Goal: Contribute content: Contribute content

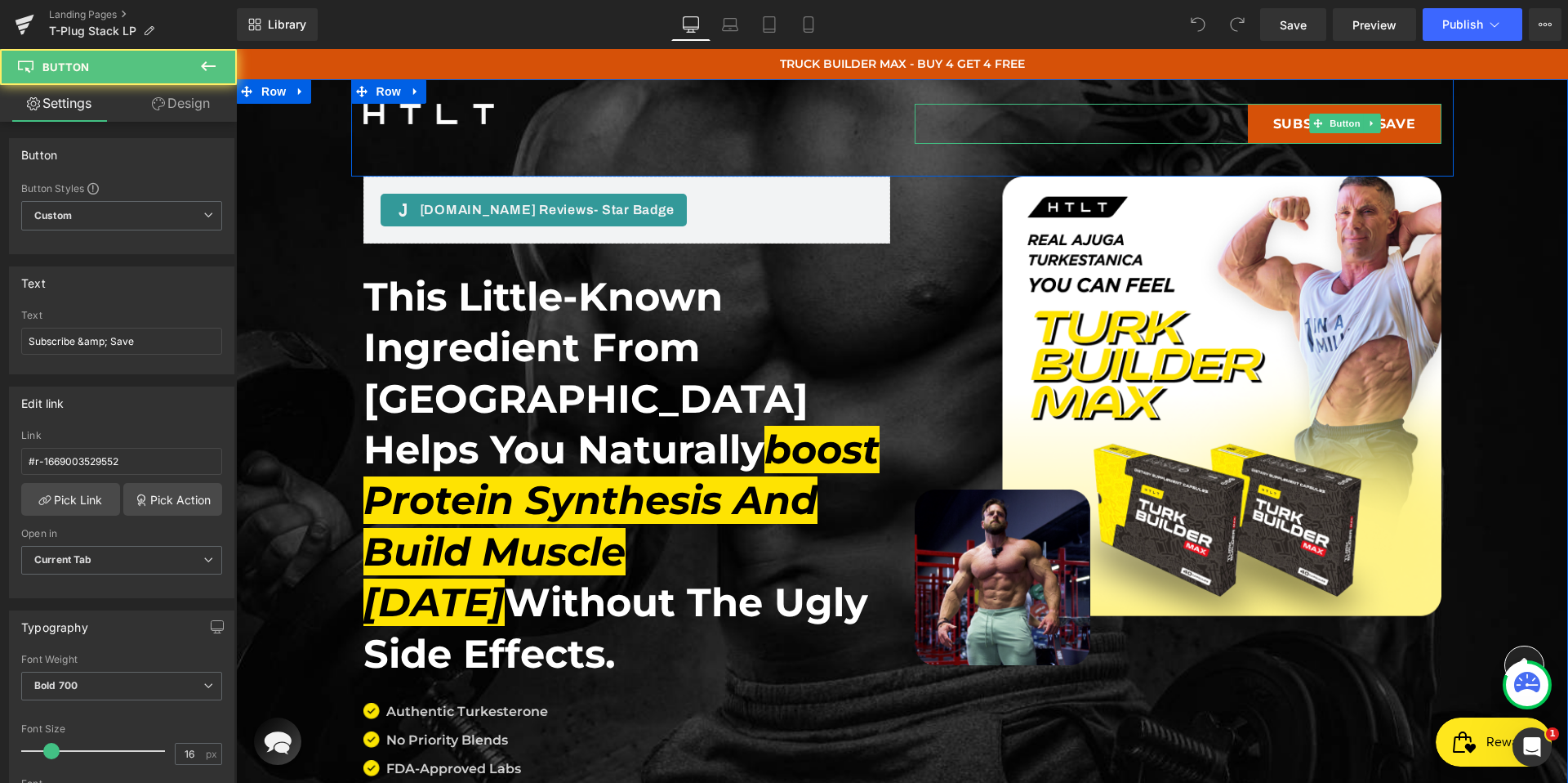
click at [1367, 137] on link "Subscribe & Save" at bounding box center [1343, 124] width 193 height 40
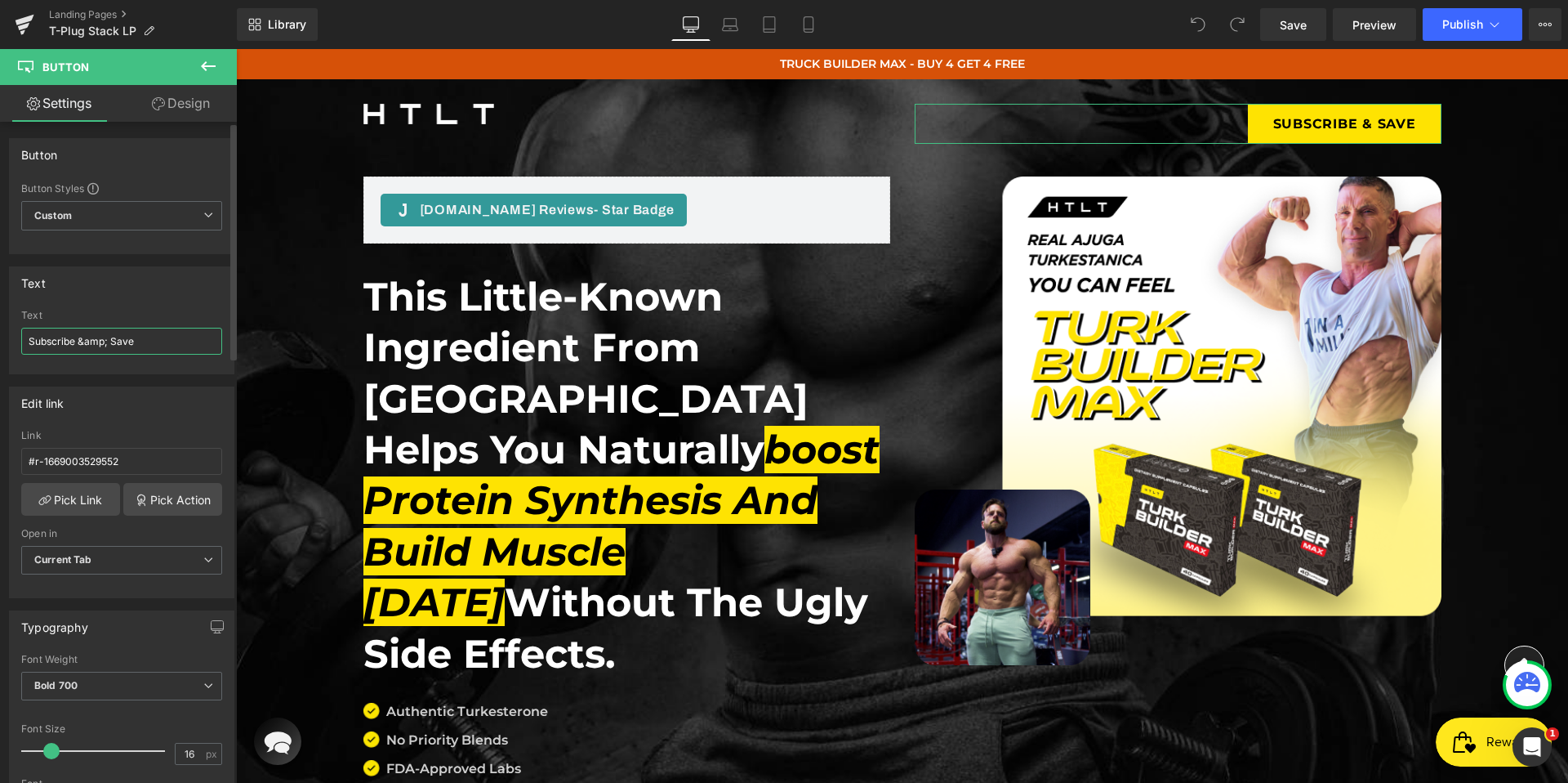
click at [147, 347] on input "Subscribe &amp; Save" at bounding box center [121, 340] width 201 height 27
type input "Shop Now"
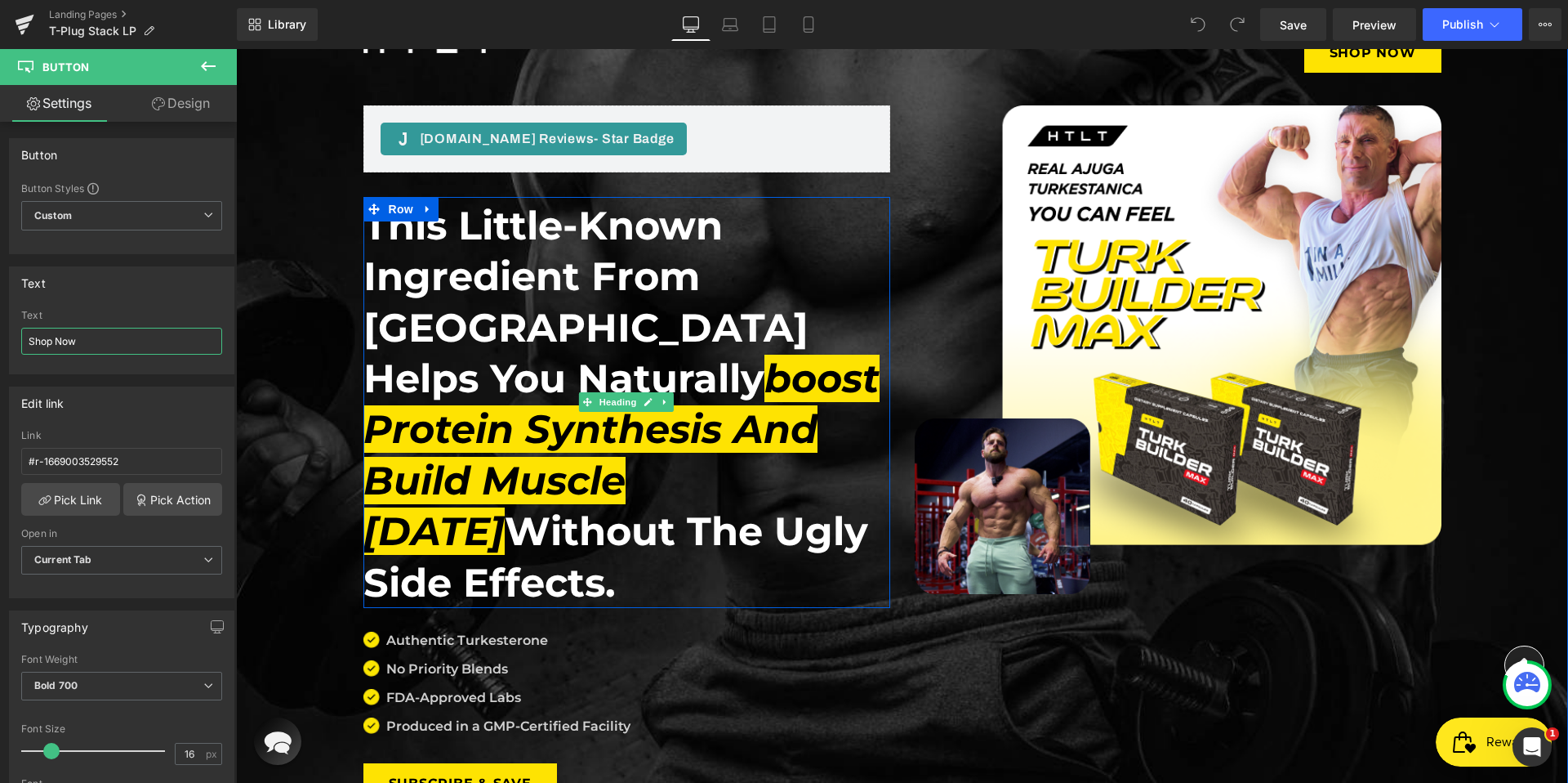
scroll to position [150, 0]
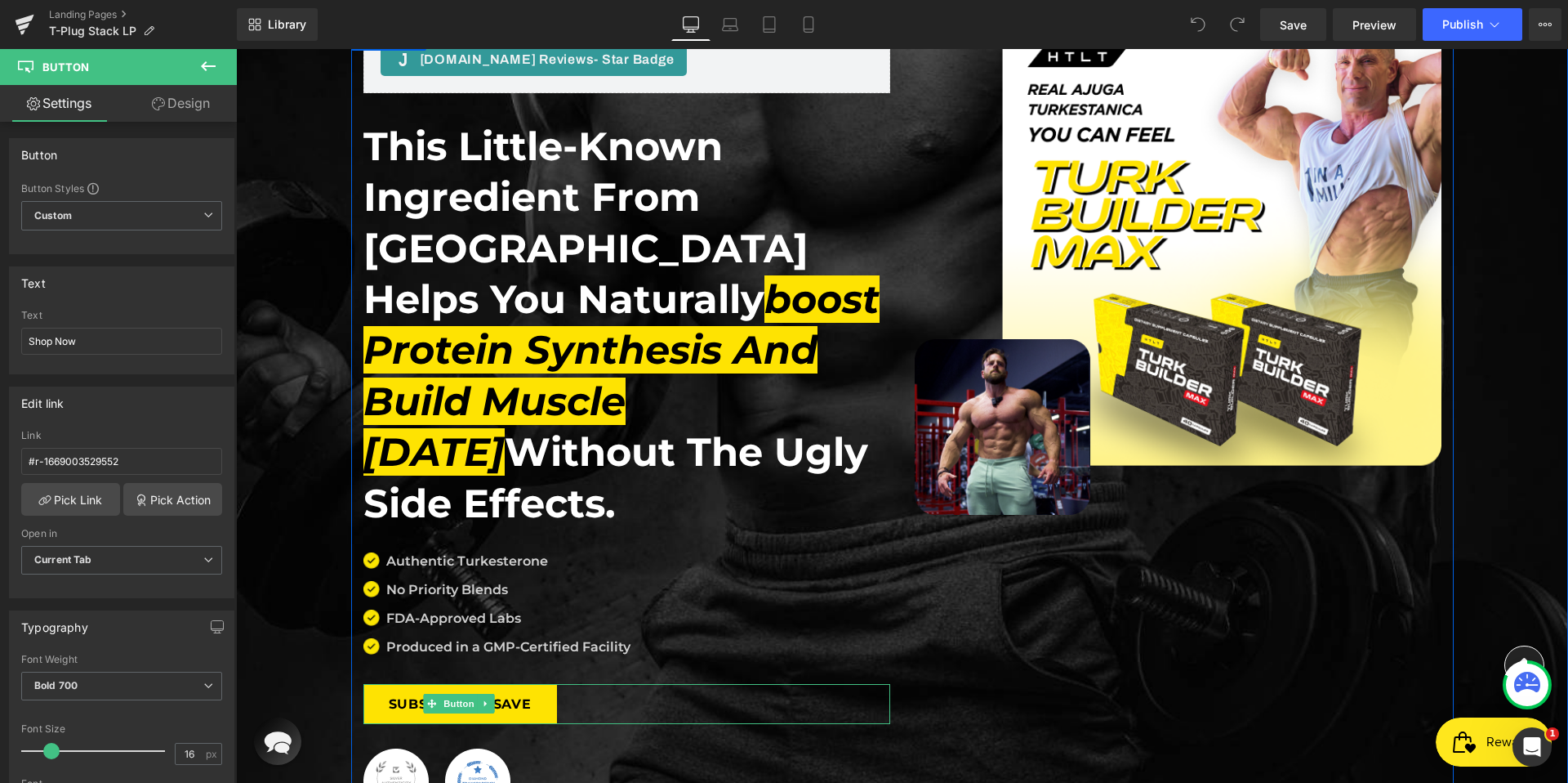
click at [637, 684] on div "Subscribe & Save" at bounding box center [626, 704] width 527 height 40
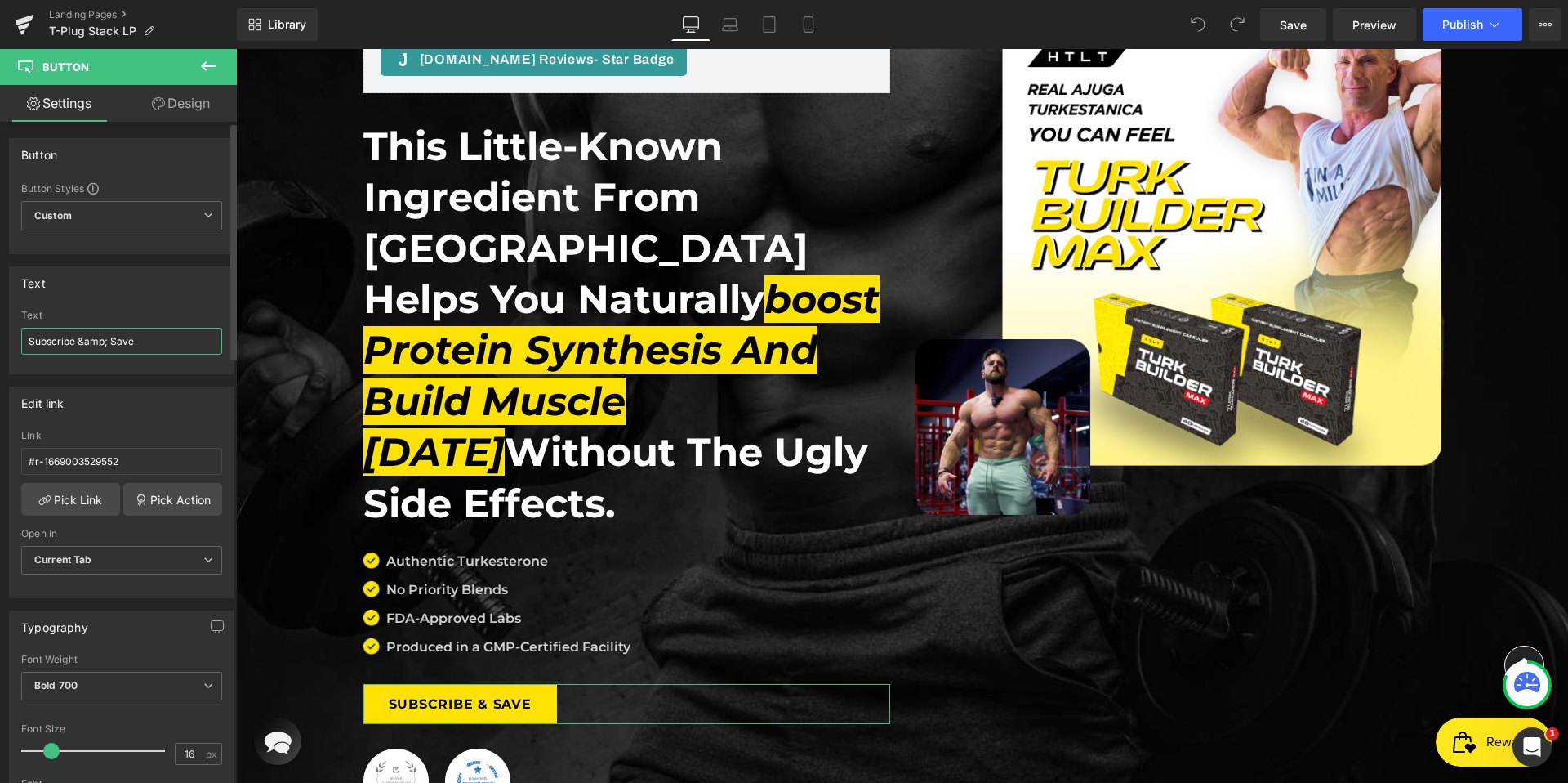
click at [147, 343] on input "Subscribe &amp; Save" at bounding box center [121, 340] width 201 height 27
type input "Shop Now"
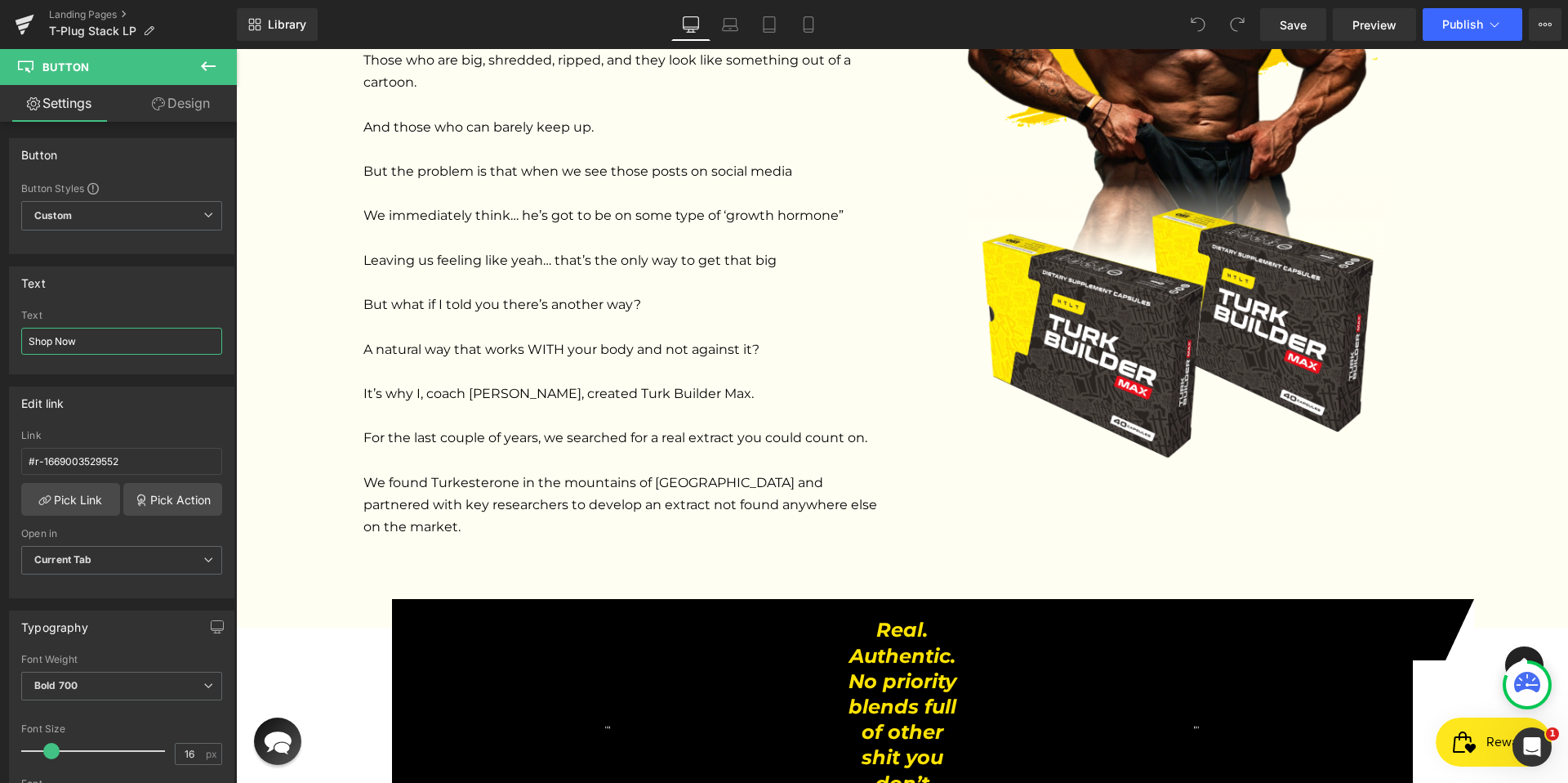
scroll to position [2375, 0]
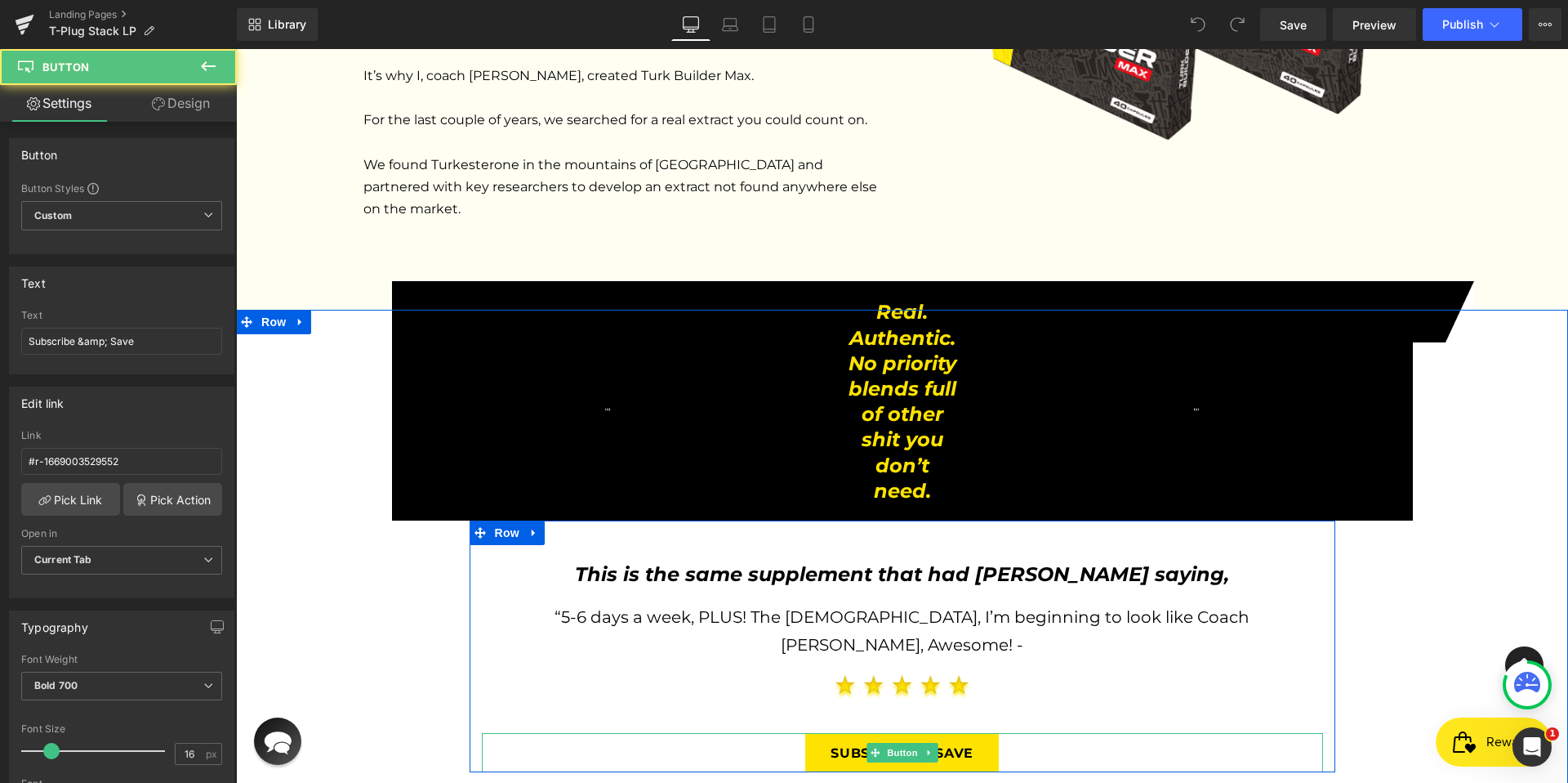
click at [1002, 733] on div "Subscribe & Save" at bounding box center [903, 753] width 841 height 40
click at [1079, 733] on div "Subscribe & Save" at bounding box center [903, 753] width 841 height 40
click at [927, 750] on icon at bounding box center [927, 753] width 3 height 6
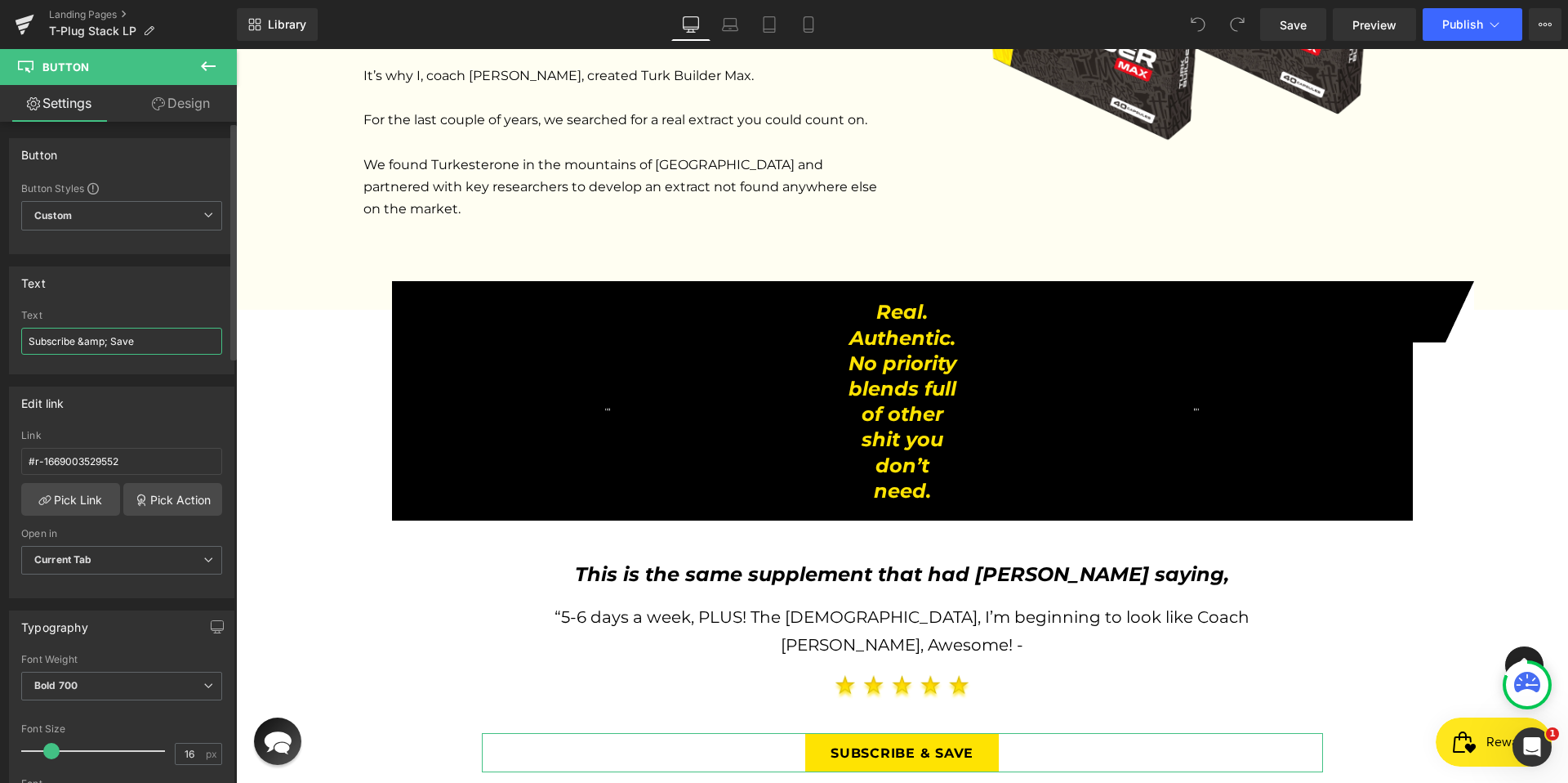
click at [165, 340] on input "Subscribe &amp; Save" at bounding box center [121, 340] width 201 height 27
paste input "hop Now"
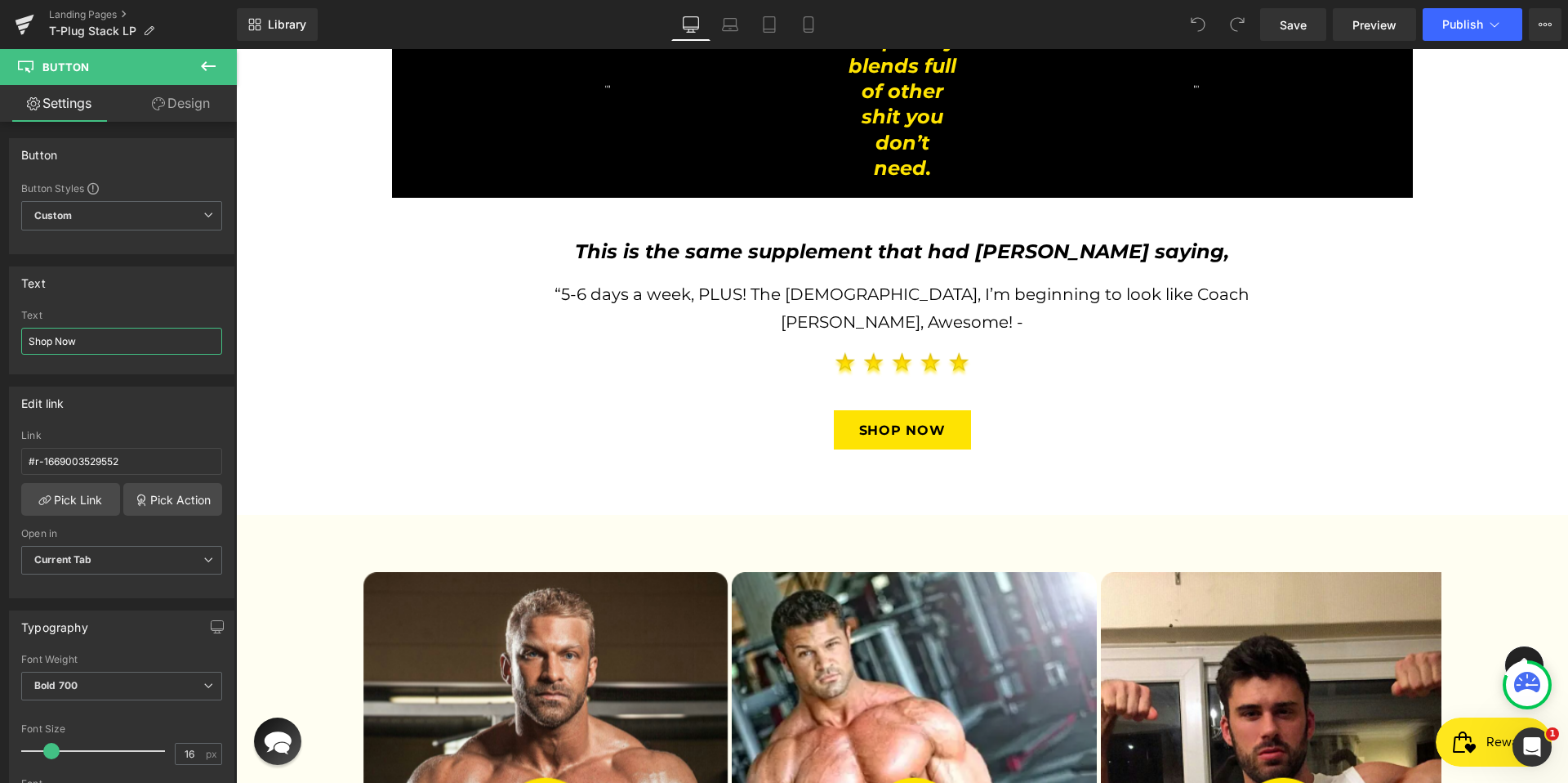
scroll to position [2690, 0]
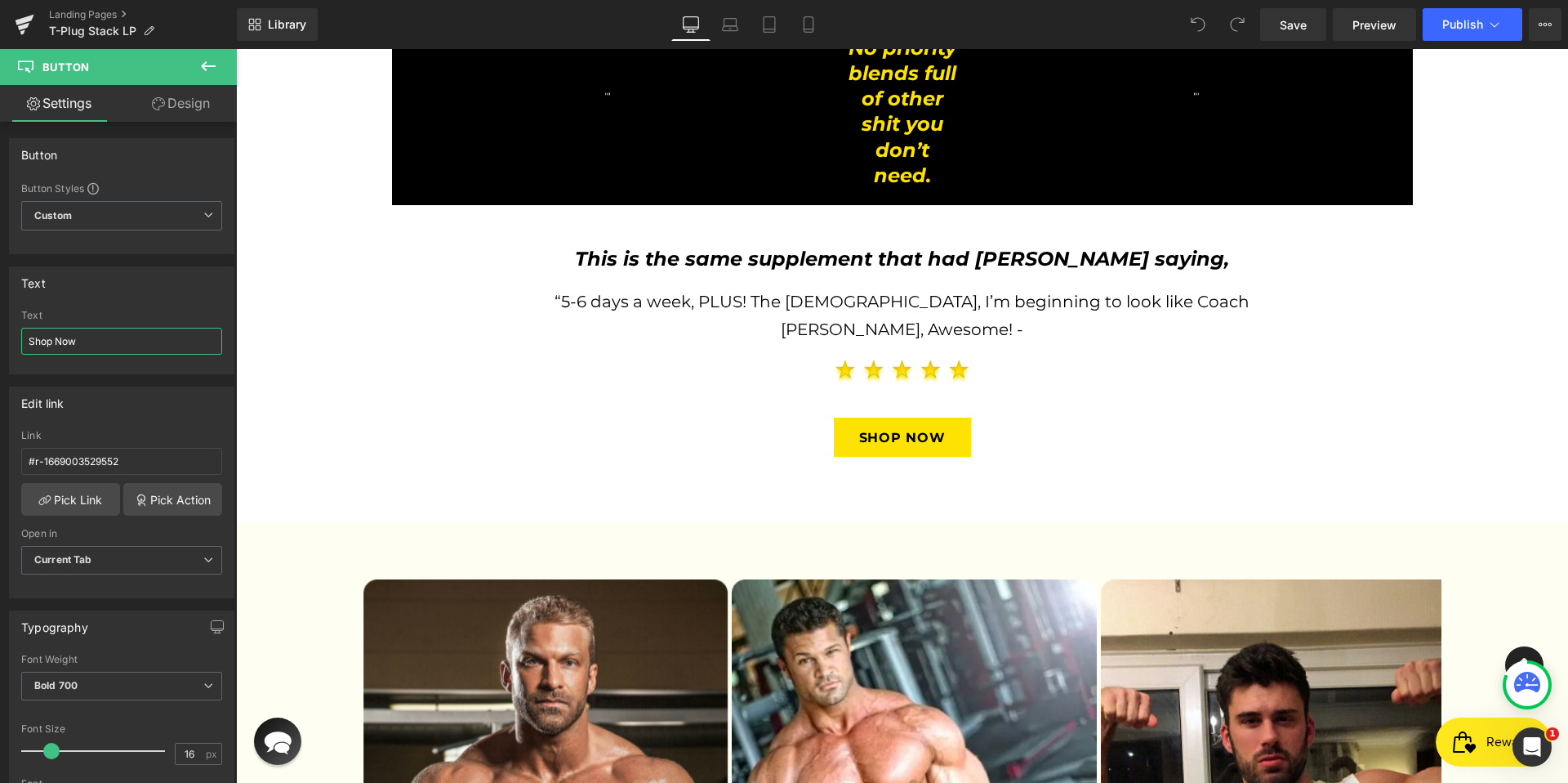
type input "Shop Now"
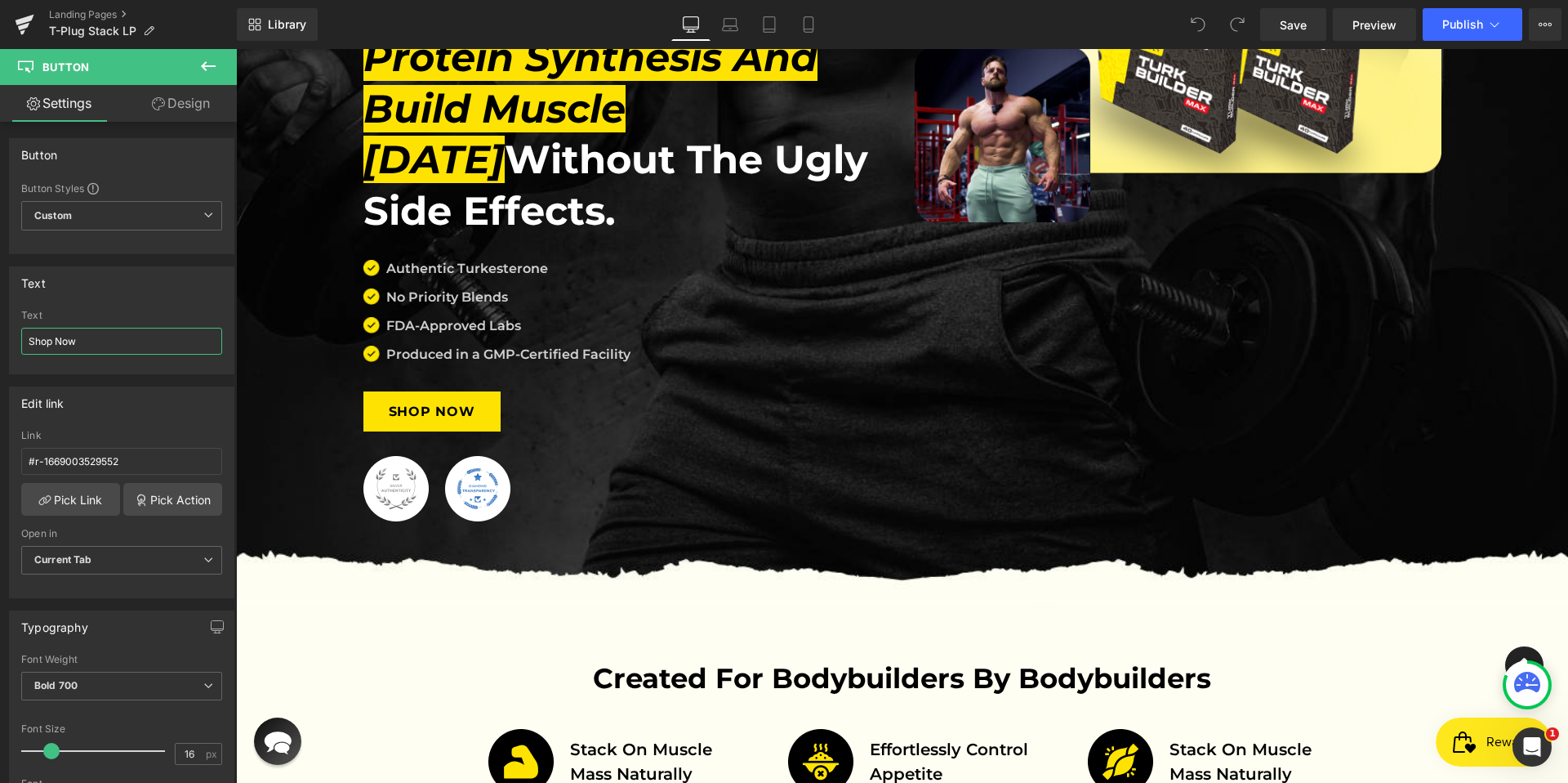
scroll to position [583, 0]
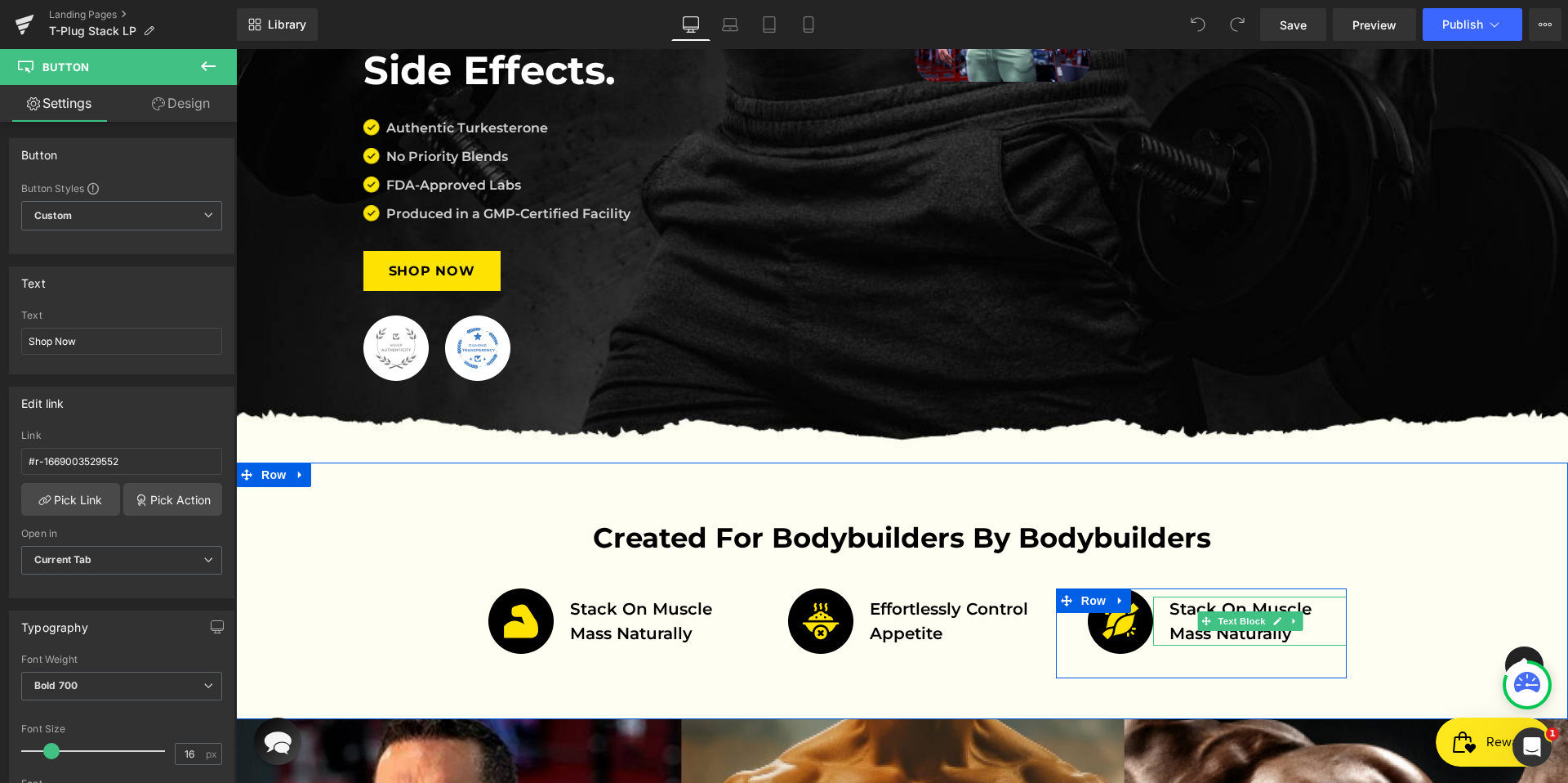
click at [1184, 599] on span "Stack on muscle mass naturally" at bounding box center [1240, 621] width 142 height 44
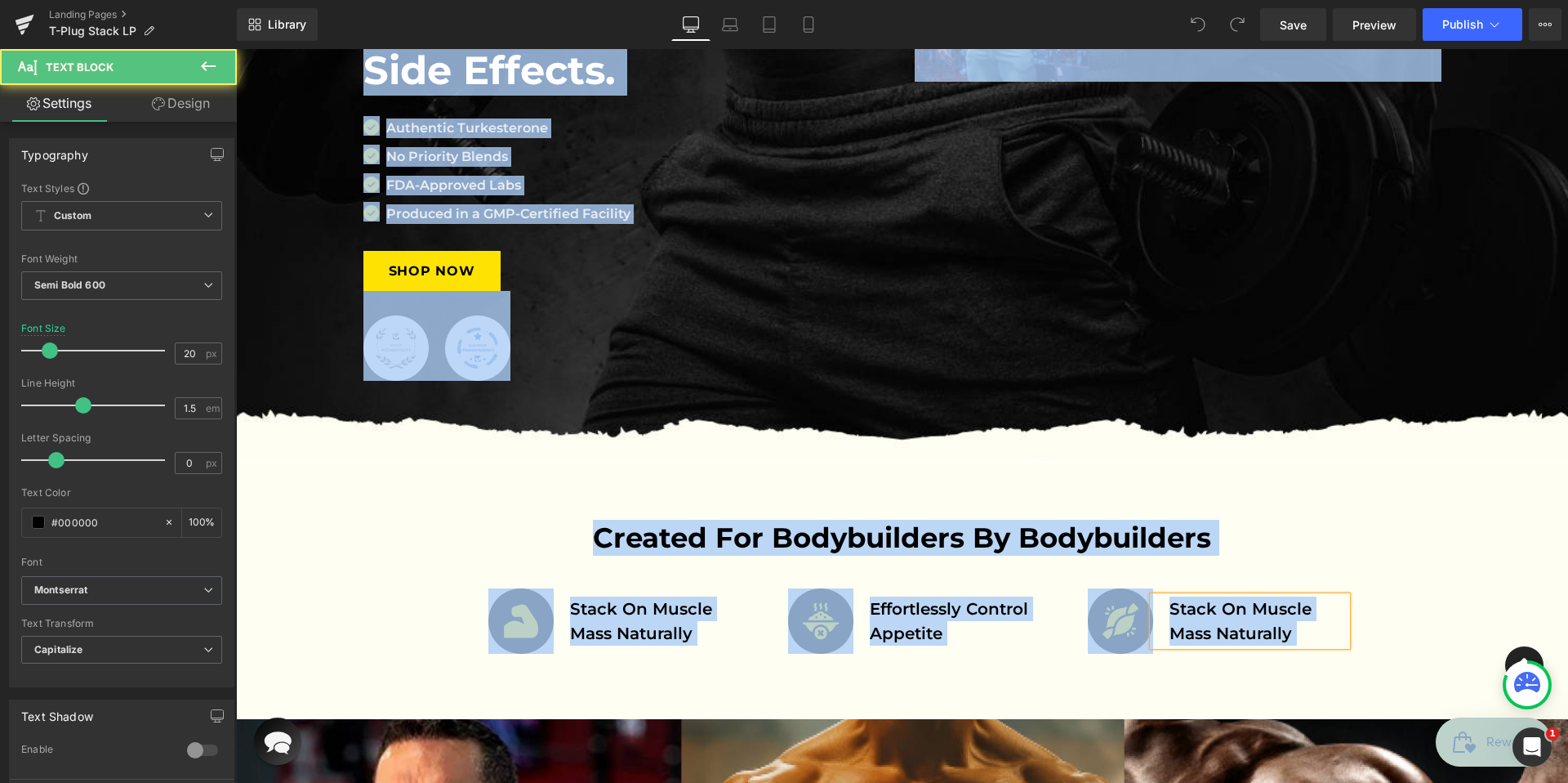
click at [1201, 599] on span "Stack on muscle mass naturally" at bounding box center [1240, 621] width 142 height 44
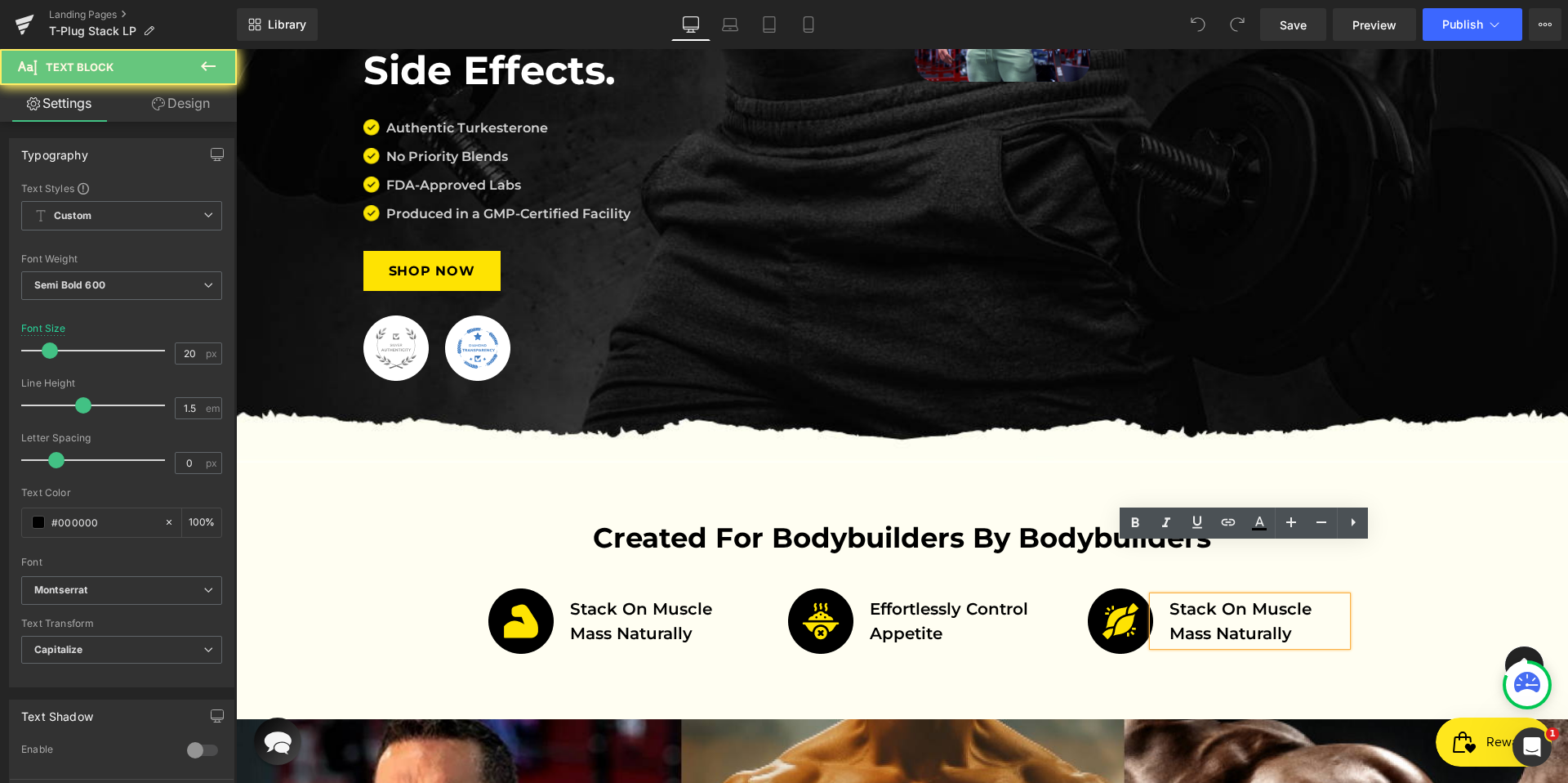
click at [1190, 599] on span "Stack on muscle mass naturally" at bounding box center [1240, 621] width 142 height 44
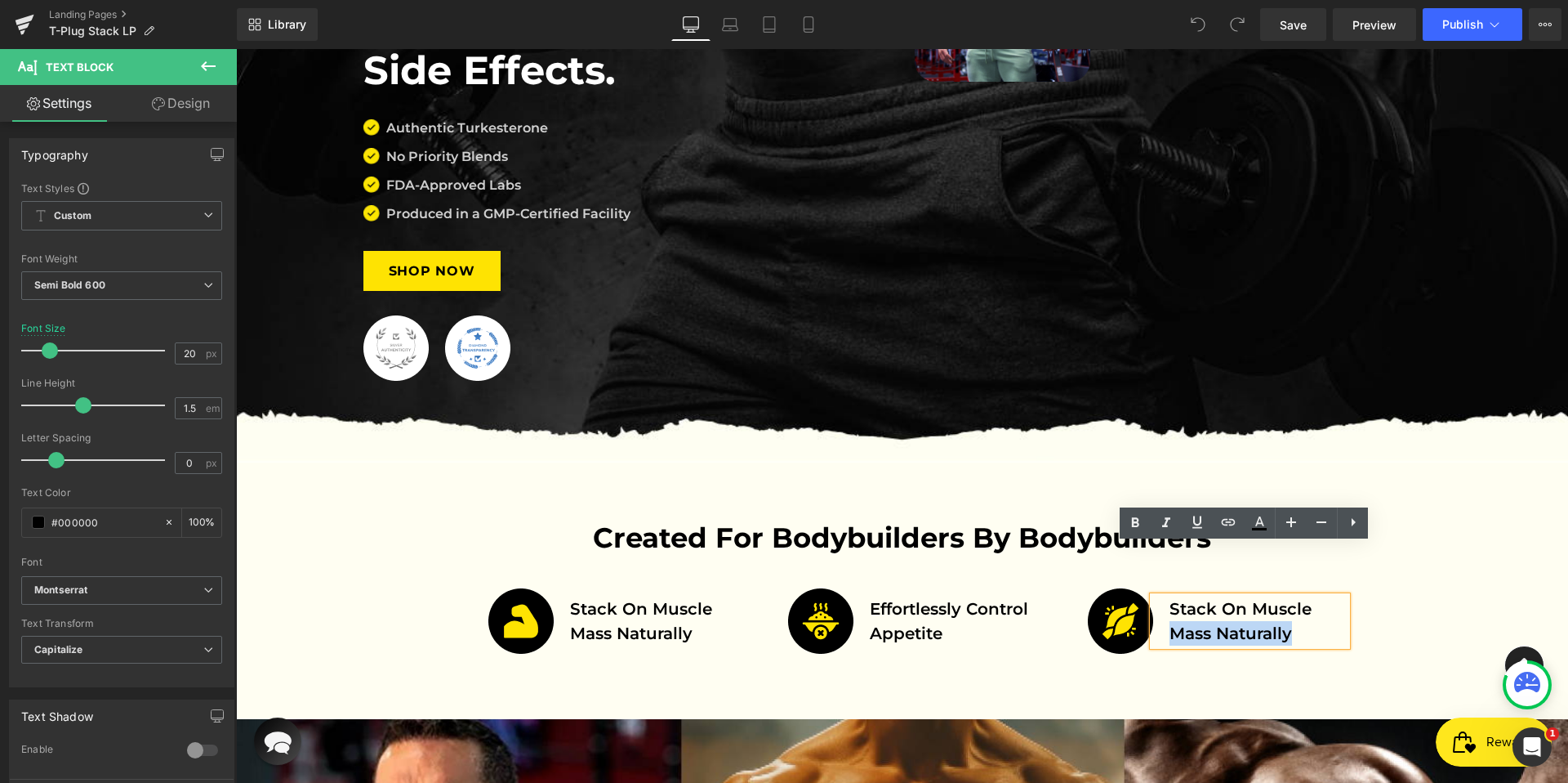
click at [1294, 596] on p "Stack on muscle mass naturally" at bounding box center [1258, 620] width 178 height 49
drag, startPoint x: 1295, startPoint y: 580, endPoint x: 1165, endPoint y: 558, distance: 131.8
click at [1169, 596] on p "Stack on muscle mass naturally" at bounding box center [1258, 620] width 178 height 49
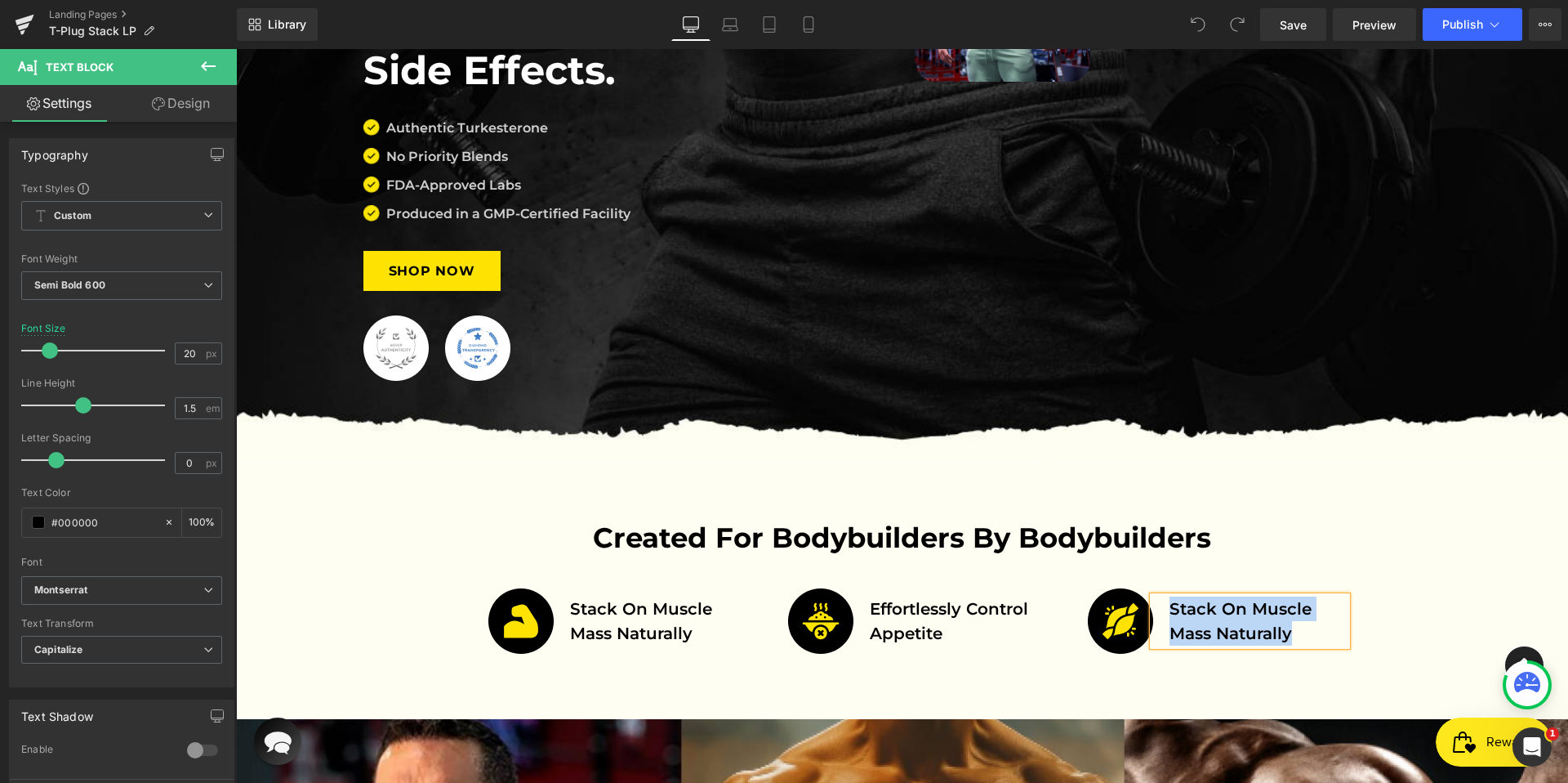
paste div
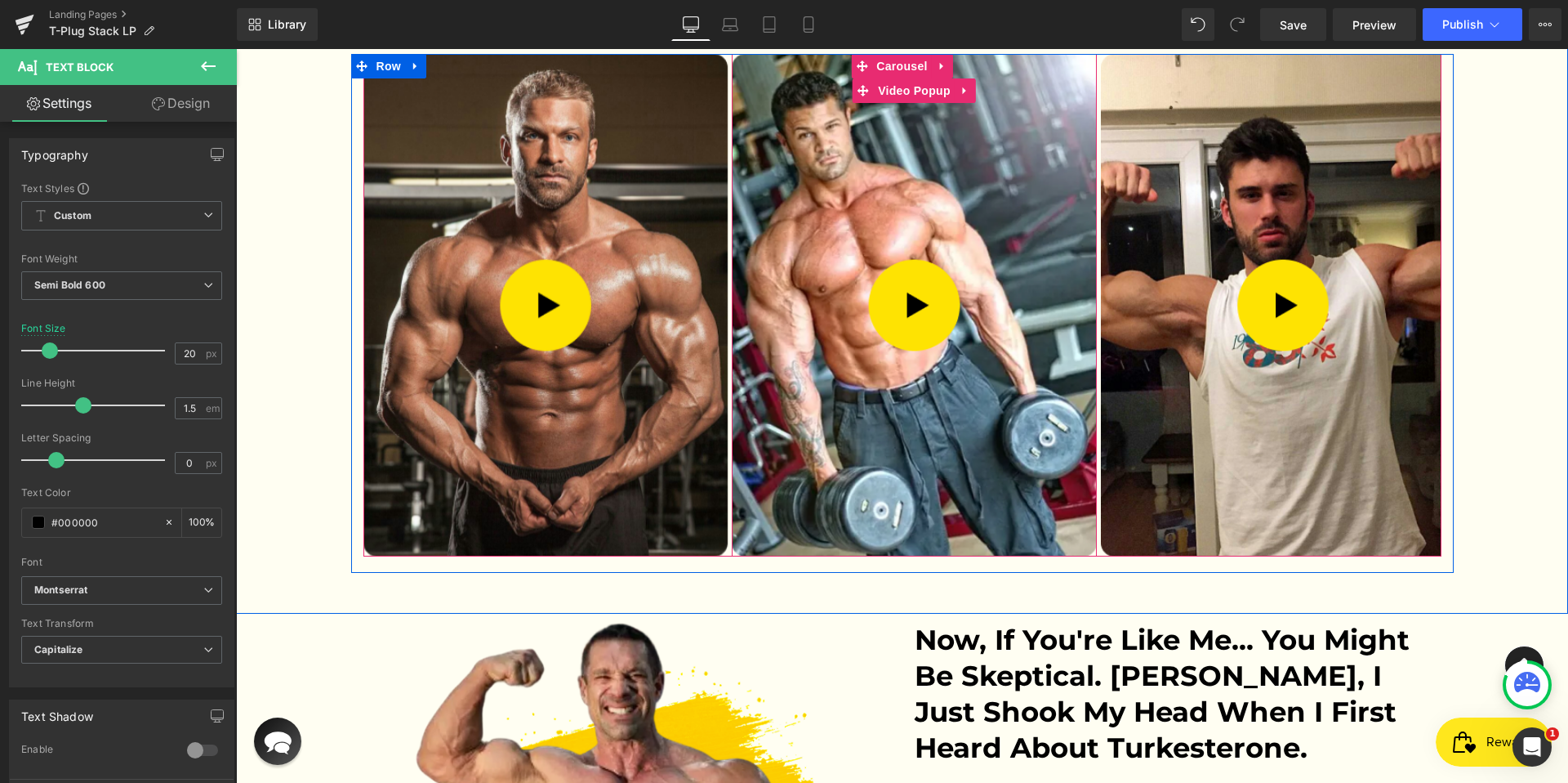
scroll to position [3494, 0]
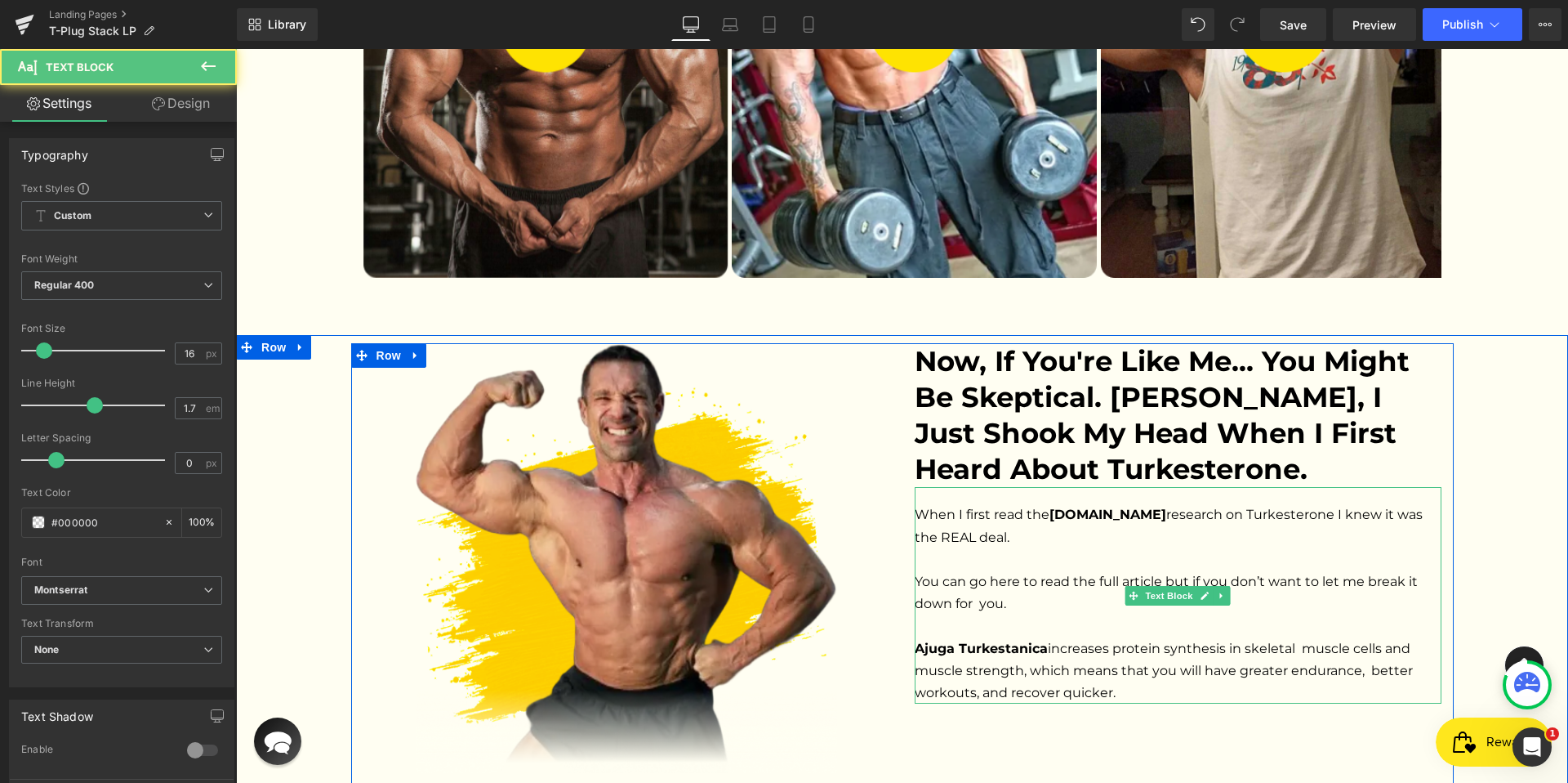
click at [986, 503] on p "When I first read the [DOMAIN_NAME] research on Turkesterone I knew it was the …" at bounding box center [1178, 603] width 527 height 200
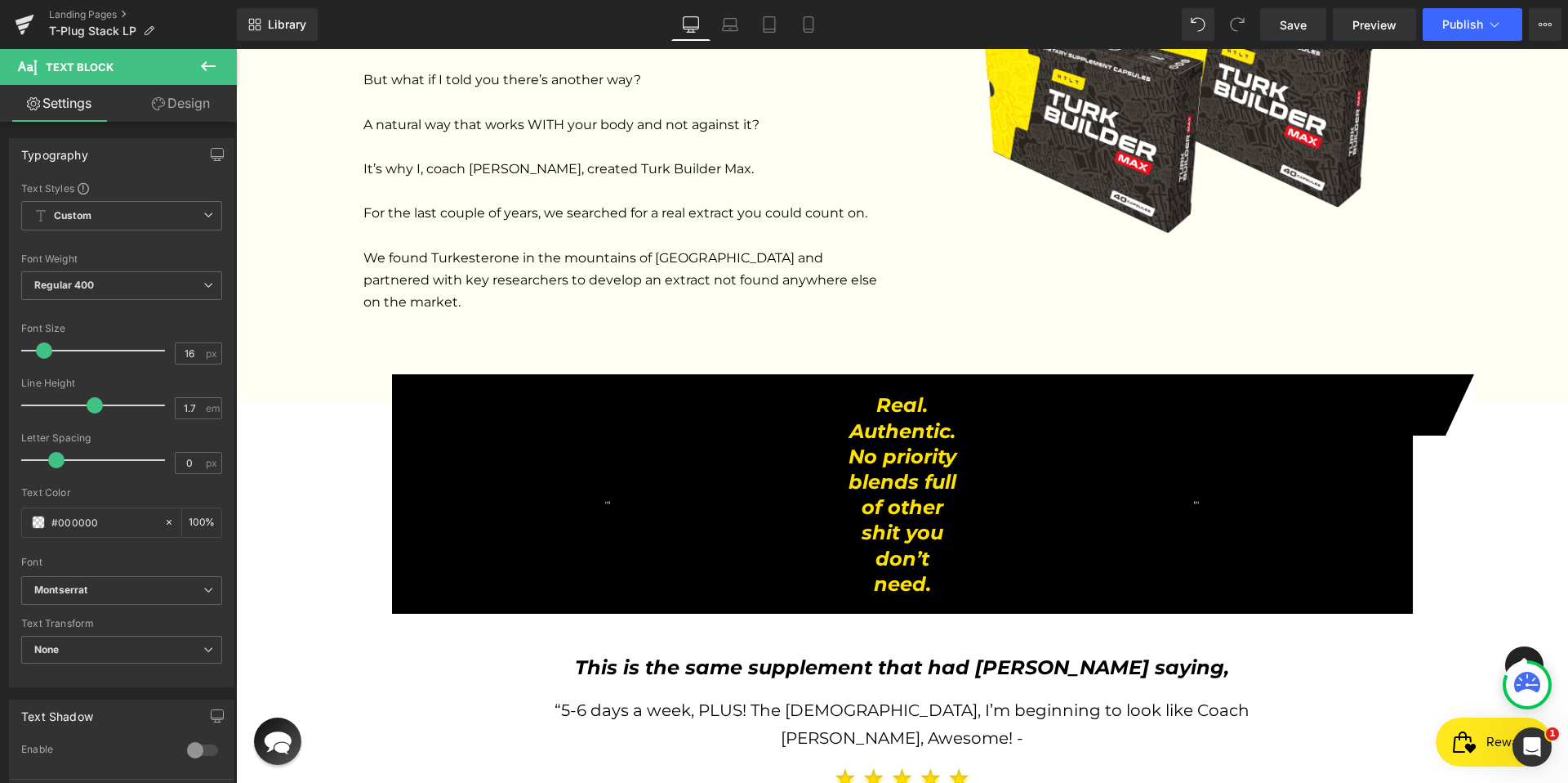
scroll to position [2091, 0]
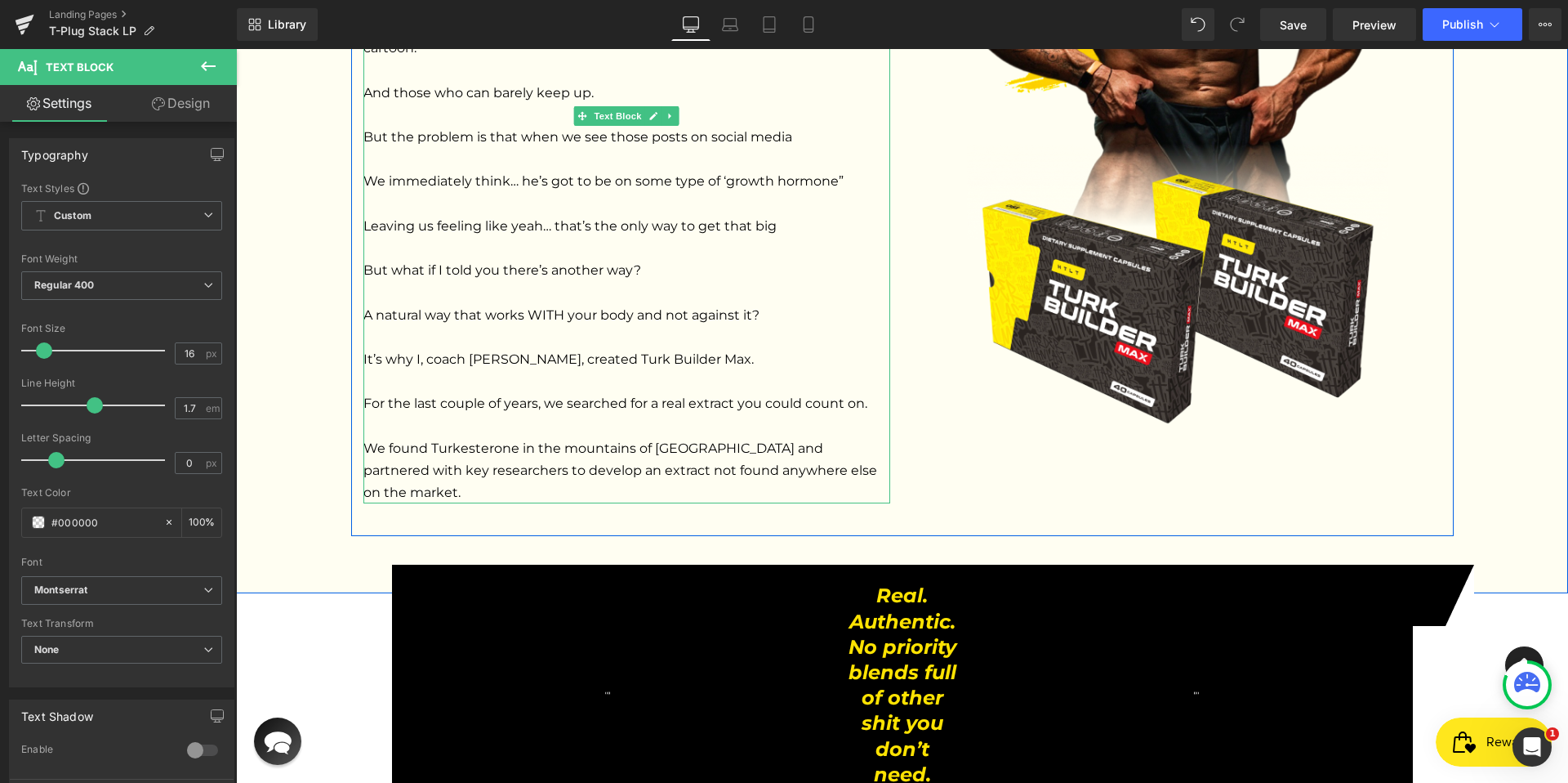
drag, startPoint x: 580, startPoint y: 205, endPoint x: 578, endPoint y: 216, distance: 11.2
click at [580, 205] on p "As someone who doesn’t have Elite level genetics, I always understood what it w…" at bounding box center [626, 170] width 527 height 667
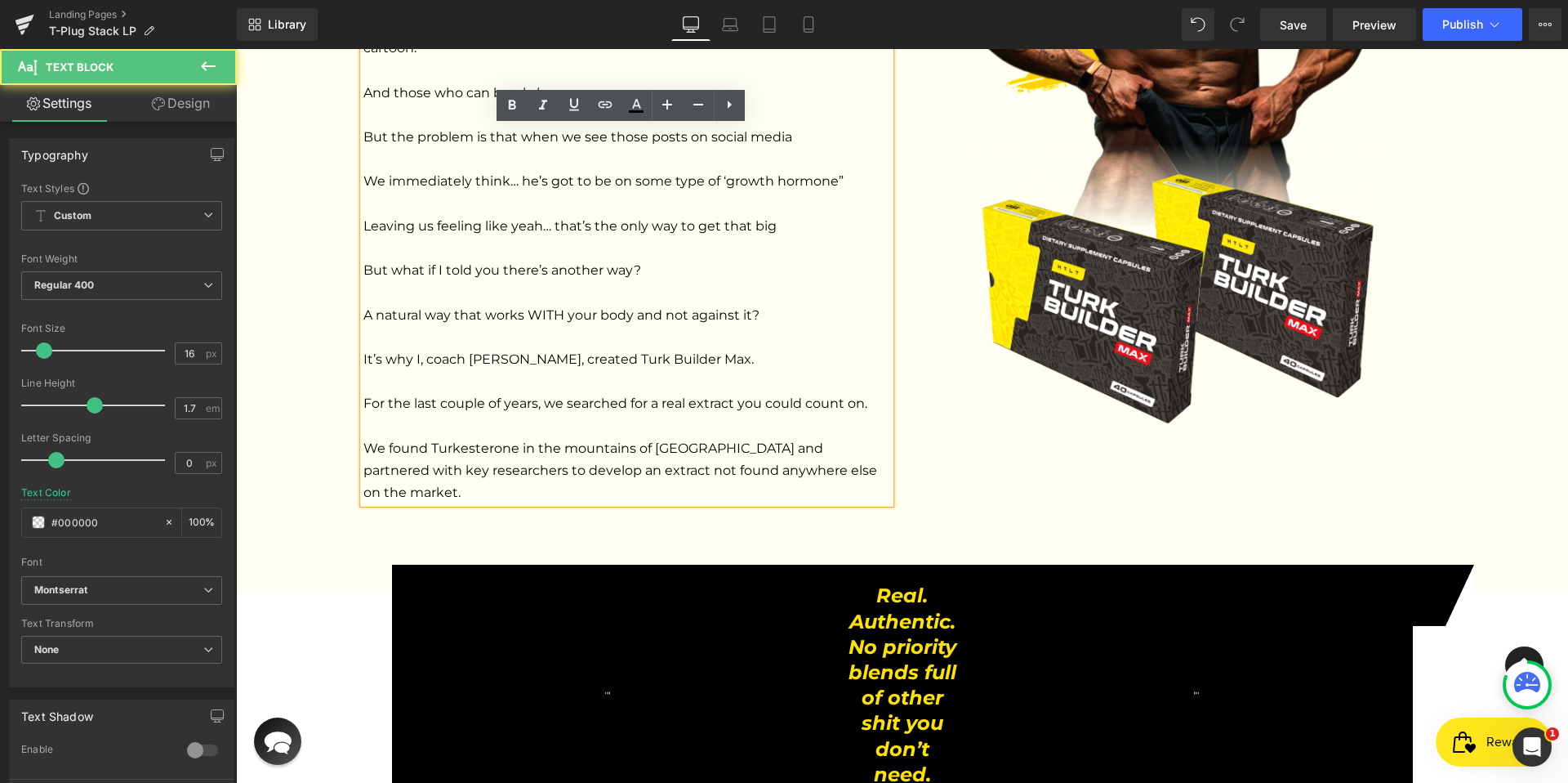
click at [578, 221] on span "As someone who doesn’t have Elite level genetics, I always understood what it w…" at bounding box center [621, 170] width 517 height 660
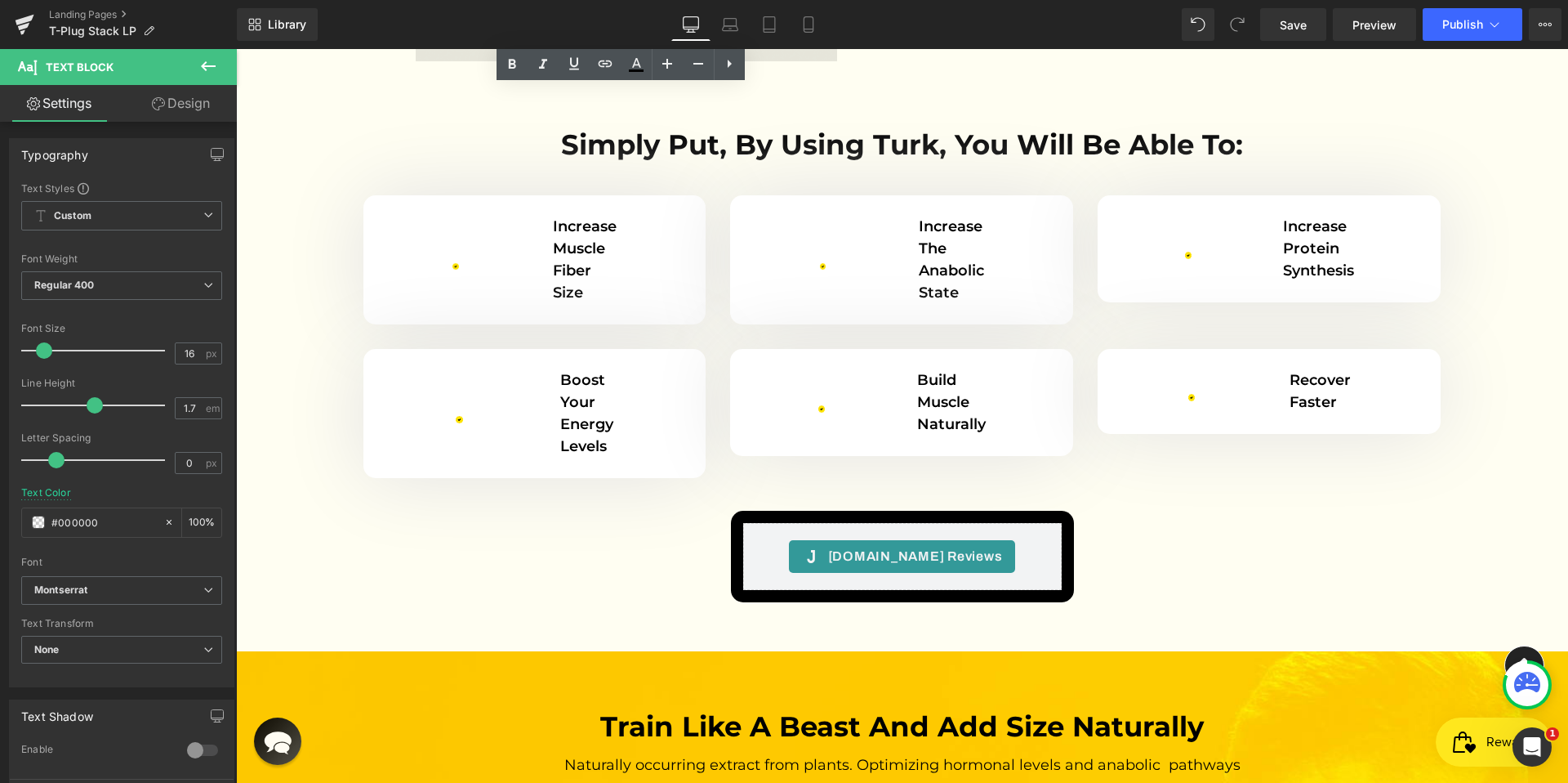
scroll to position [4519, 0]
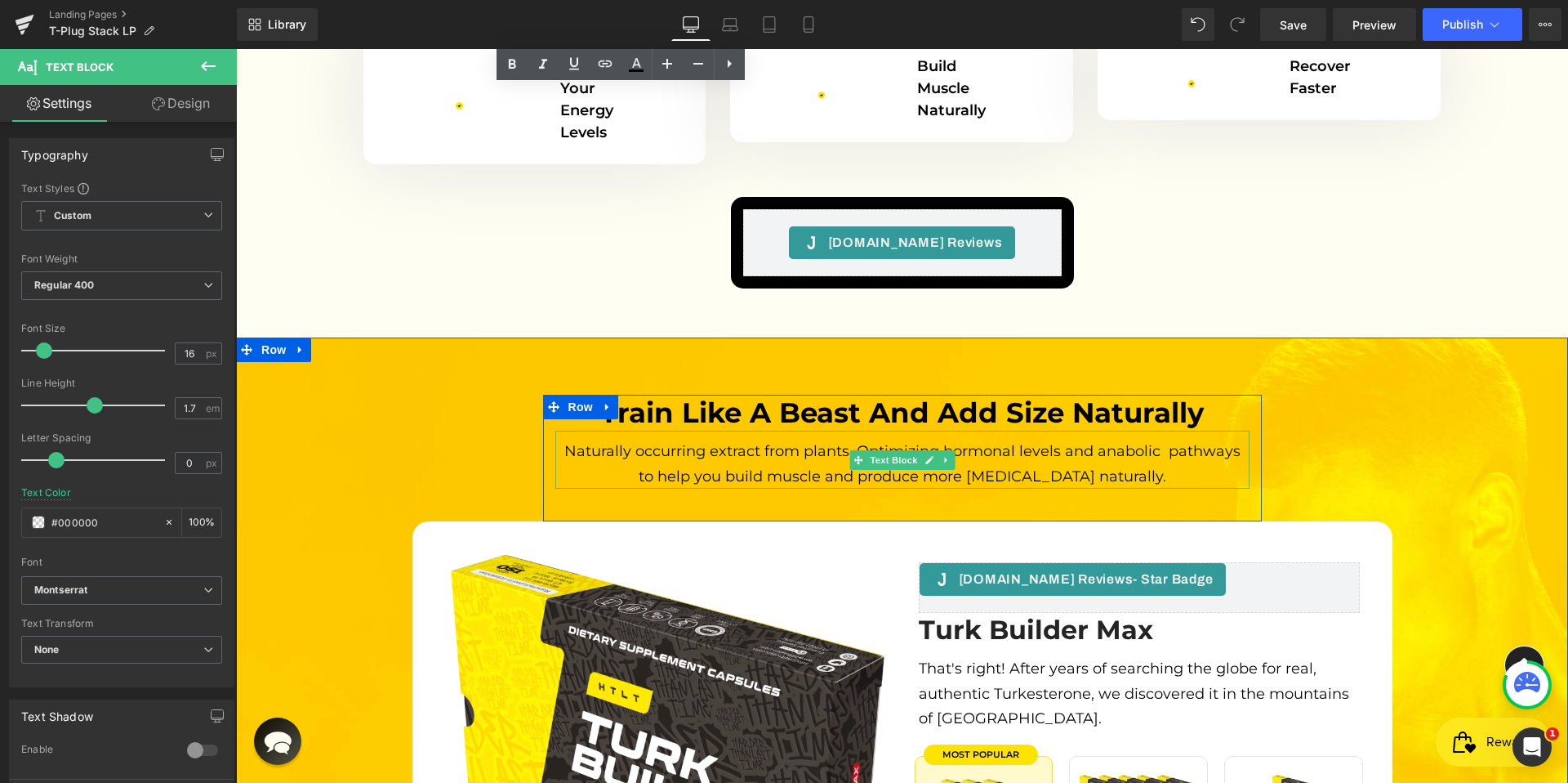
click at [996, 442] on span "Naturally occurring extract from plants. Optimizing hormonal levels and anaboli…" at bounding box center [905, 463] width 680 height 43
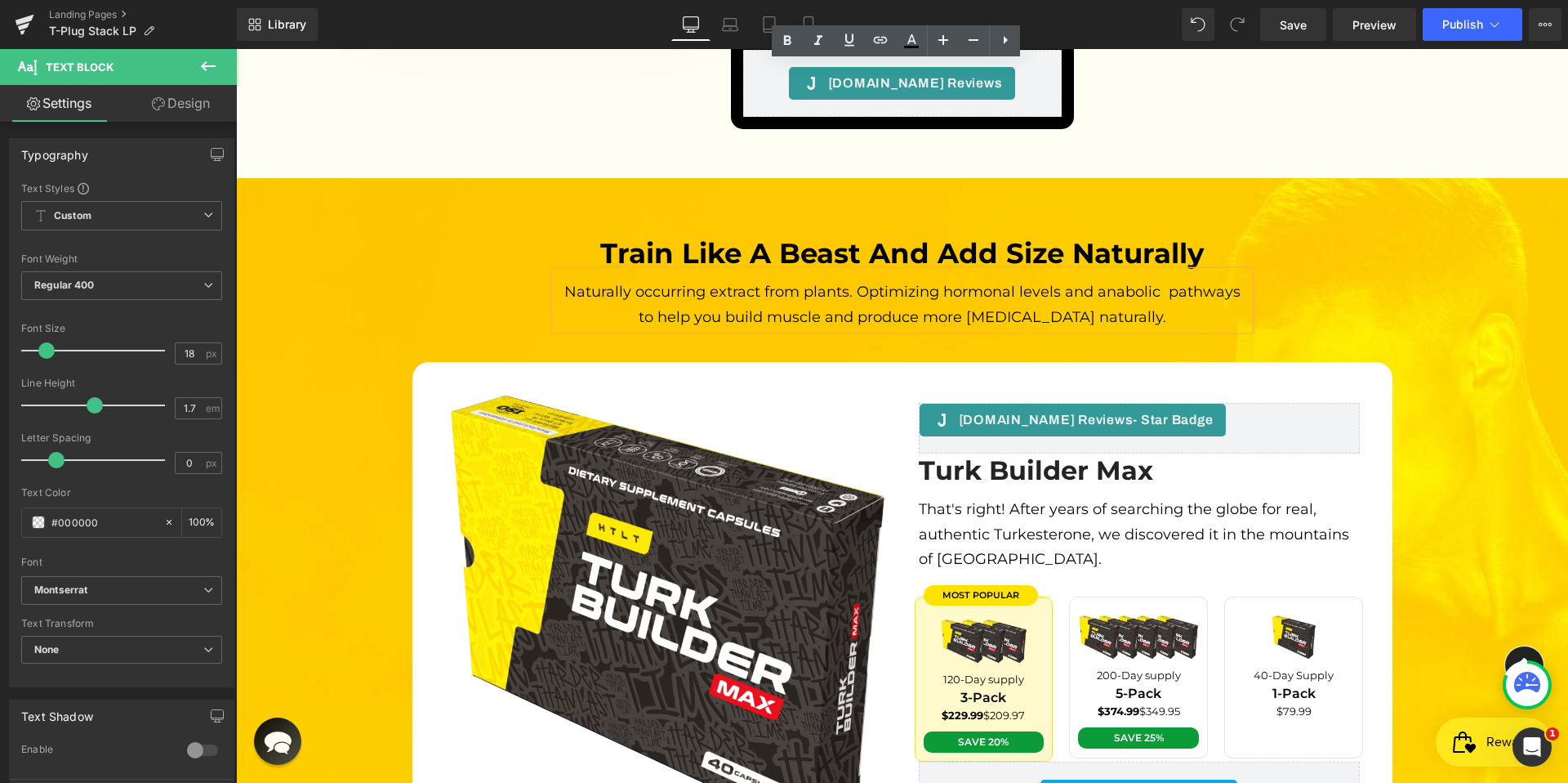
scroll to position [4865, 0]
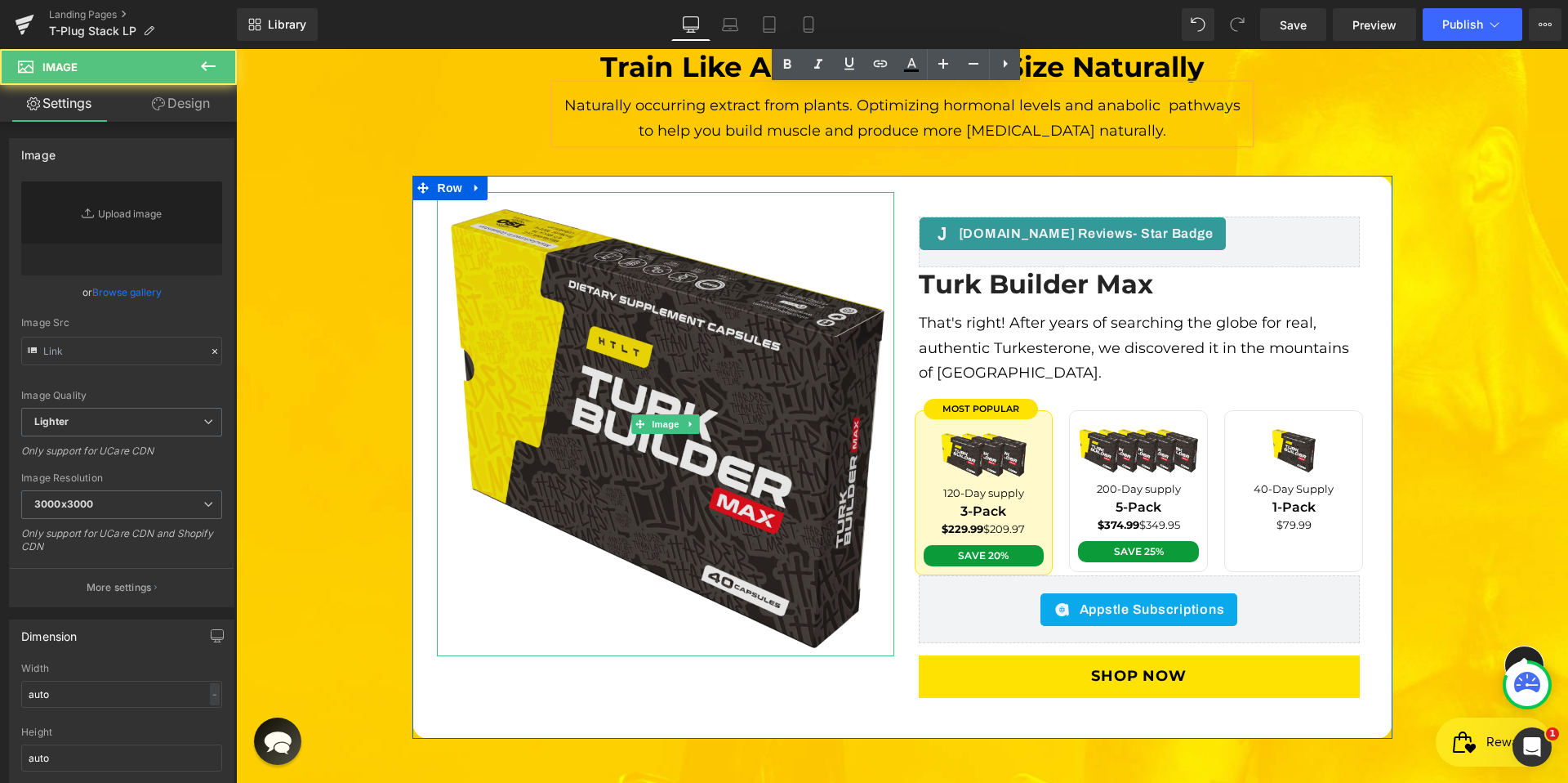
click at [754, 268] on img at bounding box center [665, 423] width 457 height 463
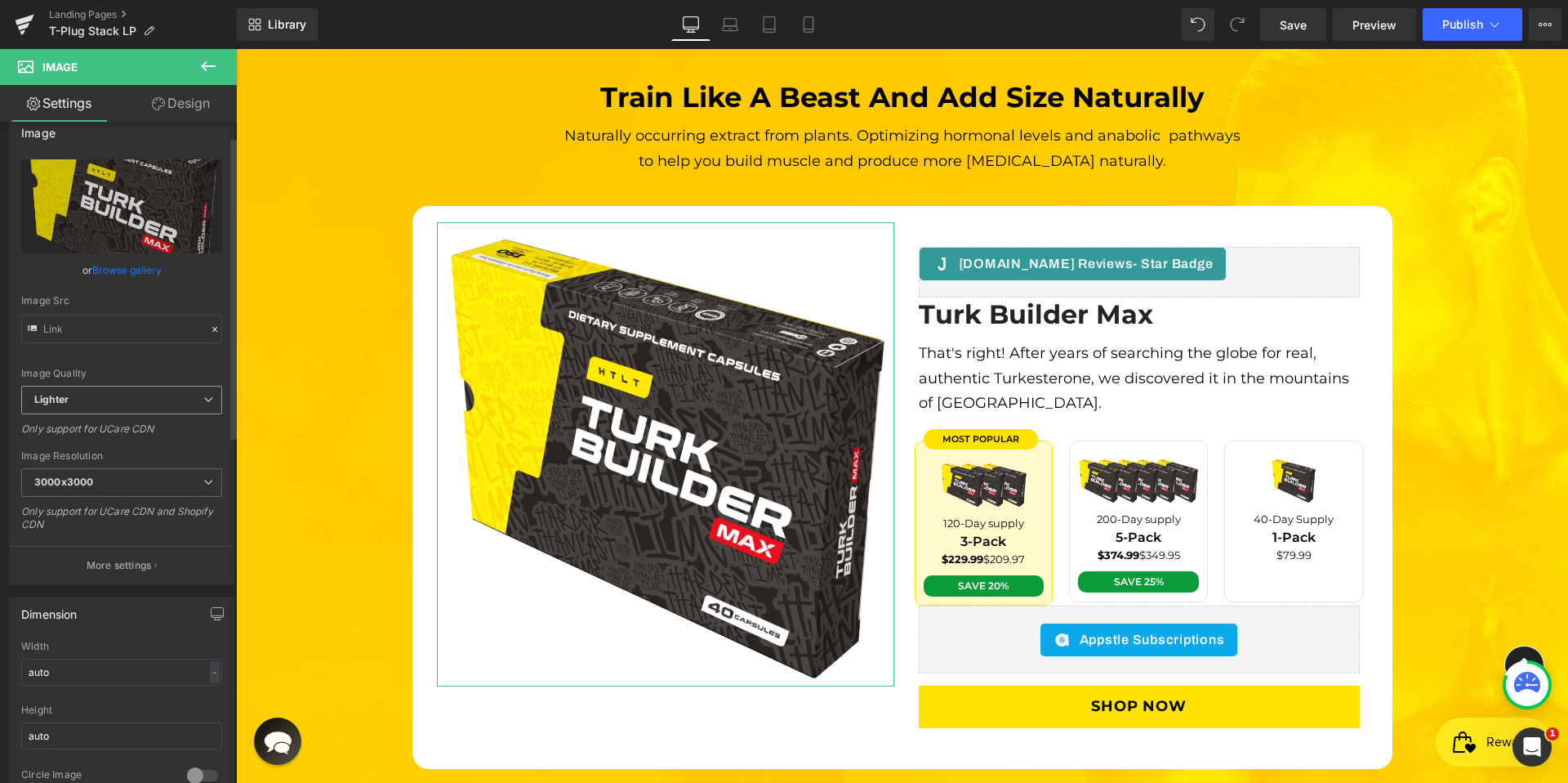
scroll to position [34, 0]
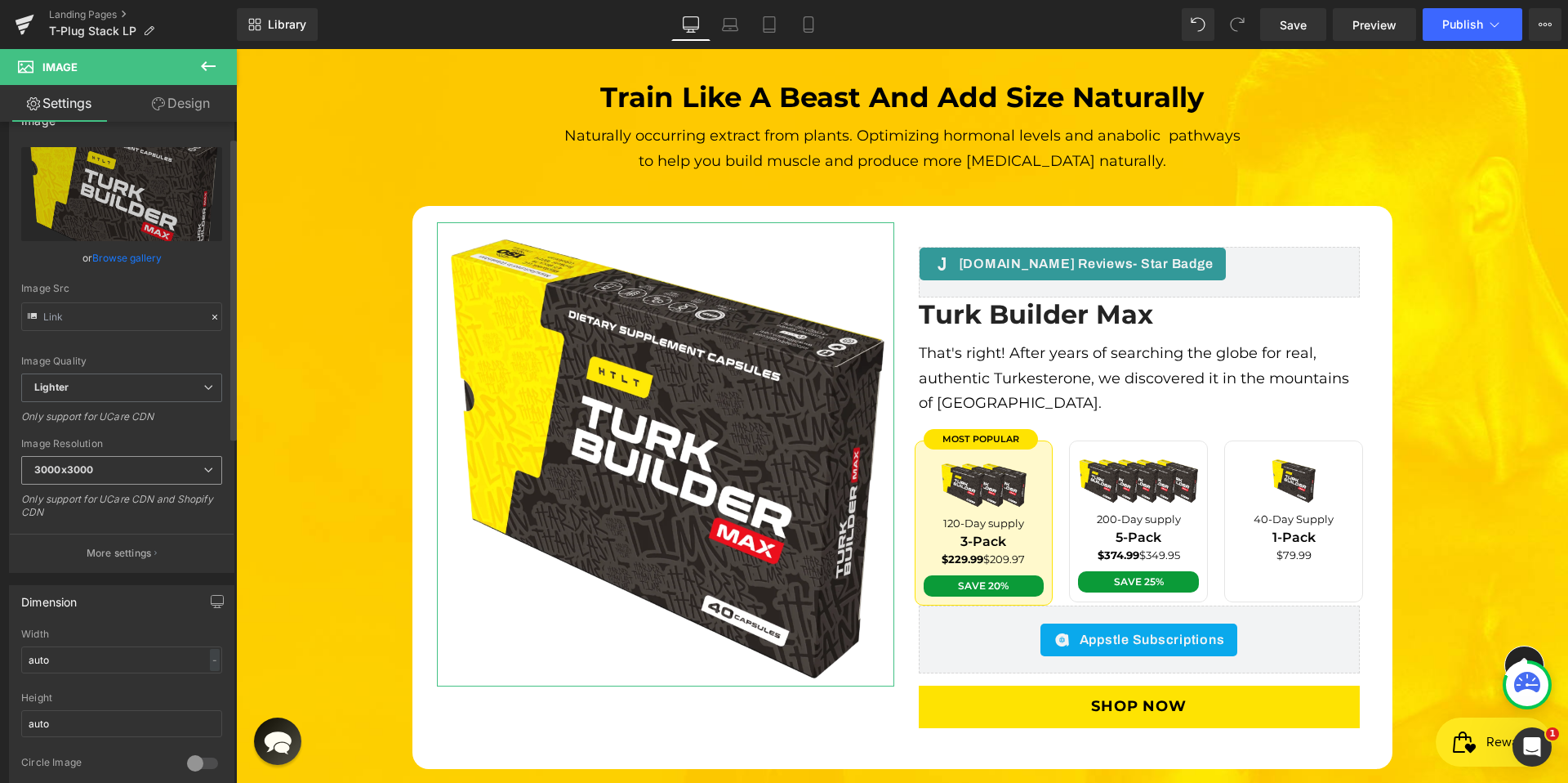
click at [203, 467] on icon at bounding box center [208, 469] width 10 height 10
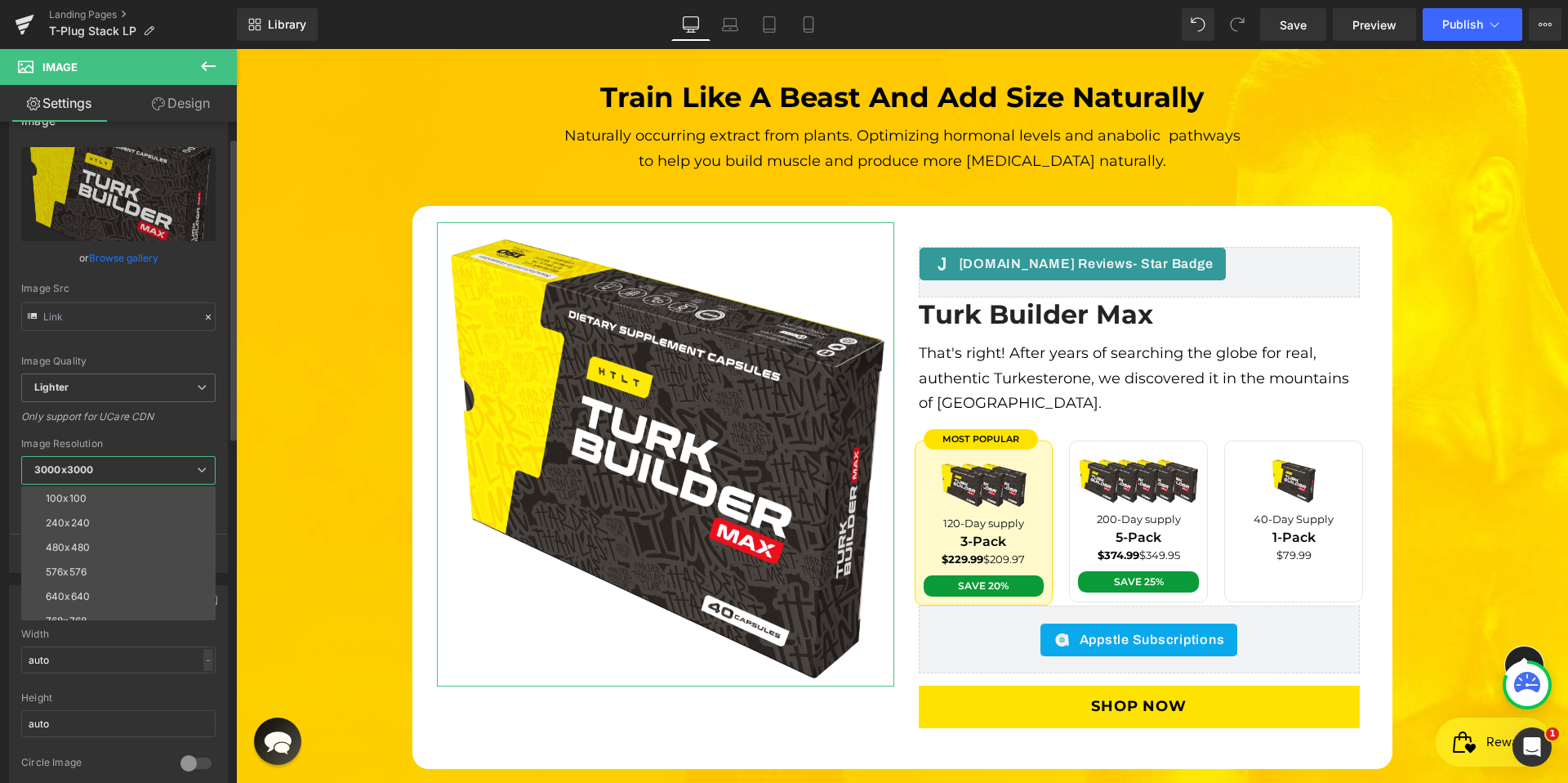
scroll to position [234, 0]
click at [128, 578] on li "2560x2560" at bounding box center [122, 583] width 202 height 25
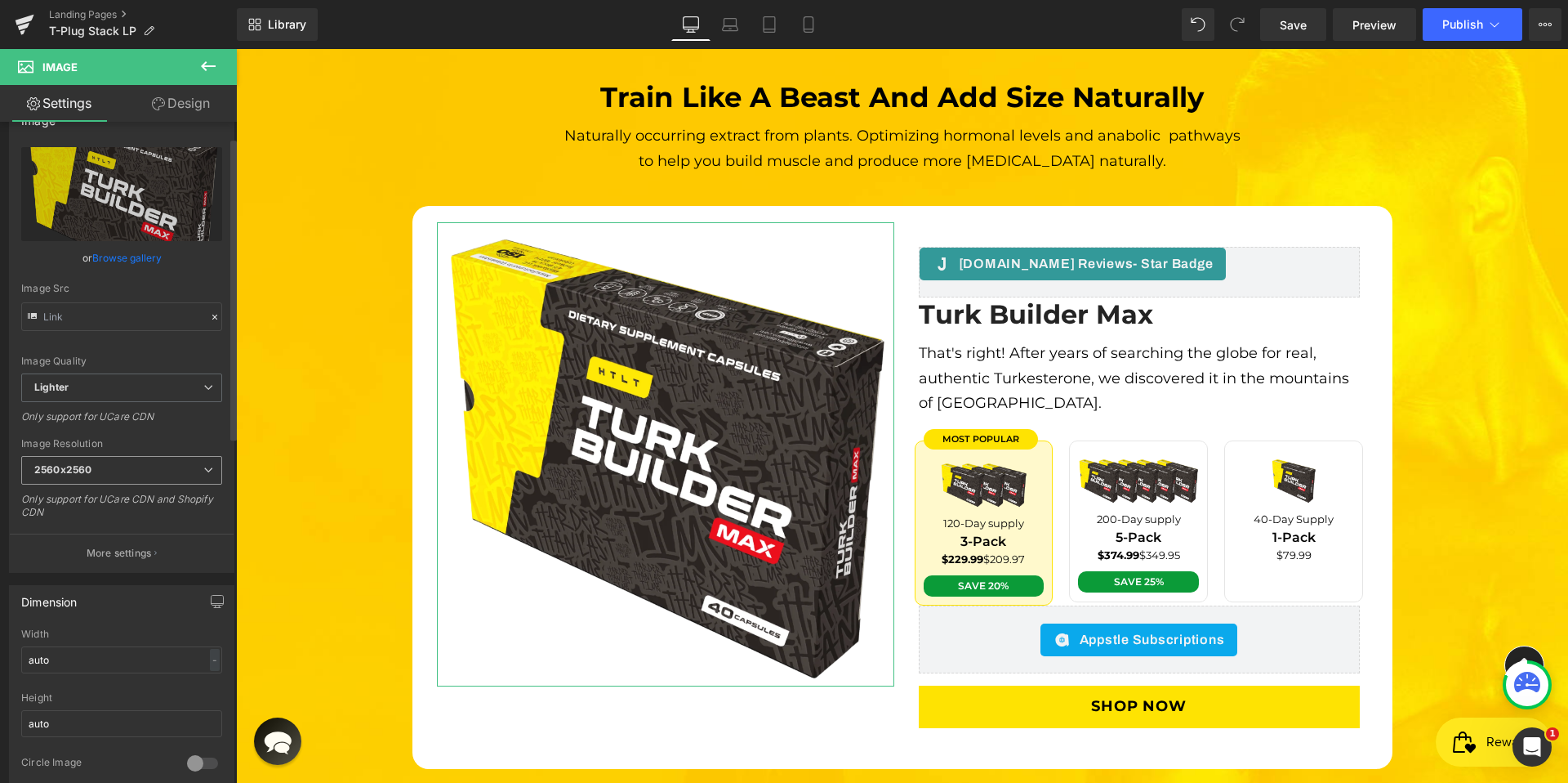
click at [201, 476] on span "2560x2560" at bounding box center [121, 469] width 201 height 28
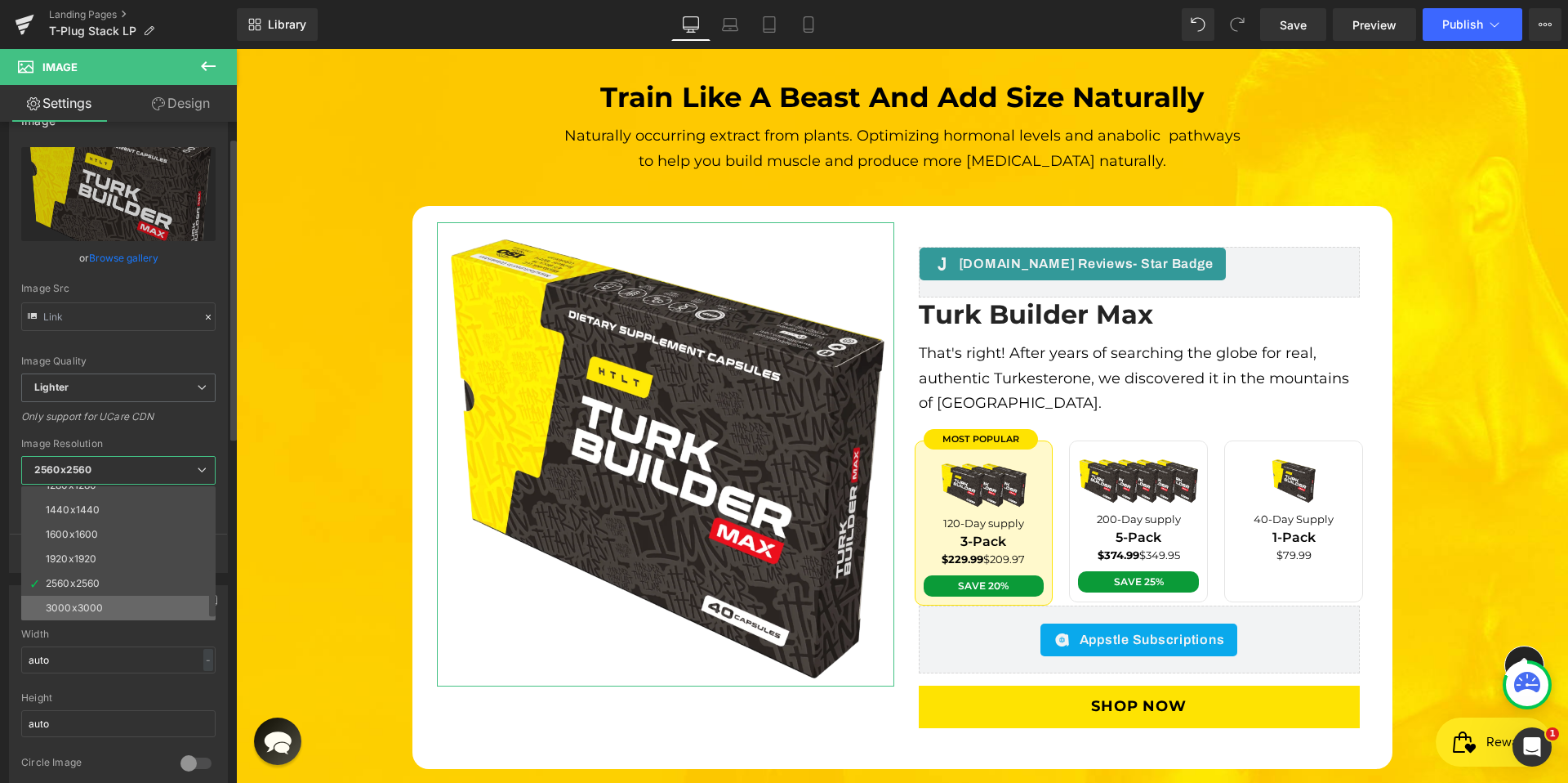
click at [125, 598] on li "3000x3000" at bounding box center [122, 608] width 202 height 25
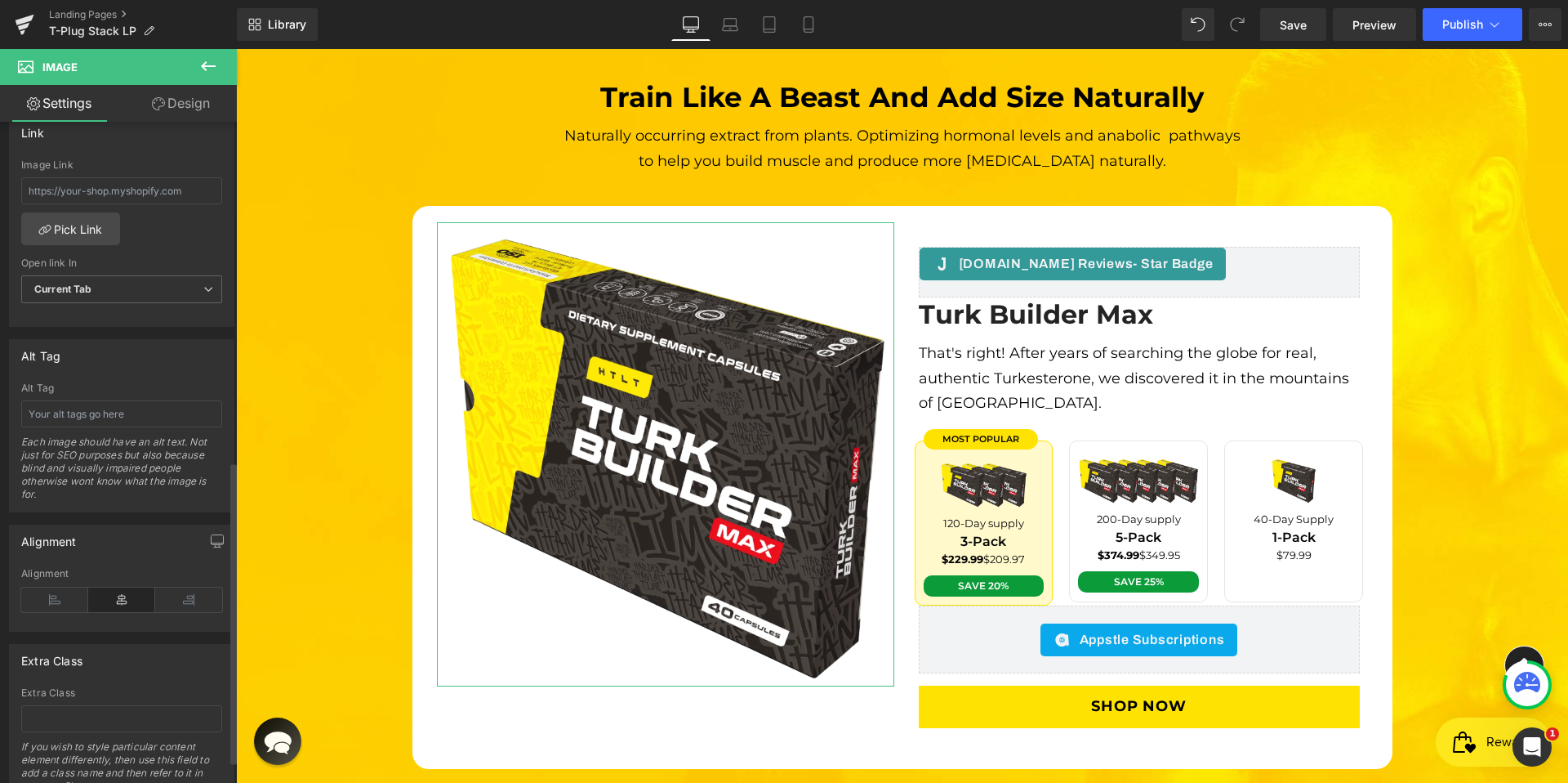
scroll to position [790, 0]
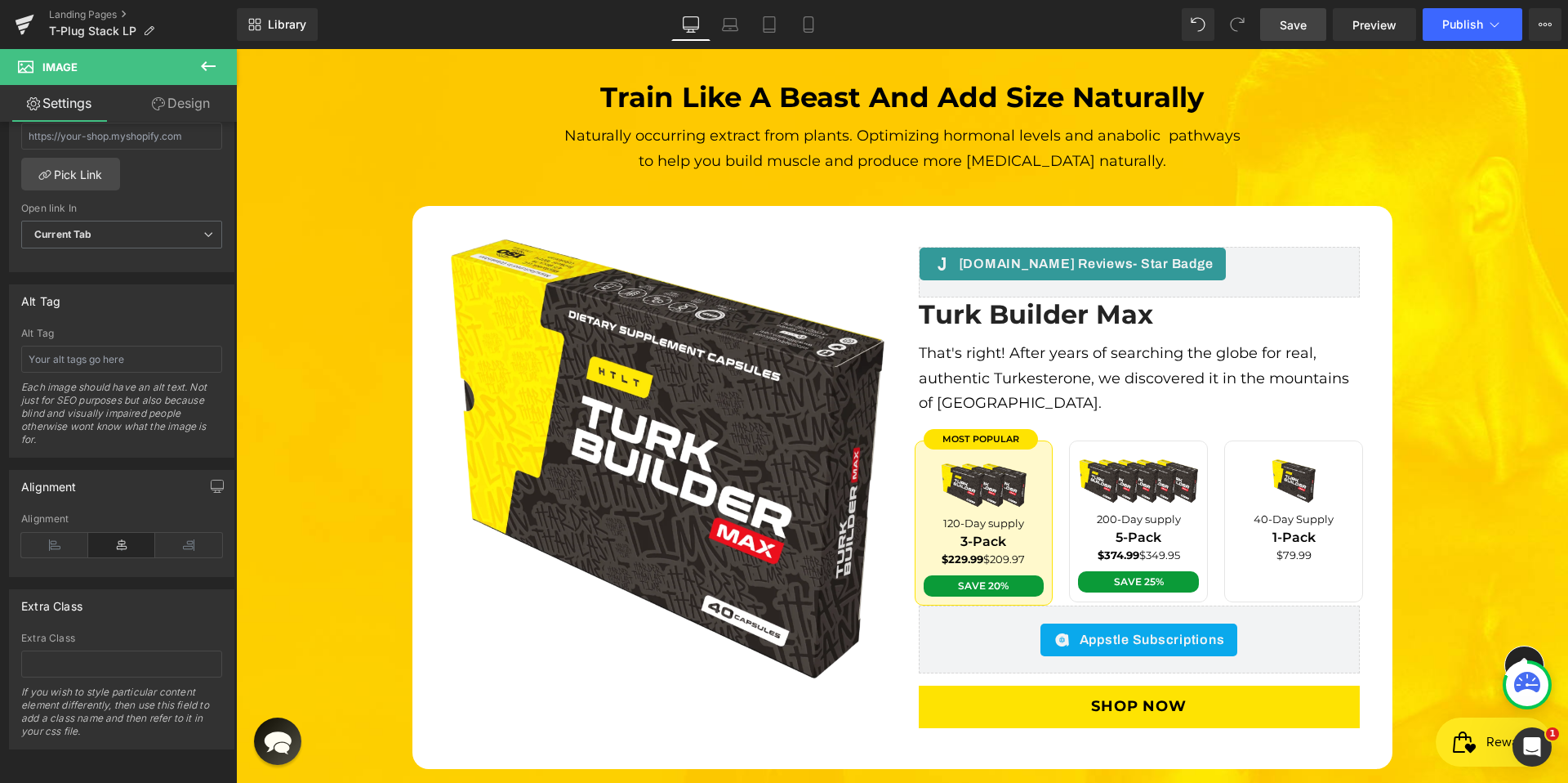
click at [1311, 29] on link "Save" at bounding box center [1293, 25] width 66 height 33
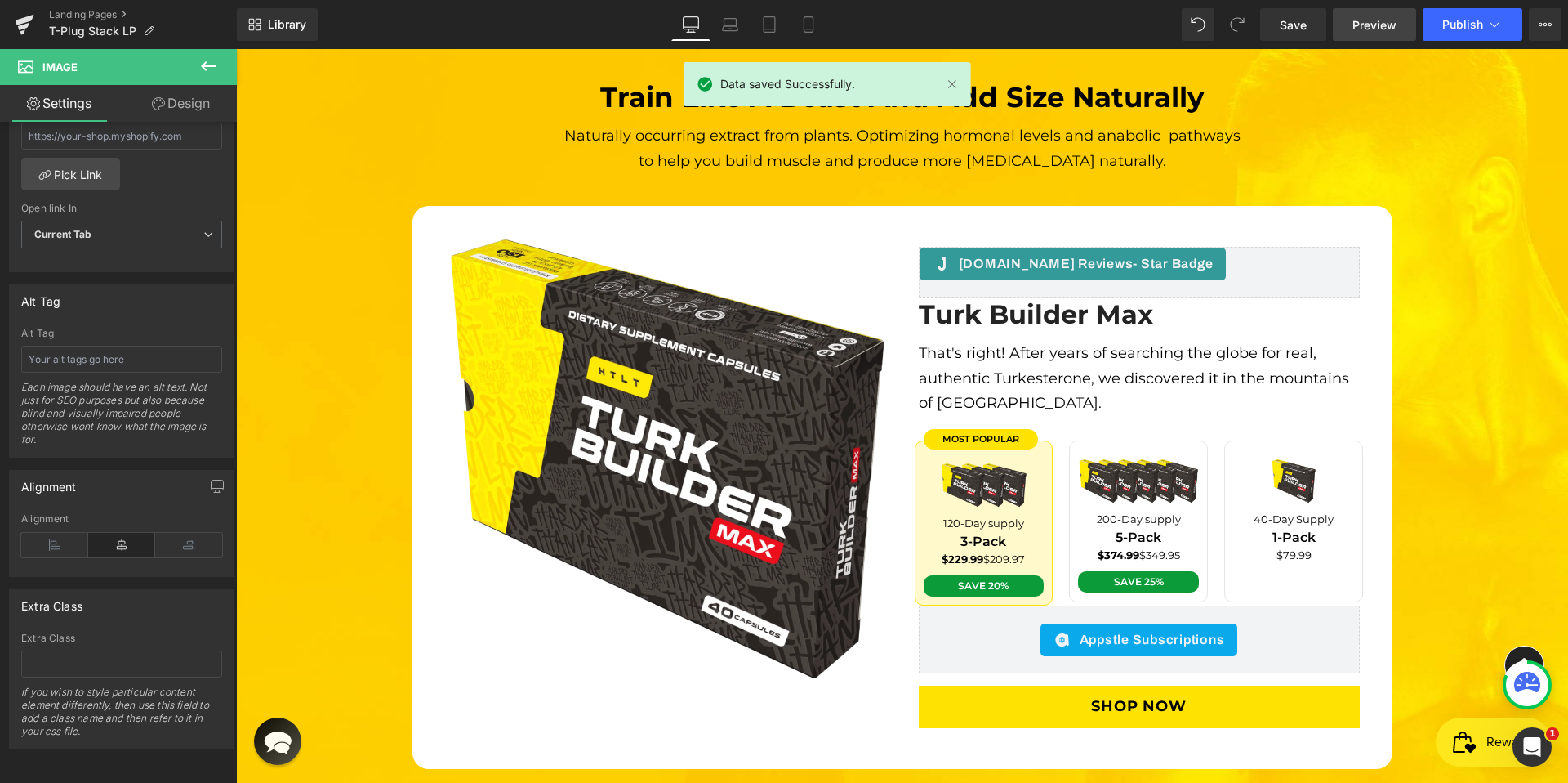
click at [1396, 18] on span "Preview" at bounding box center [1374, 25] width 44 height 17
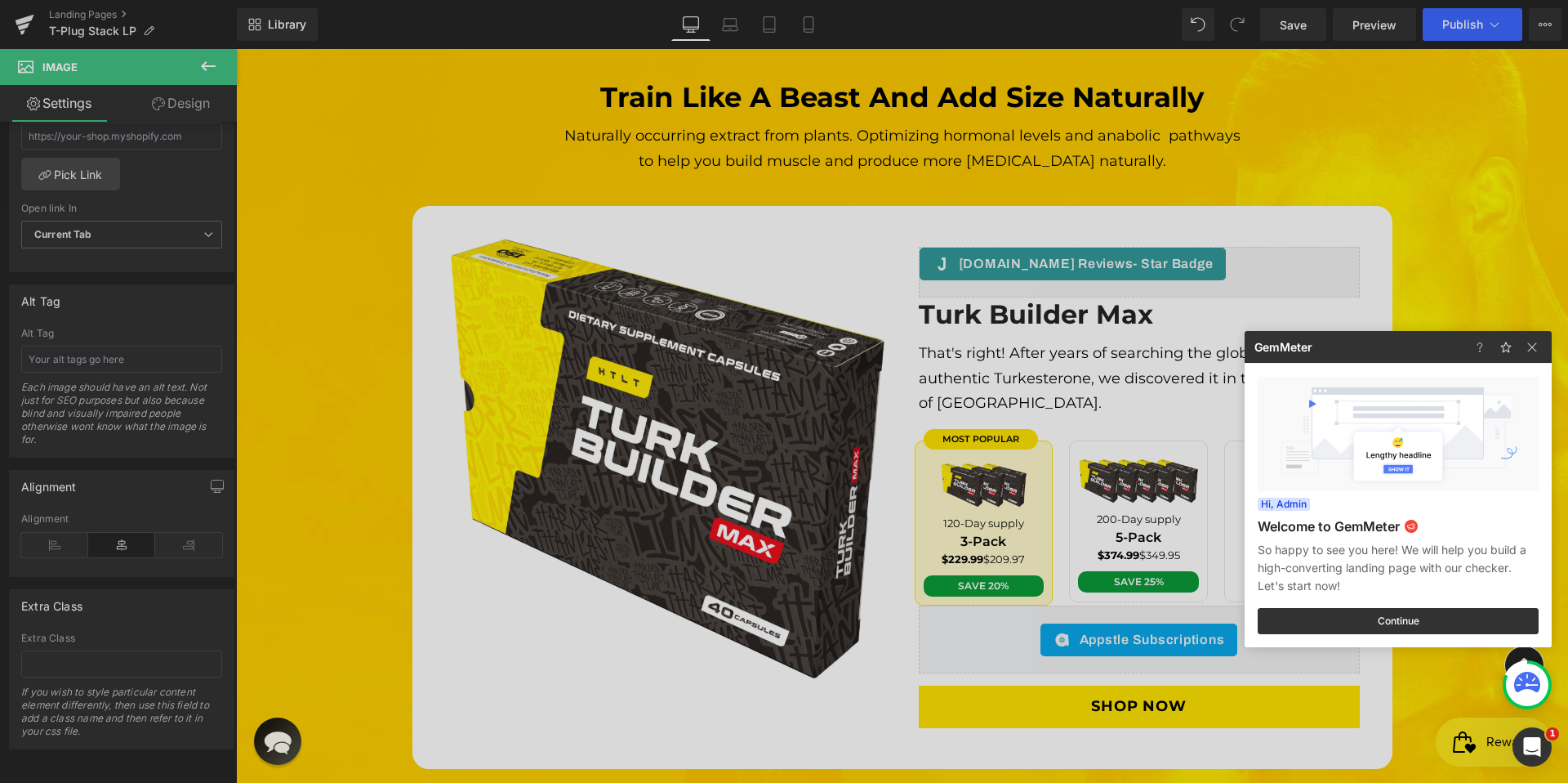
click at [783, 356] on div at bounding box center [784, 392] width 1568 height 783
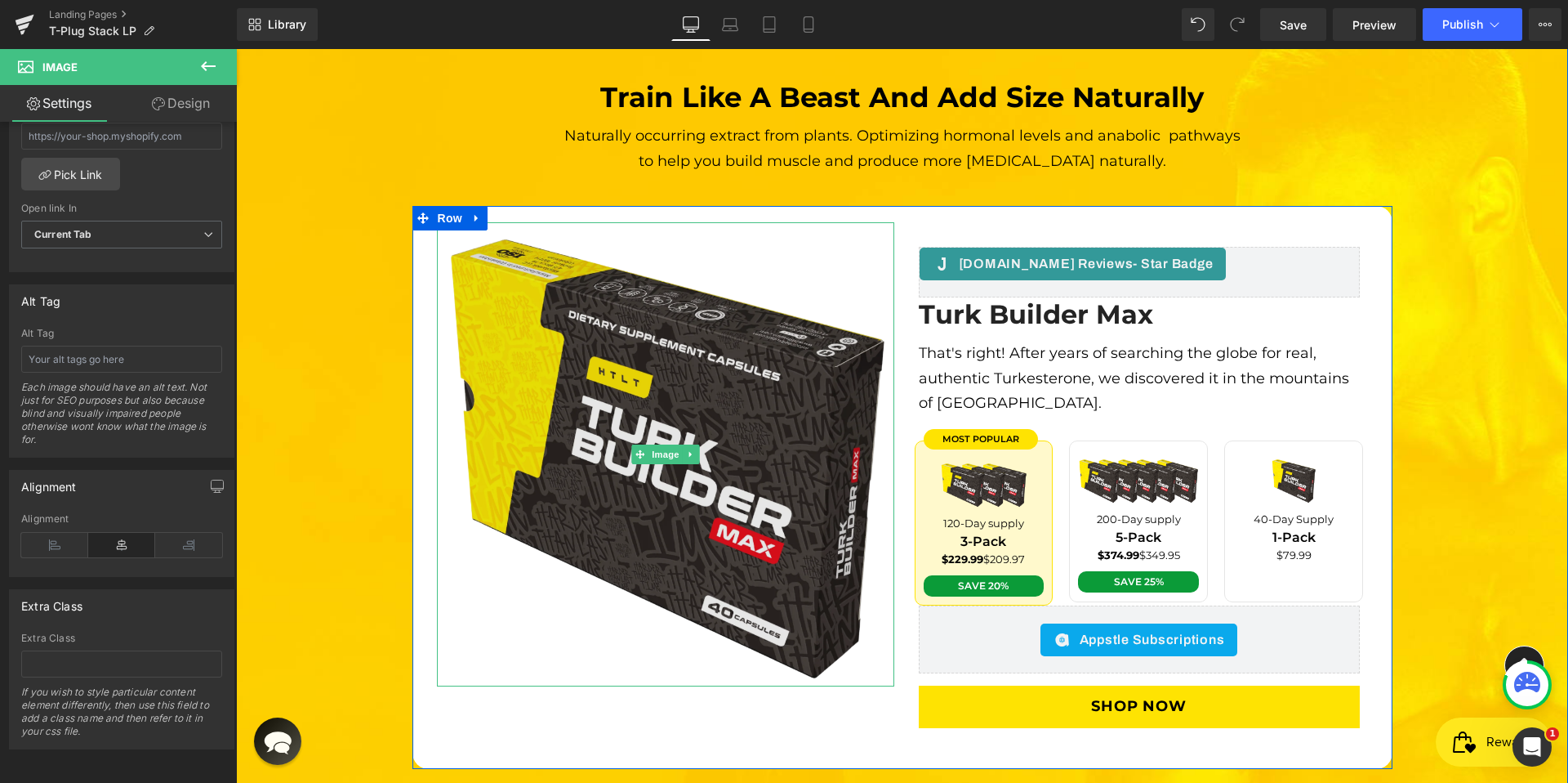
click at [746, 348] on img at bounding box center [665, 453] width 457 height 463
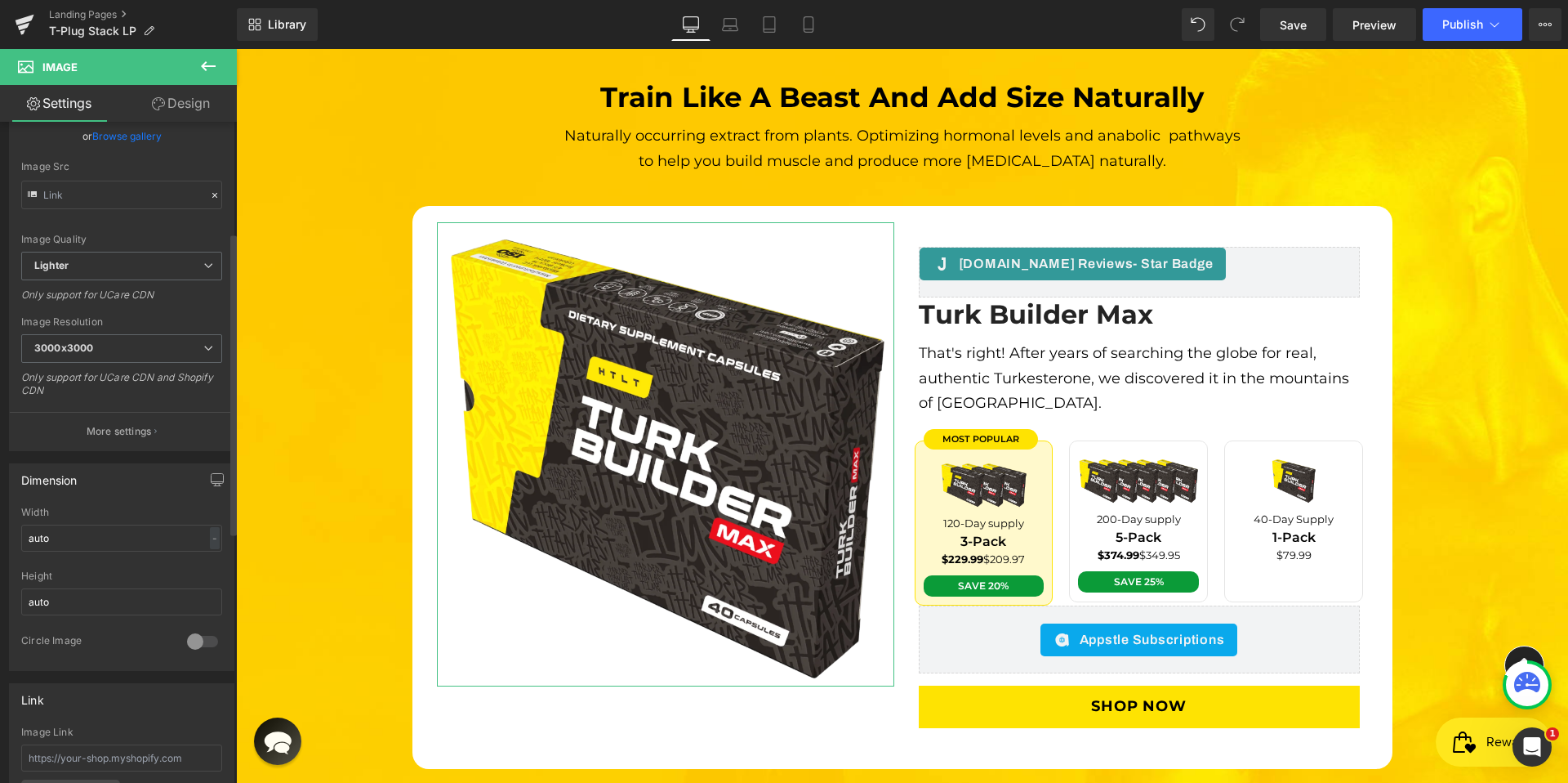
scroll to position [0, 0]
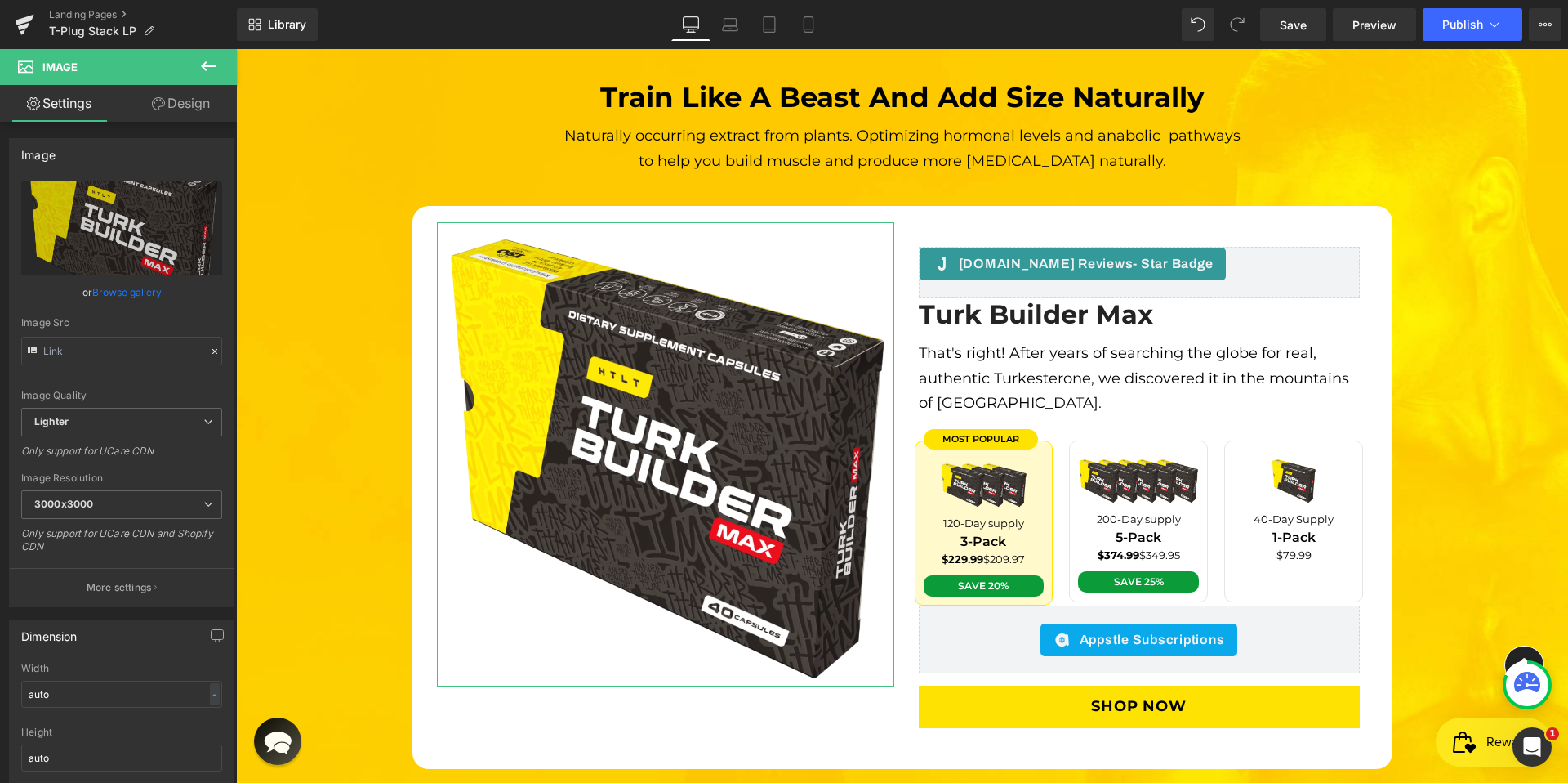
click at [179, 100] on link "Design" at bounding box center [181, 104] width 118 height 37
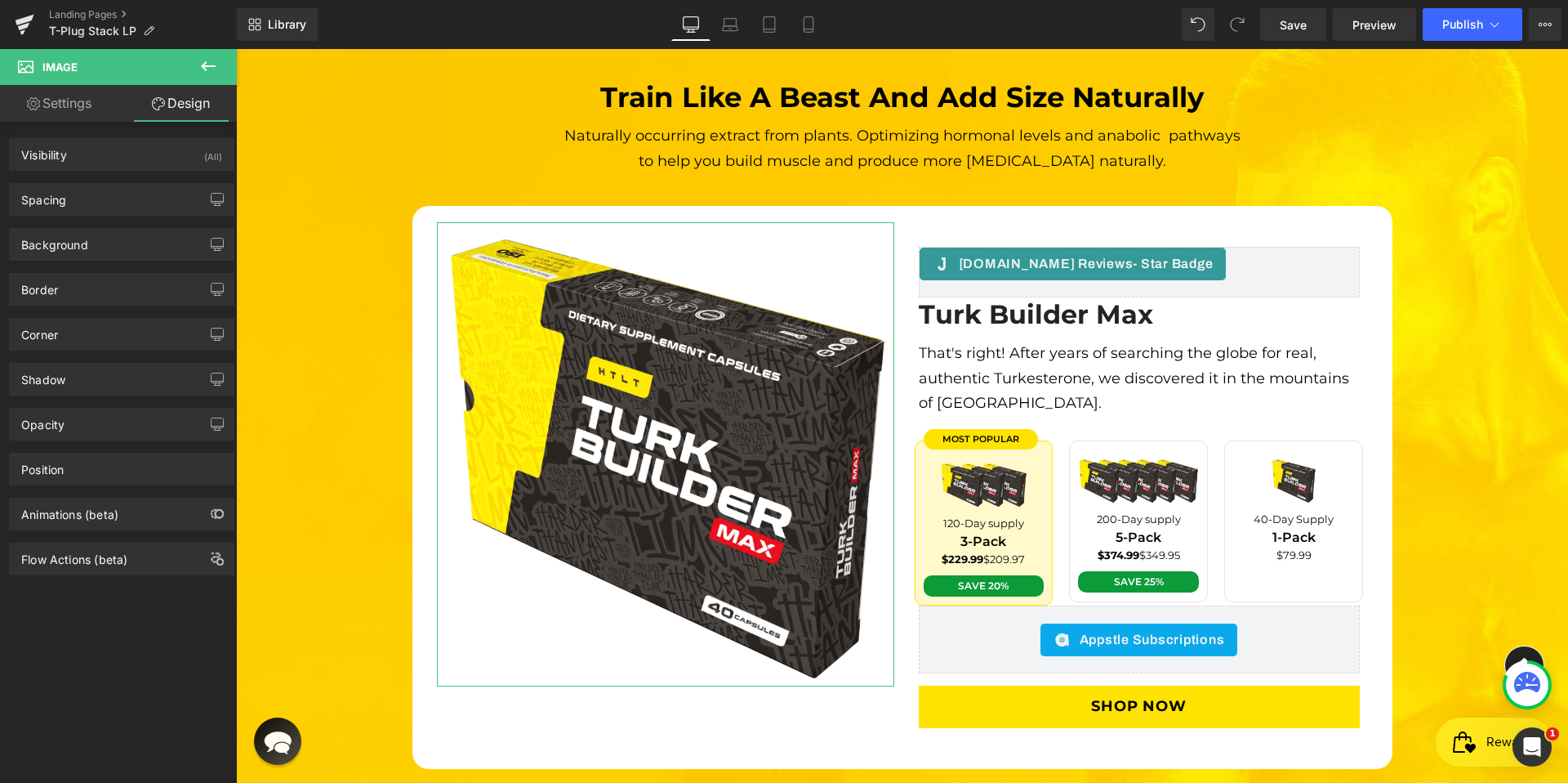
click at [67, 102] on link "Settings" at bounding box center [59, 104] width 118 height 37
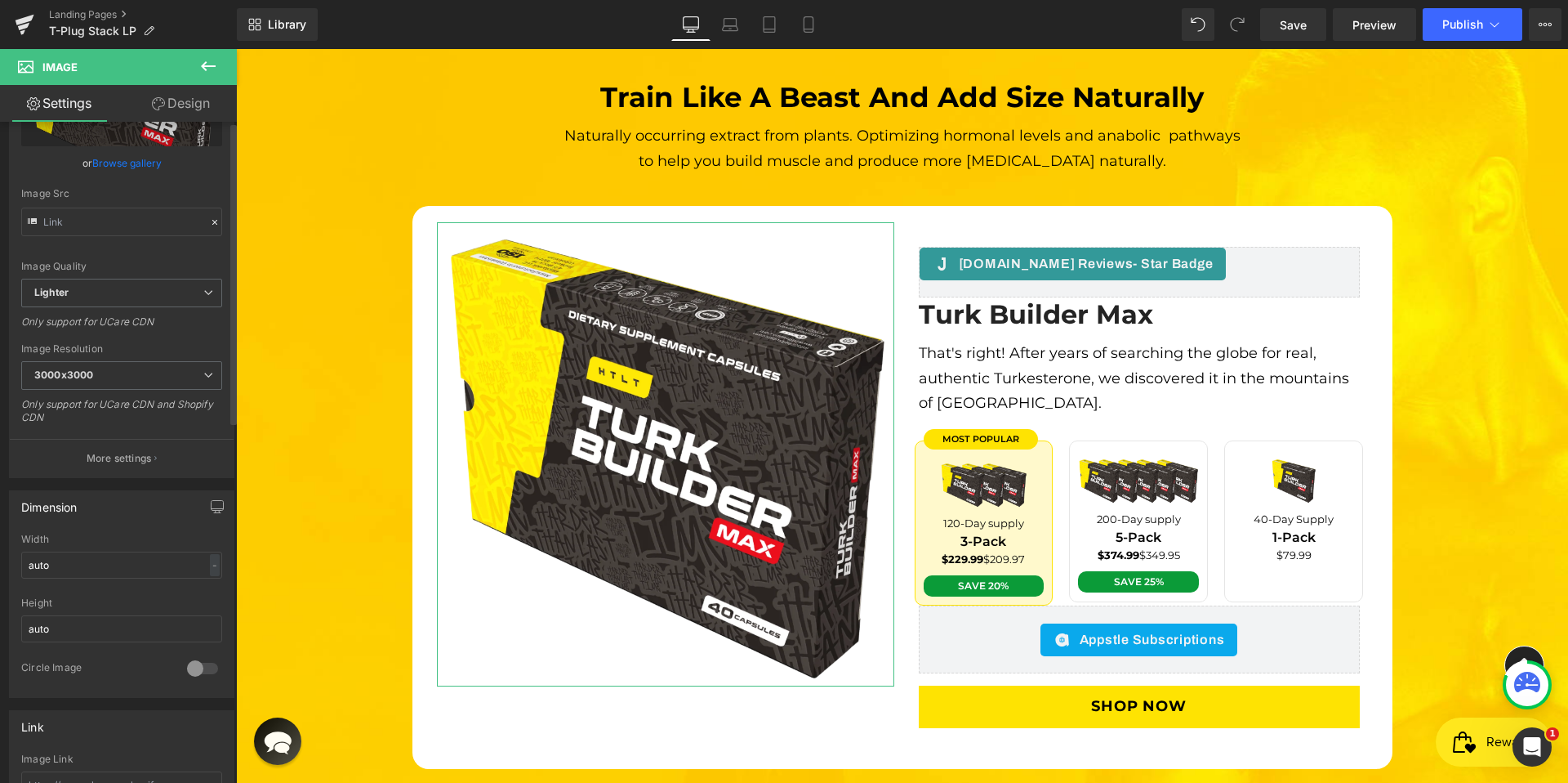
scroll to position [333, 0]
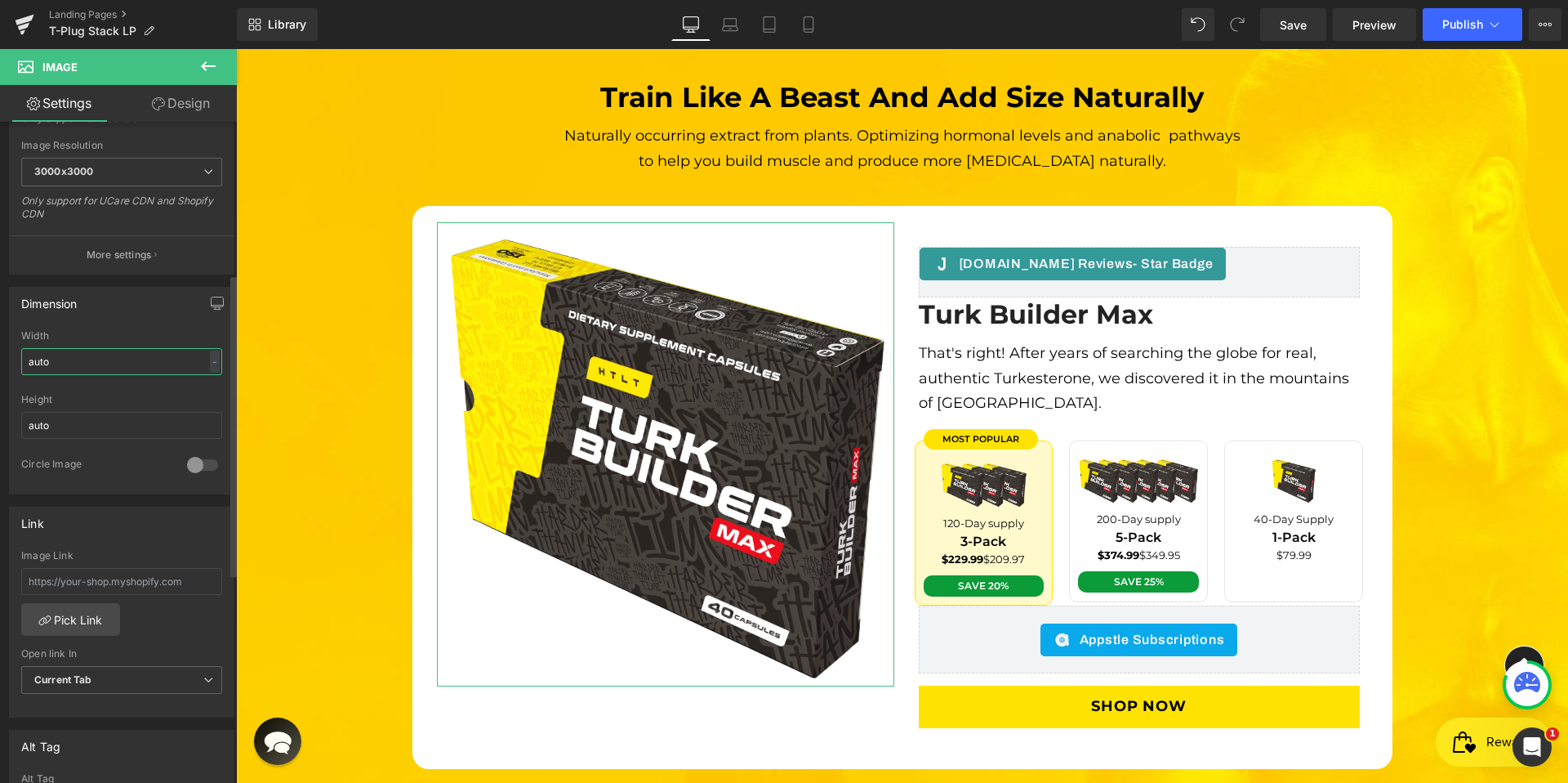
click at [170, 362] on input "auto" at bounding box center [121, 361] width 201 height 27
click at [170, 363] on input "auto" at bounding box center [121, 361] width 201 height 27
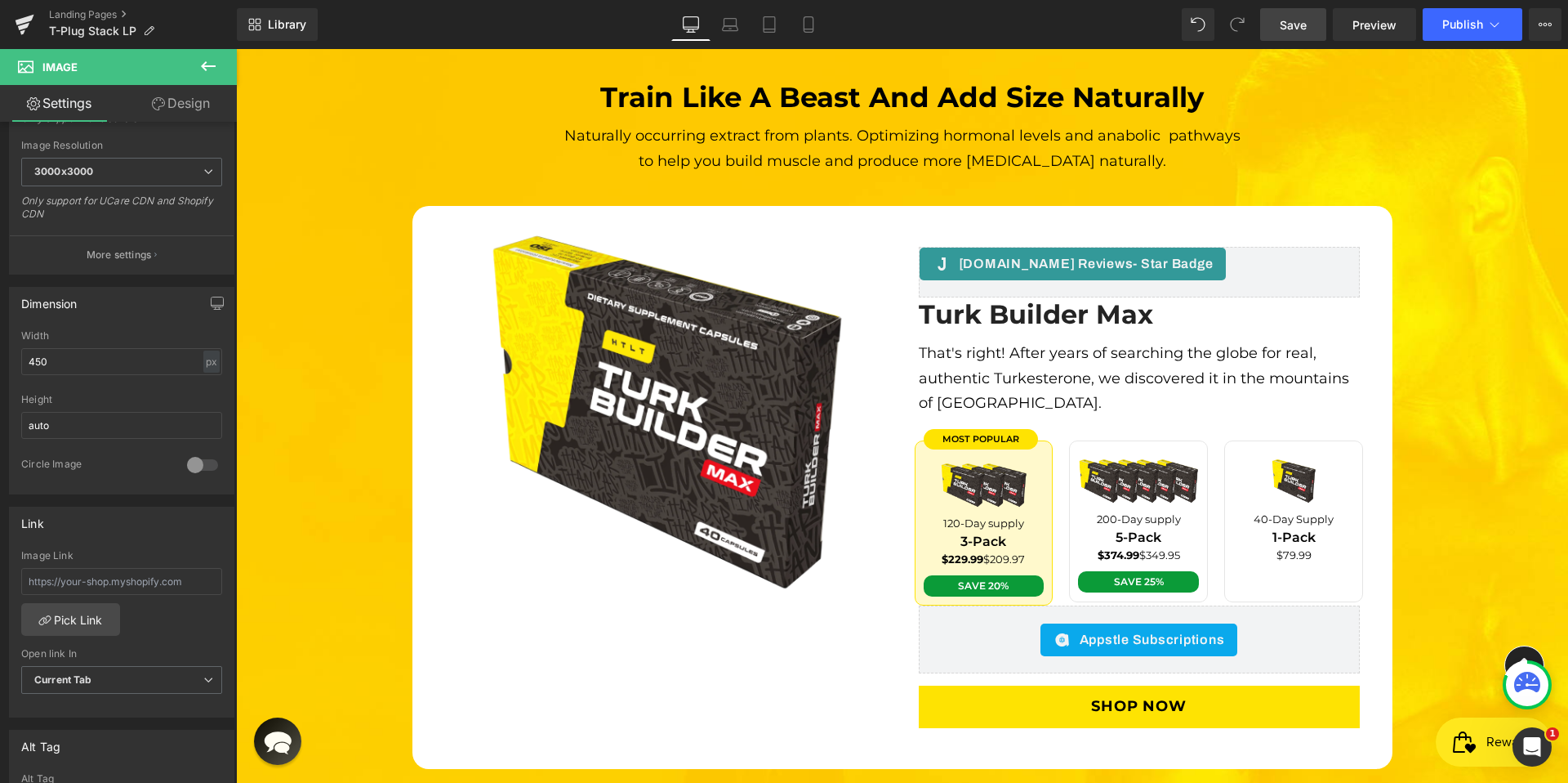
click at [1306, 36] on link "Save" at bounding box center [1293, 25] width 66 height 33
click at [1378, 20] on span "Preview" at bounding box center [1374, 25] width 44 height 17
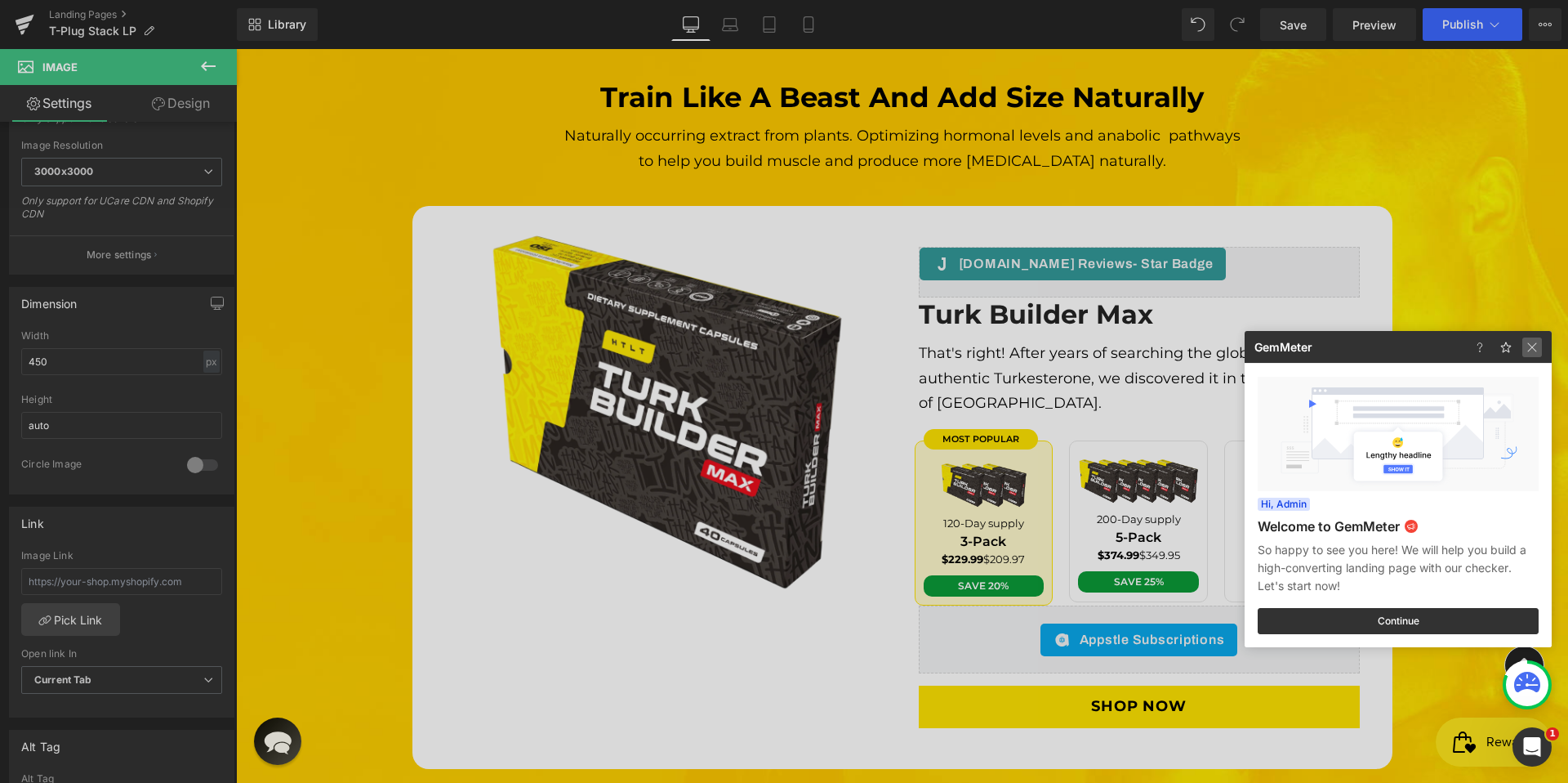
drag, startPoint x: 1529, startPoint y: 348, endPoint x: 1292, endPoint y: 300, distance: 241.8
click at [1529, 348] on img at bounding box center [1531, 347] width 19 height 19
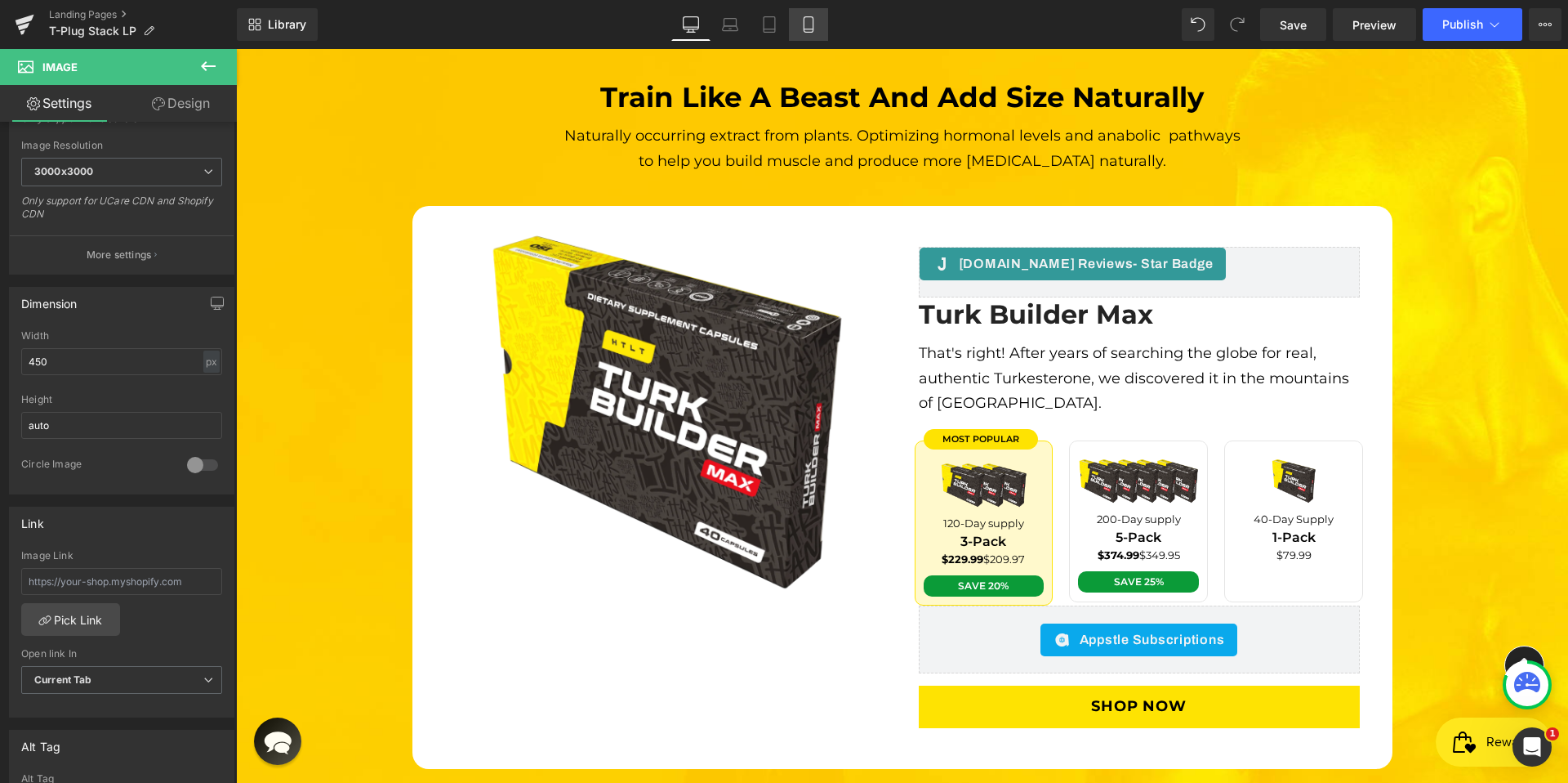
click at [810, 32] on icon at bounding box center [808, 25] width 9 height 16
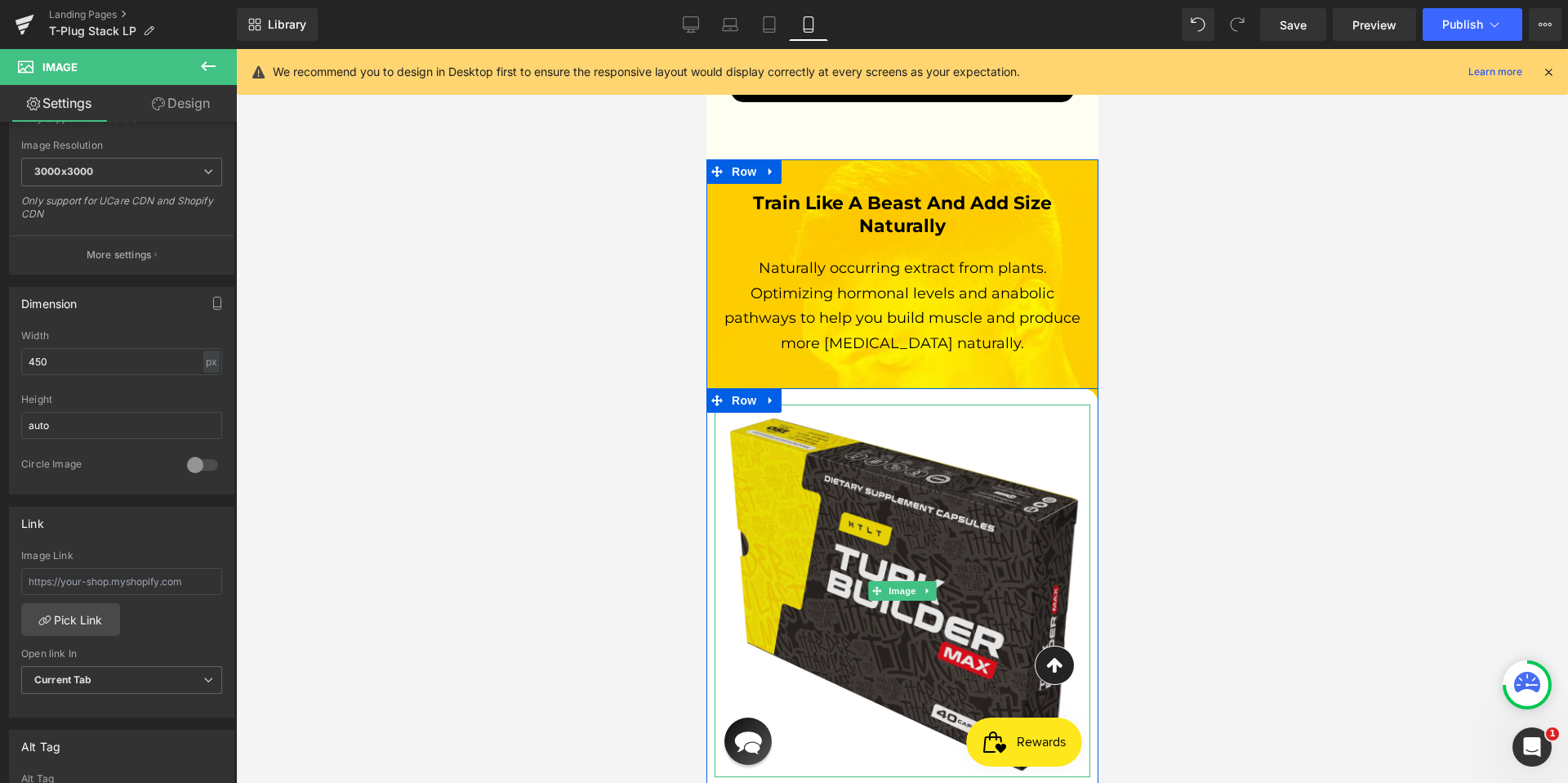
scroll to position [5739, 0]
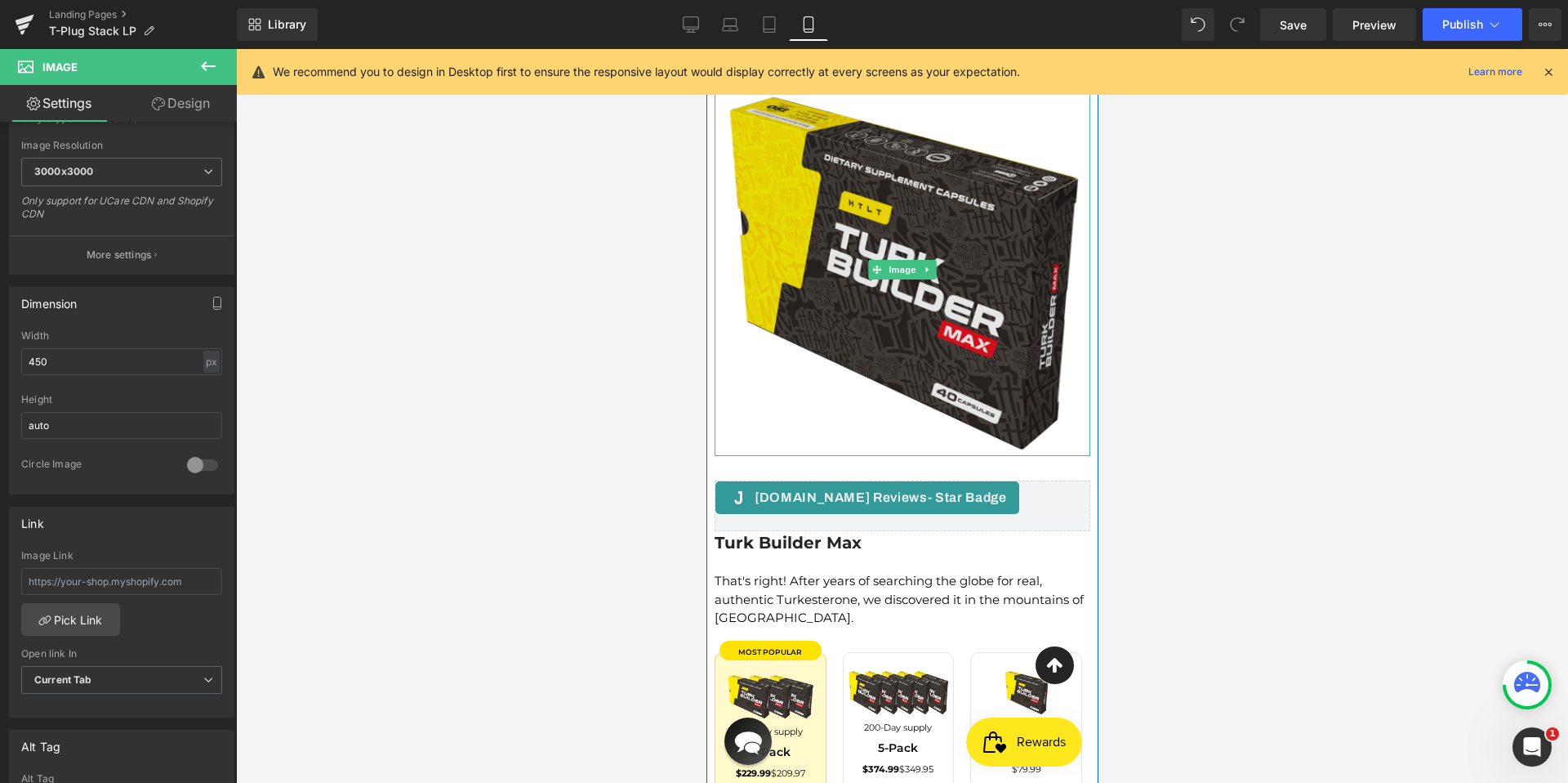
click at [978, 292] on img at bounding box center [901, 270] width 367 height 372
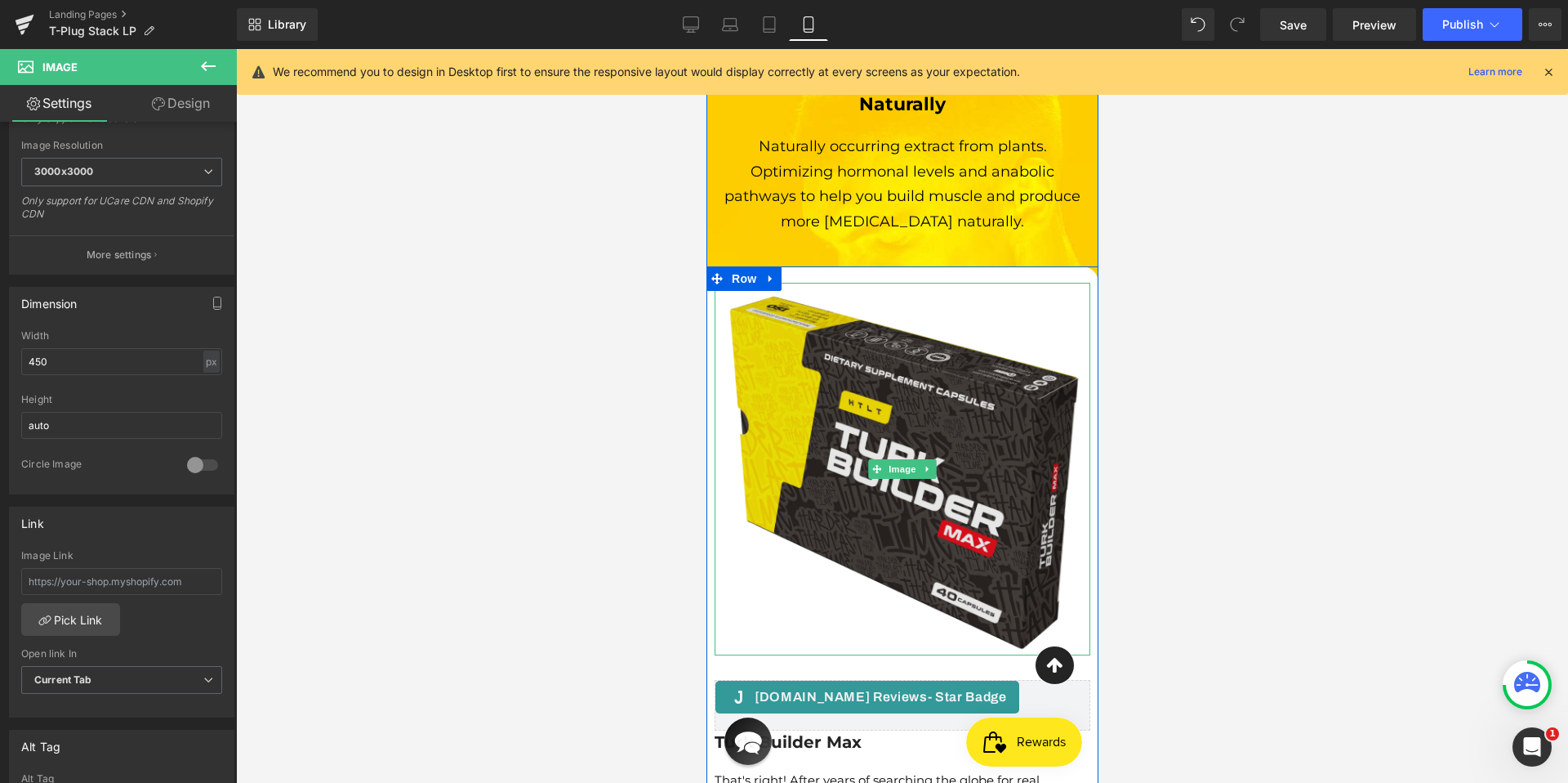
scroll to position [5507, 0]
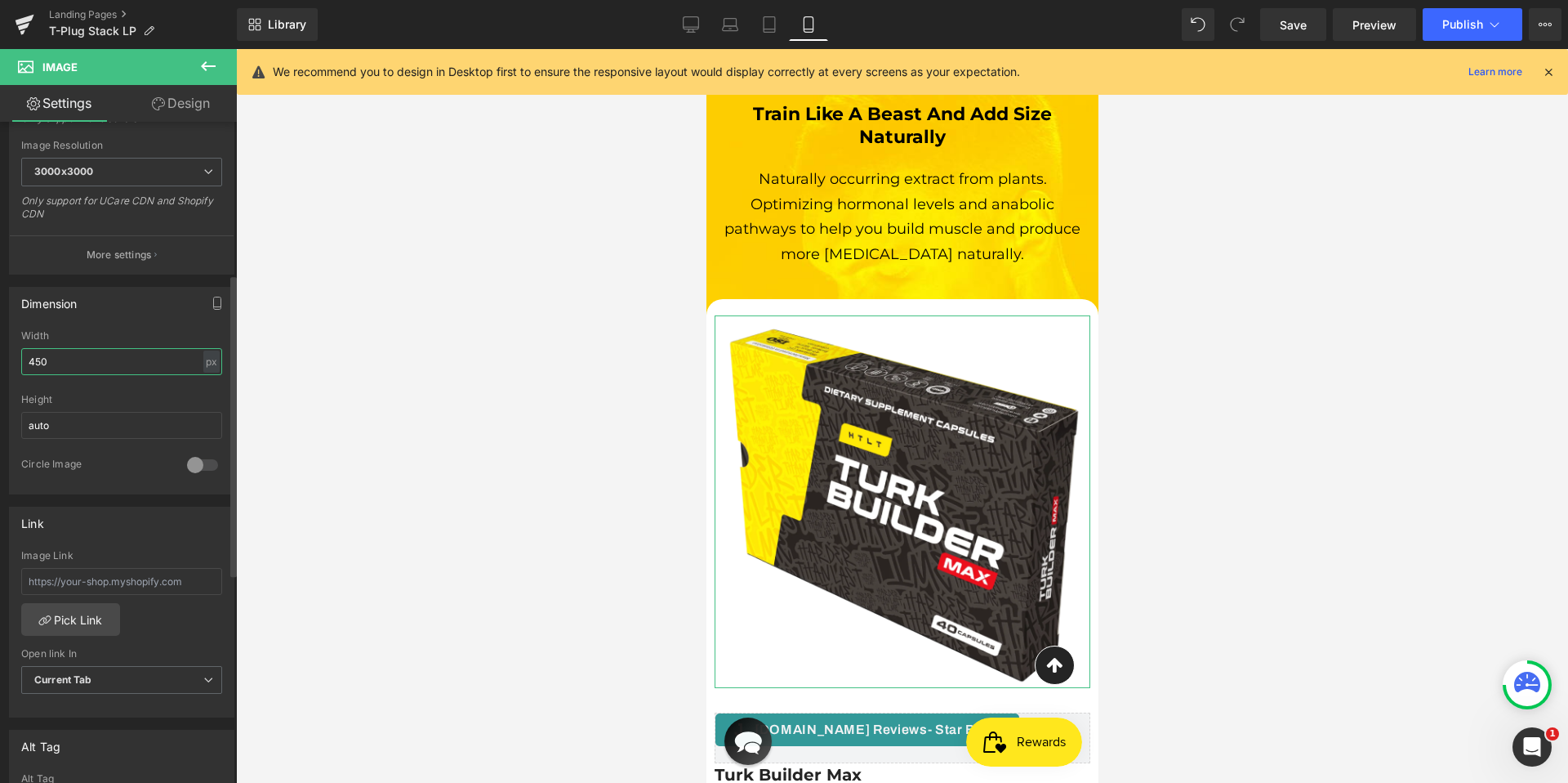
click at [122, 359] on input "450" at bounding box center [121, 361] width 201 height 27
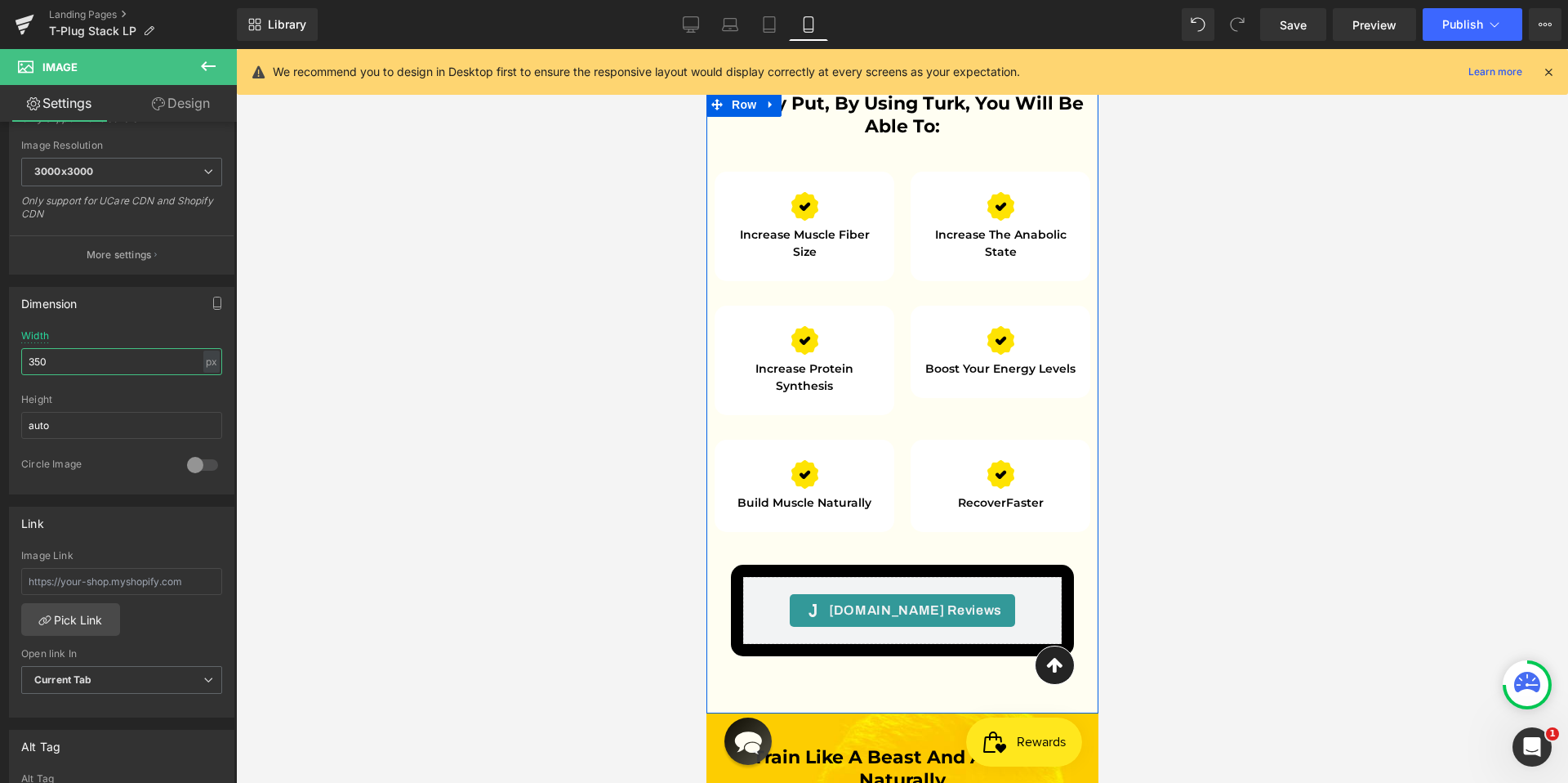
scroll to position [4862, 0]
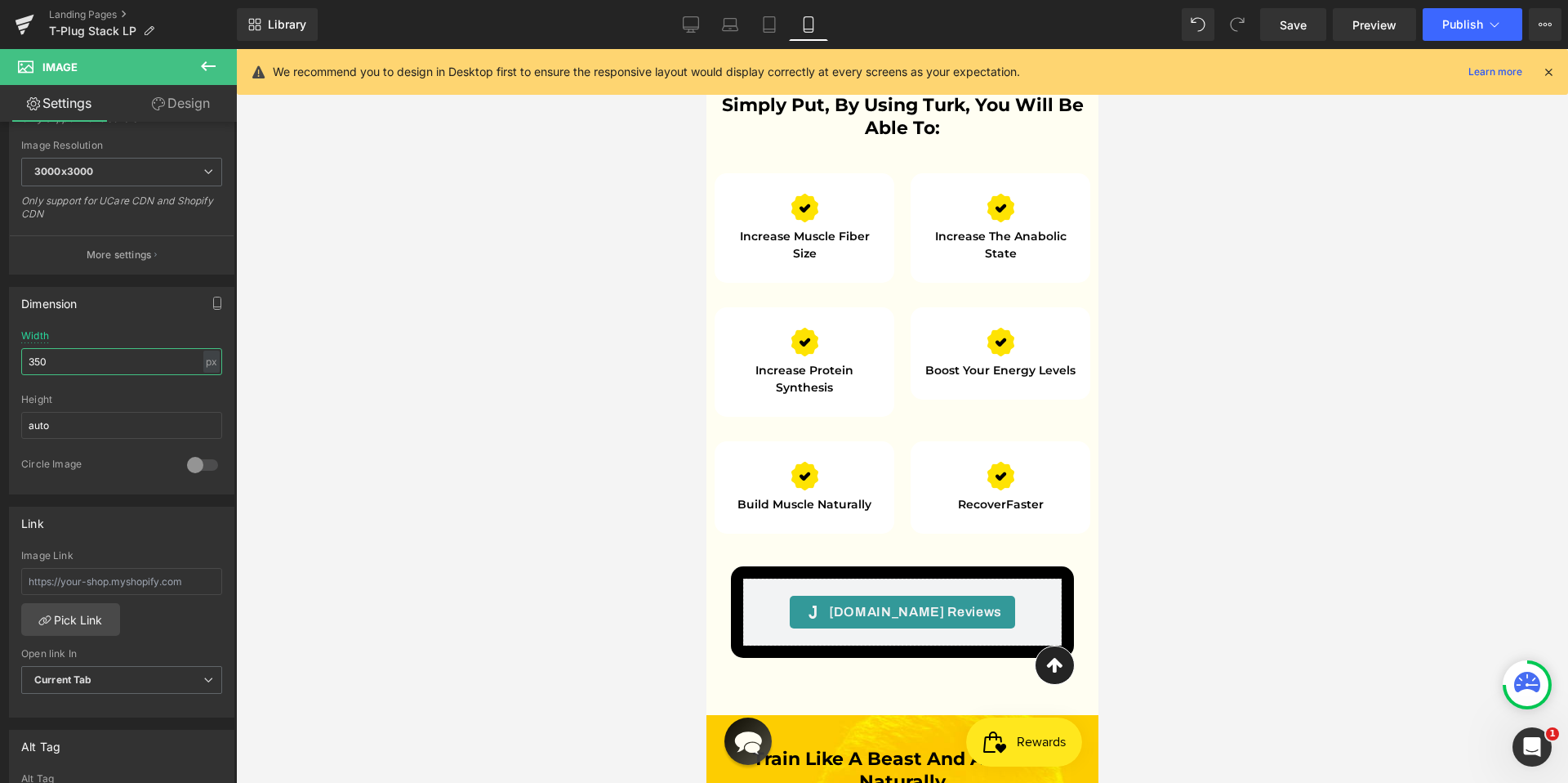
type input "350"
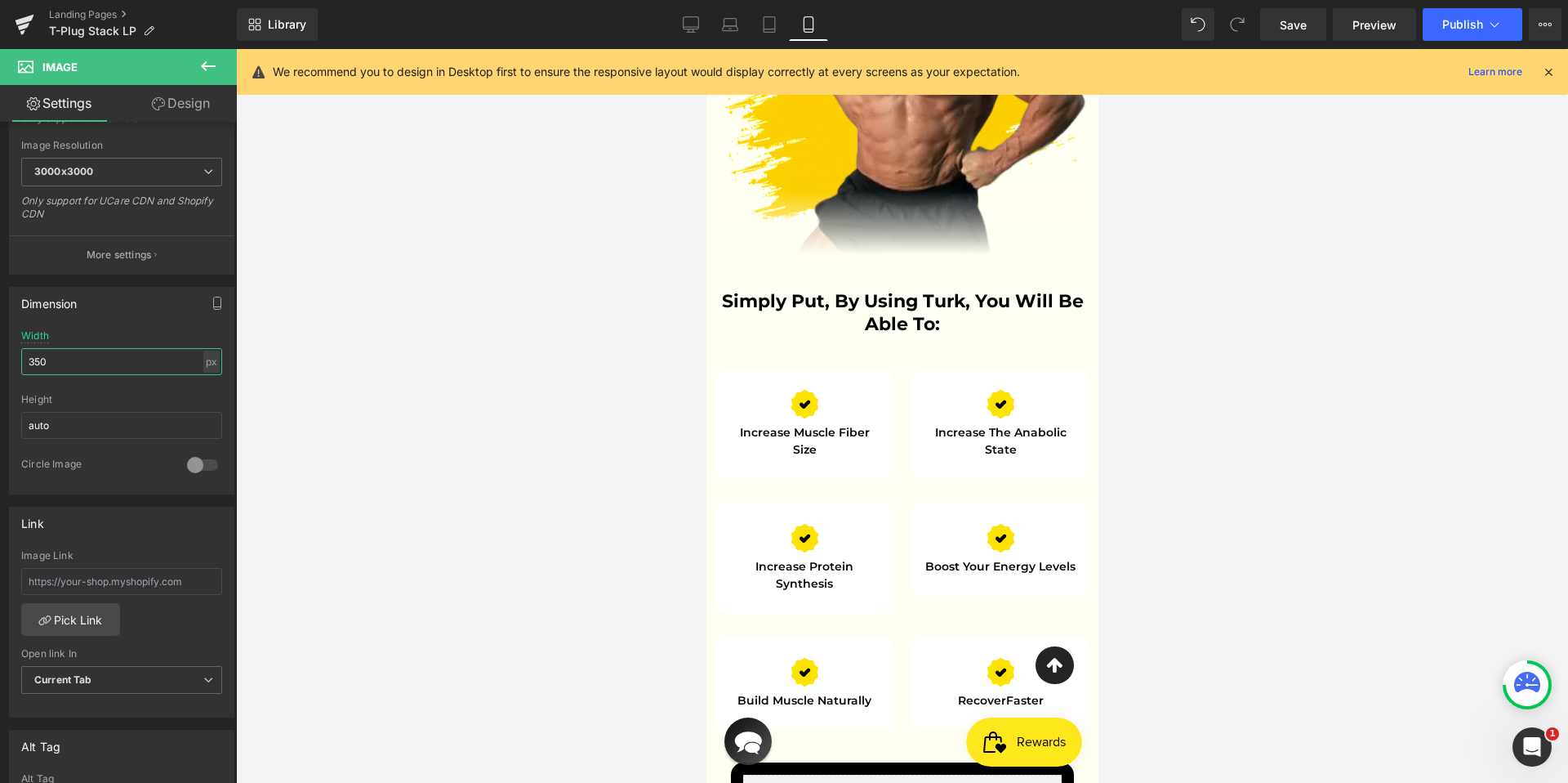
scroll to position [4520, 0]
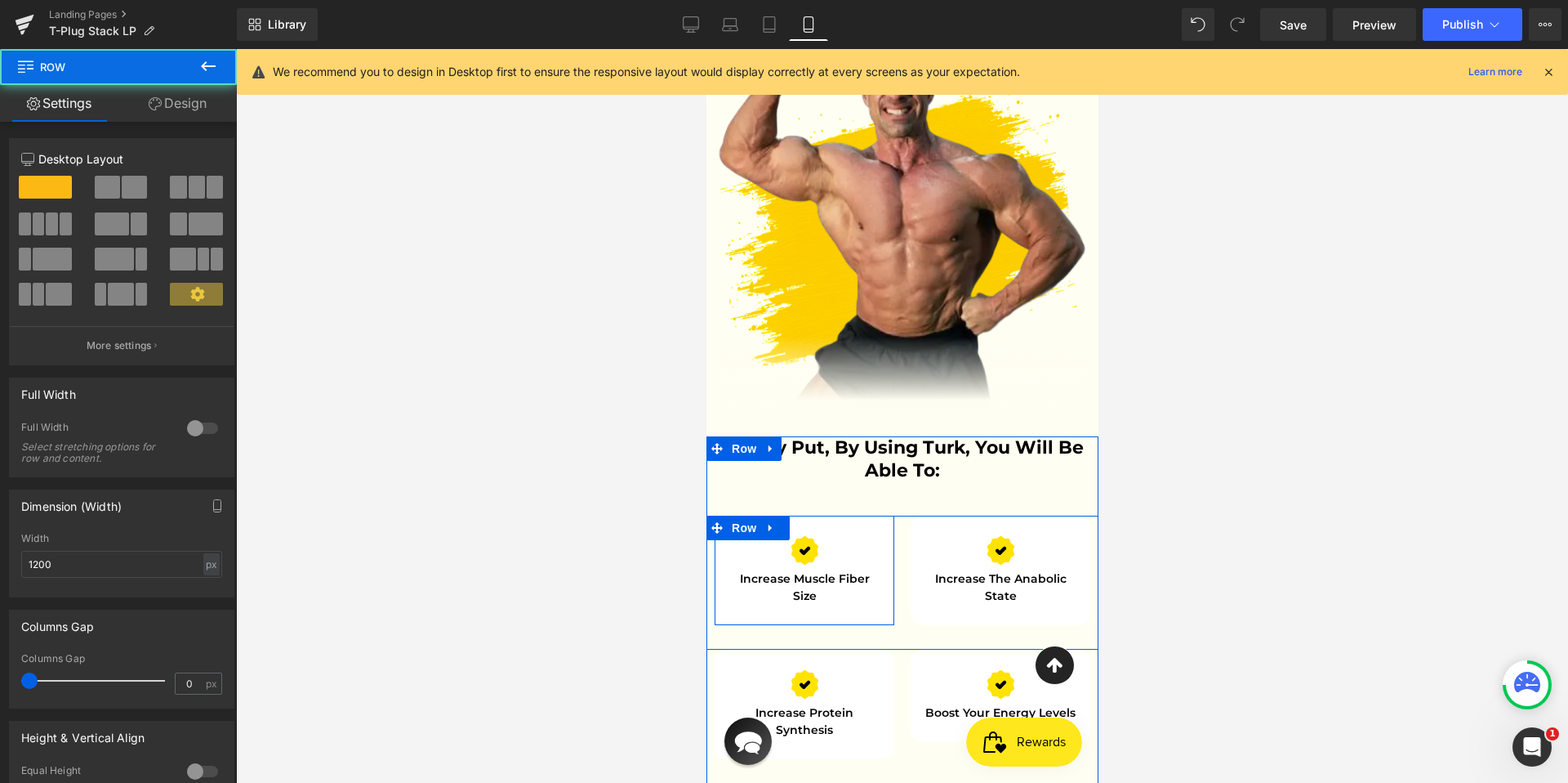
click at [863, 515] on div "Image Increase muscle fiber size Text Block Row" at bounding box center [804, 569] width 180 height 109
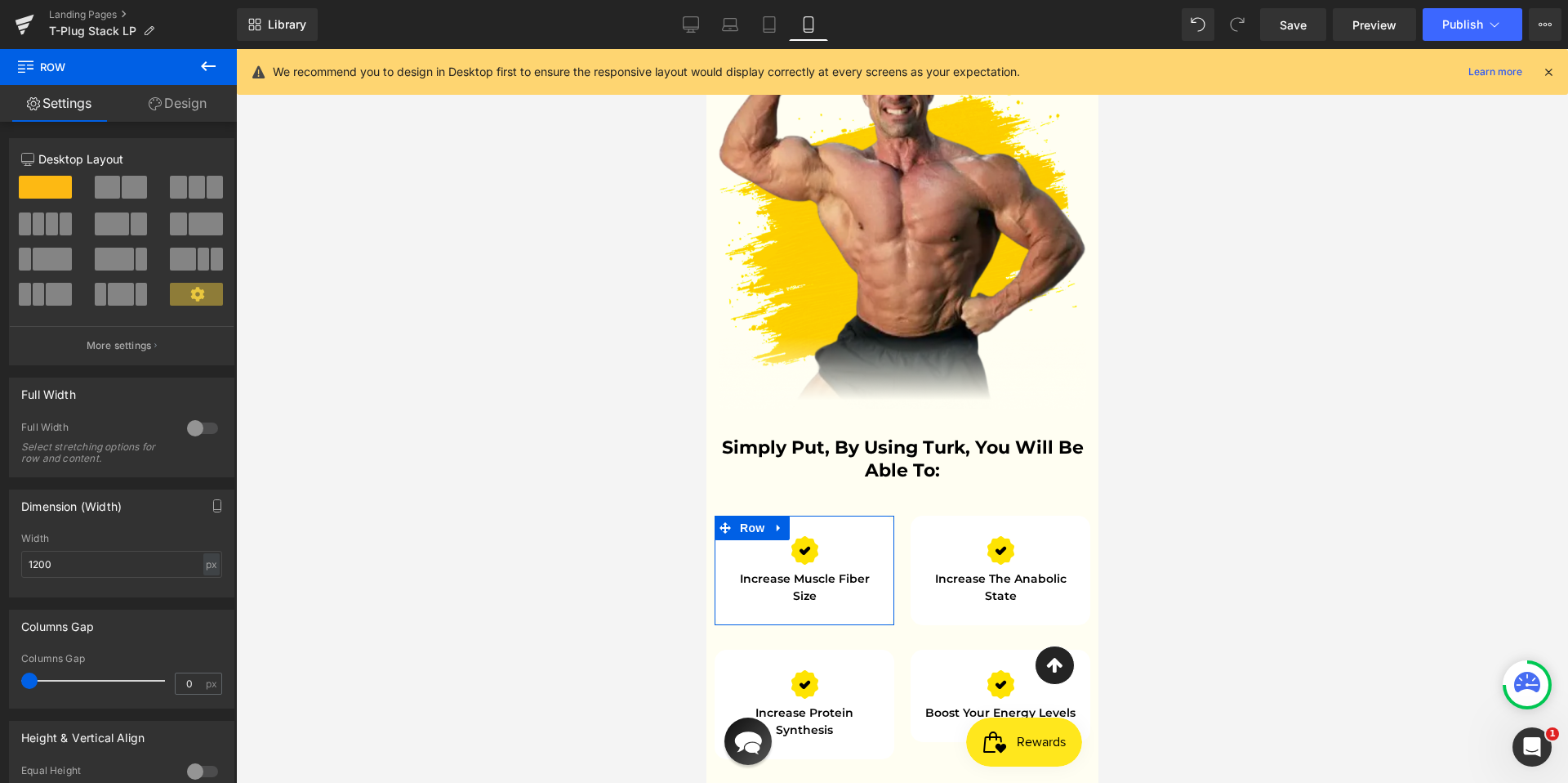
click at [193, 109] on link "Design" at bounding box center [177, 104] width 118 height 37
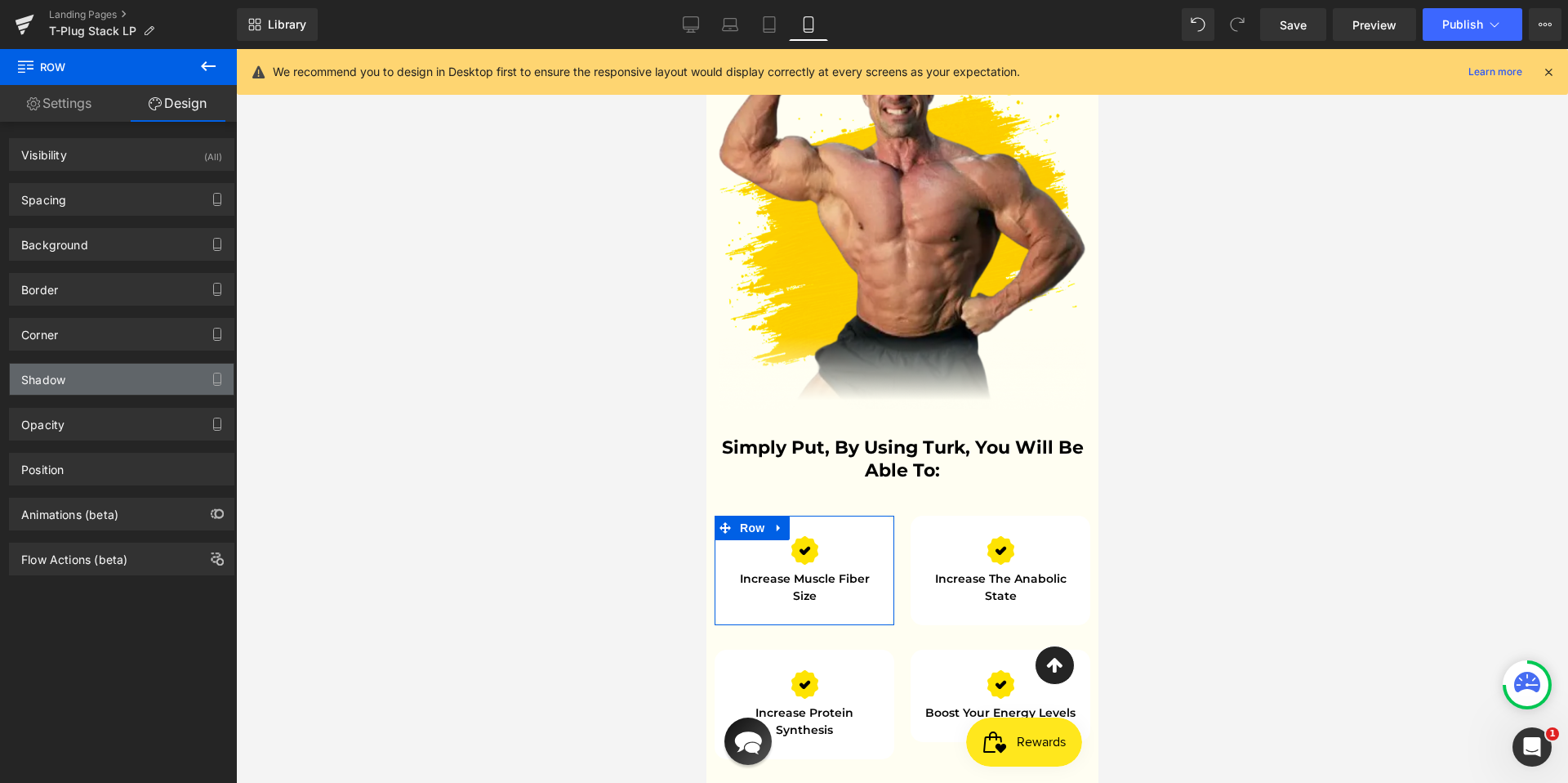
click at [115, 380] on div "Shadow" at bounding box center [122, 379] width 224 height 31
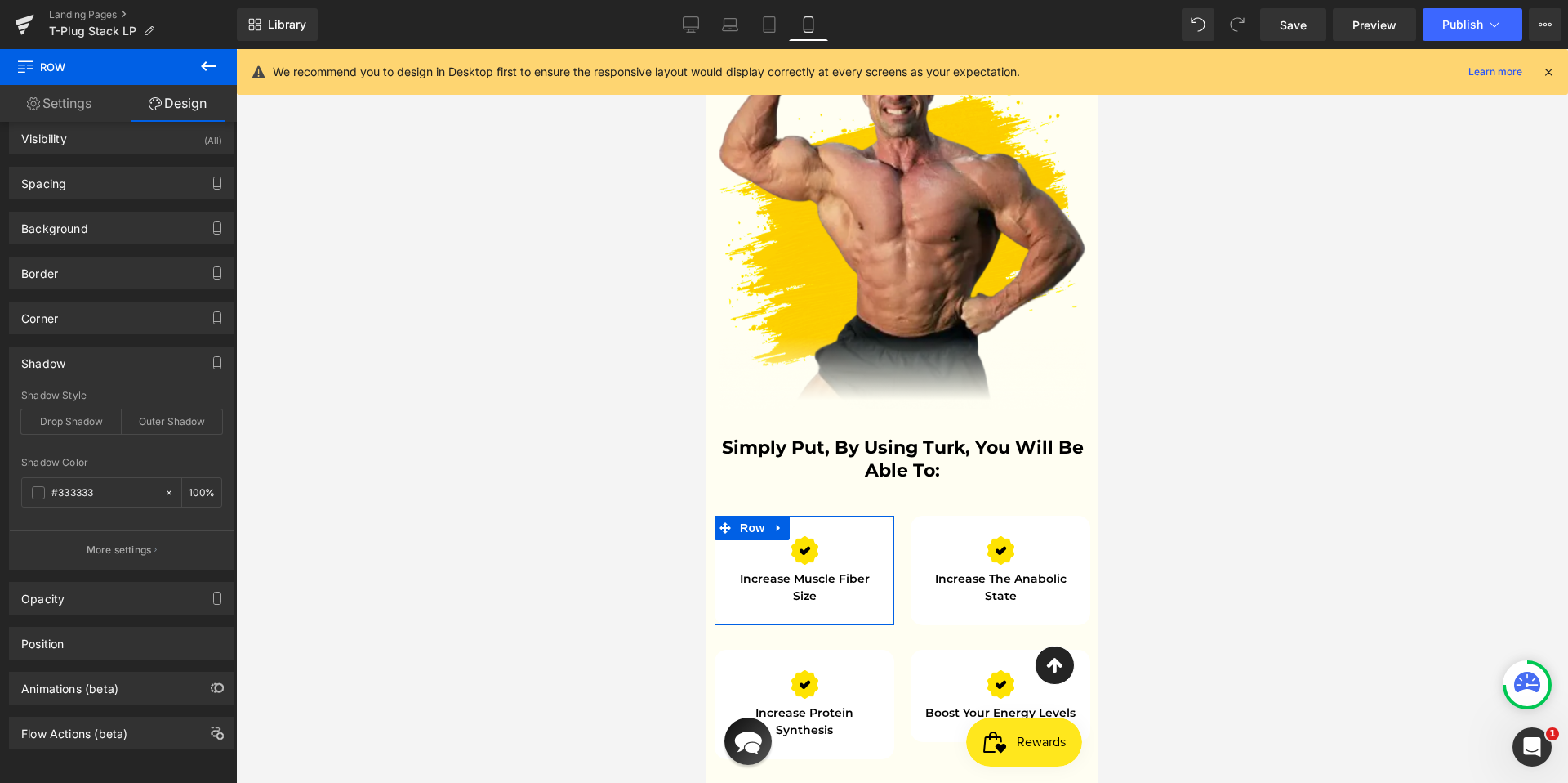
scroll to position [28, 0]
click at [79, 484] on input "#333333" at bounding box center [104, 492] width 104 height 18
paste input "e2e2e2"
type input "#e2e2e2"
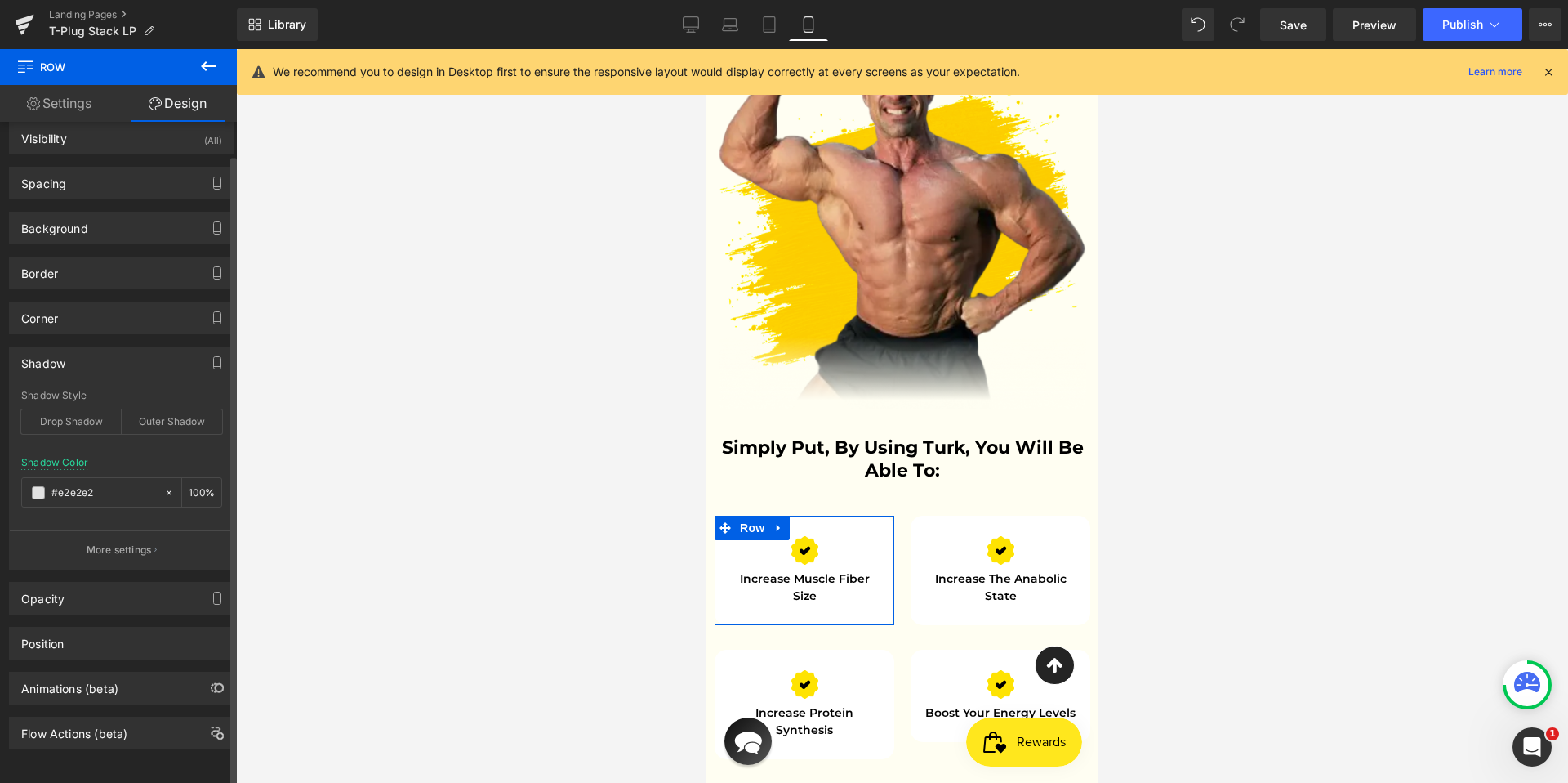
click at [180, 457] on div "Shadow Color #e2e2e2 100 %" at bounding box center [121, 491] width 201 height 70
click at [139, 543] on p "More settings" at bounding box center [118, 550] width 65 height 15
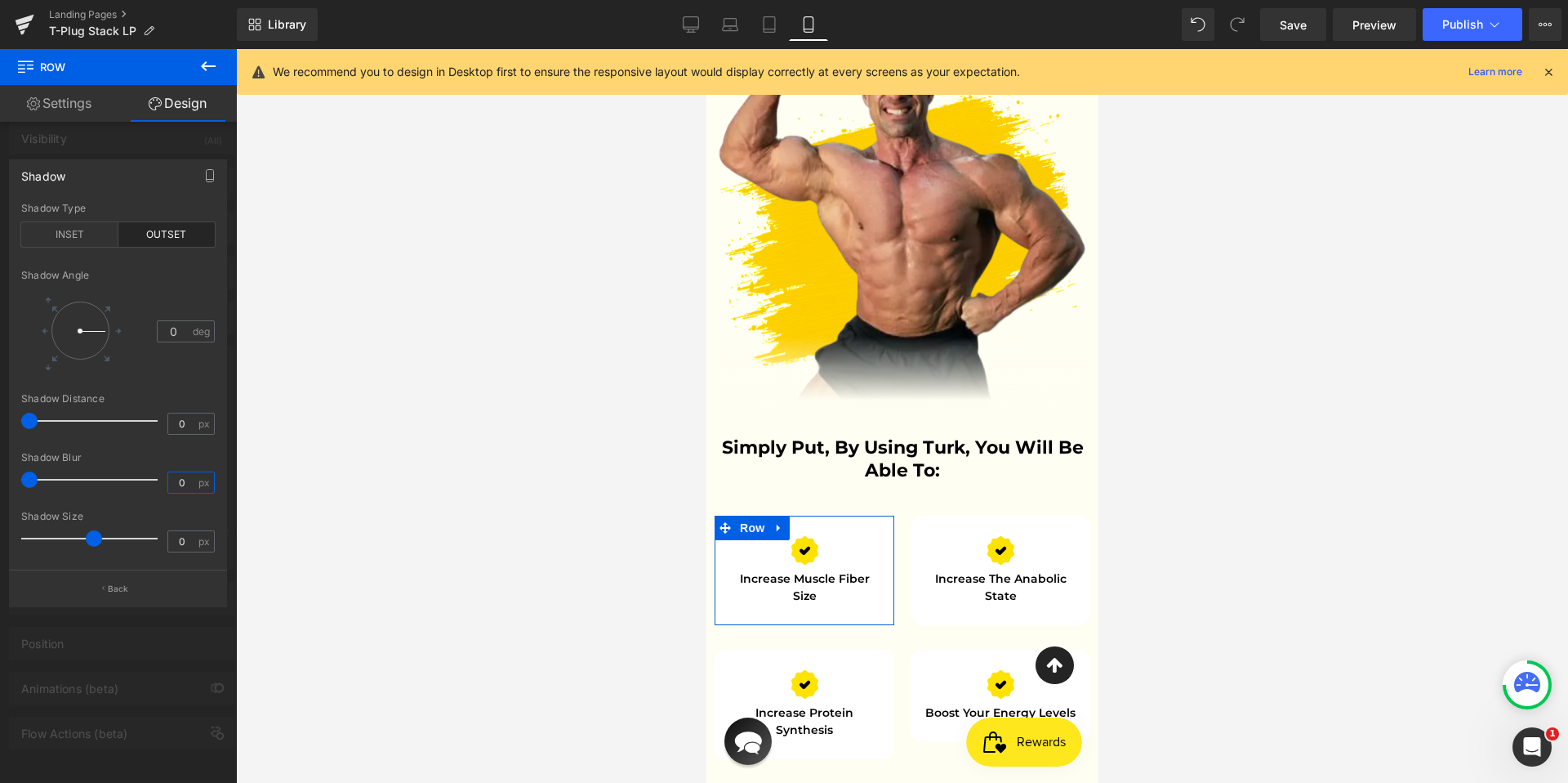
click at [183, 483] on input "0" at bounding box center [182, 482] width 28 height 20
type input "100"
drag, startPoint x: 83, startPoint y: 356, endPoint x: 78, endPoint y: 366, distance: 11.2
click at [78, 366] on div at bounding box center [80, 330] width 76 height 76
click at [93, 541] on span at bounding box center [94, 538] width 16 height 17
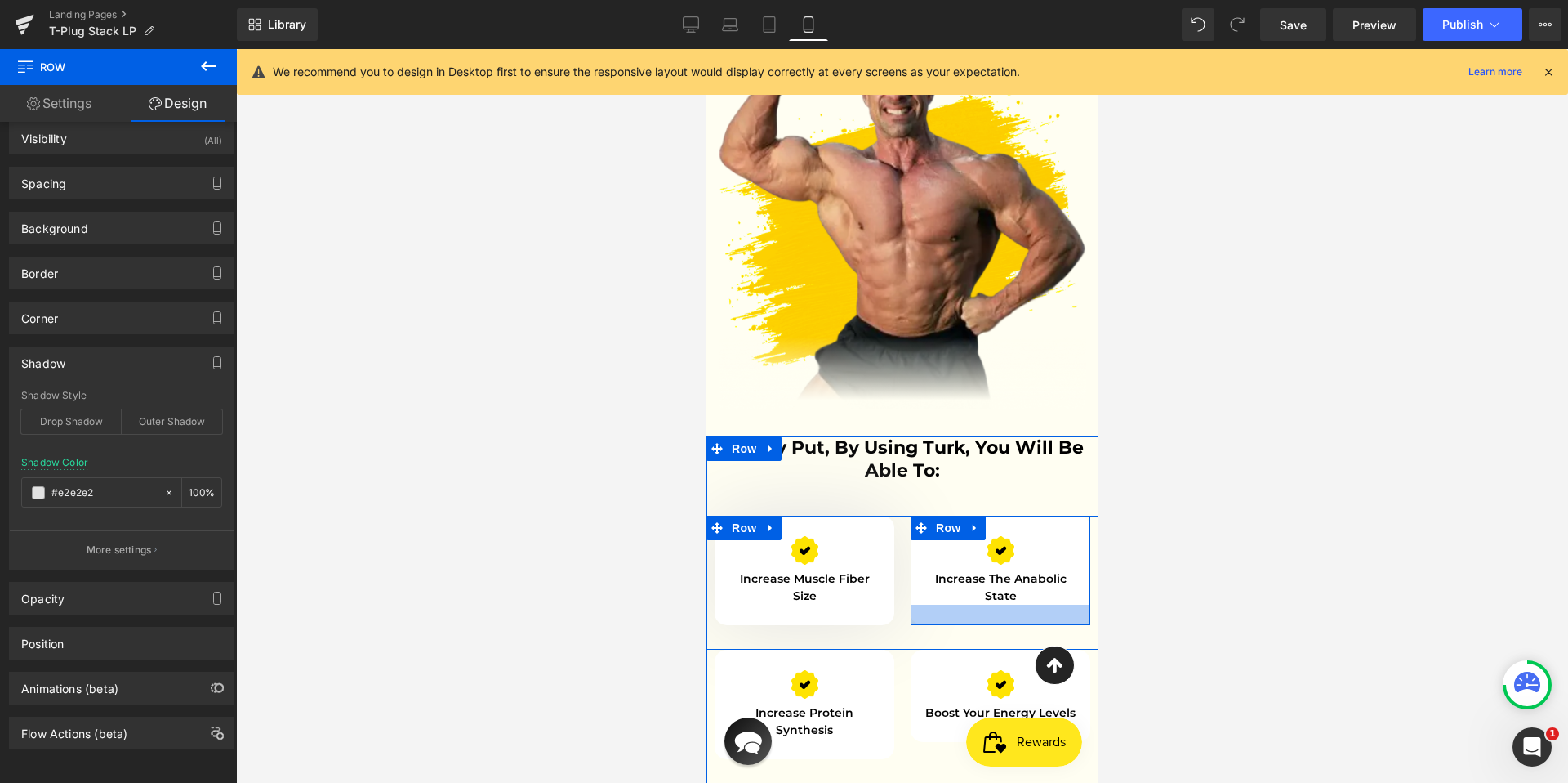
click at [945, 604] on div at bounding box center [1000, 614] width 180 height 20
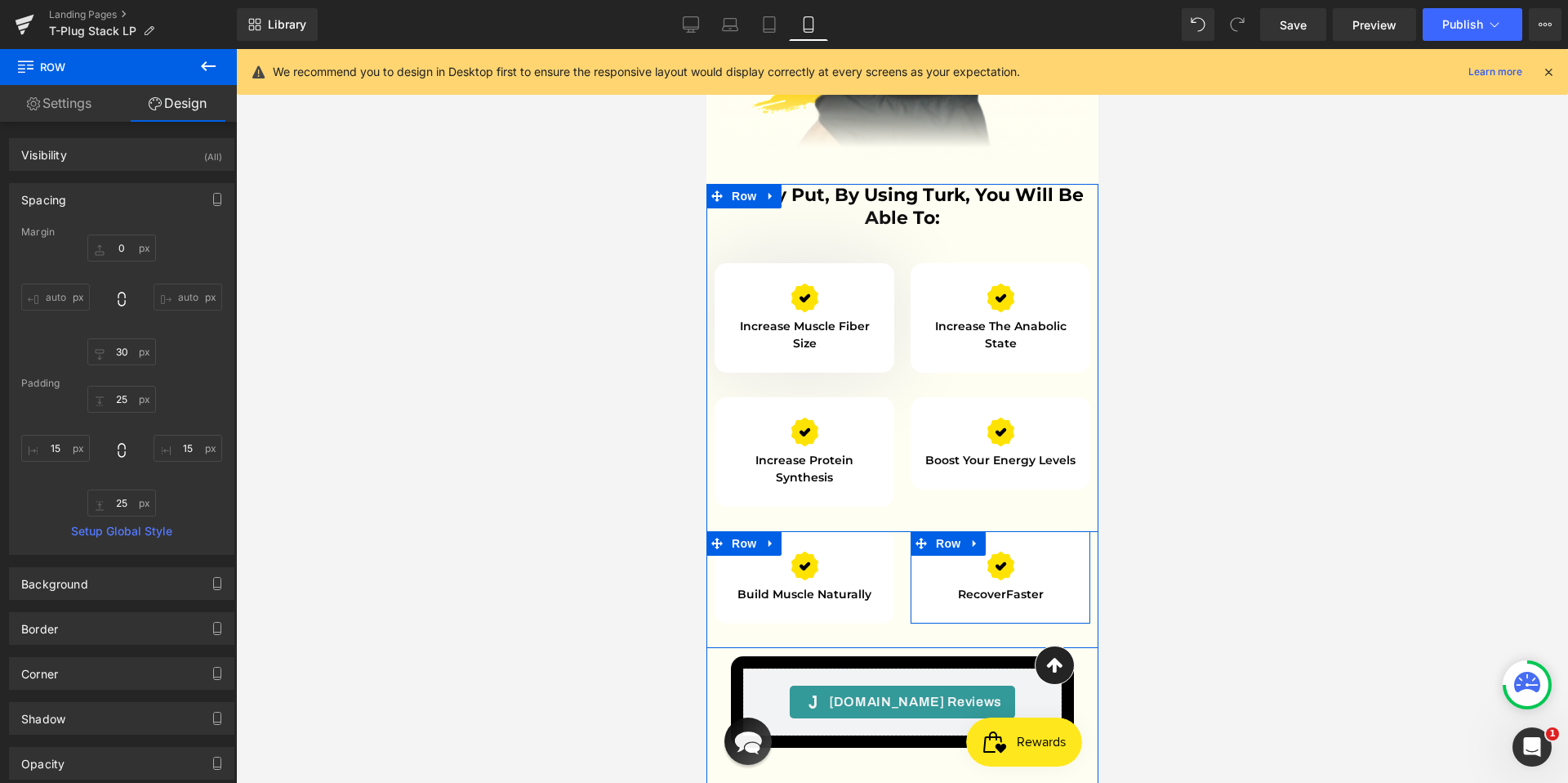
scroll to position [4757, 0]
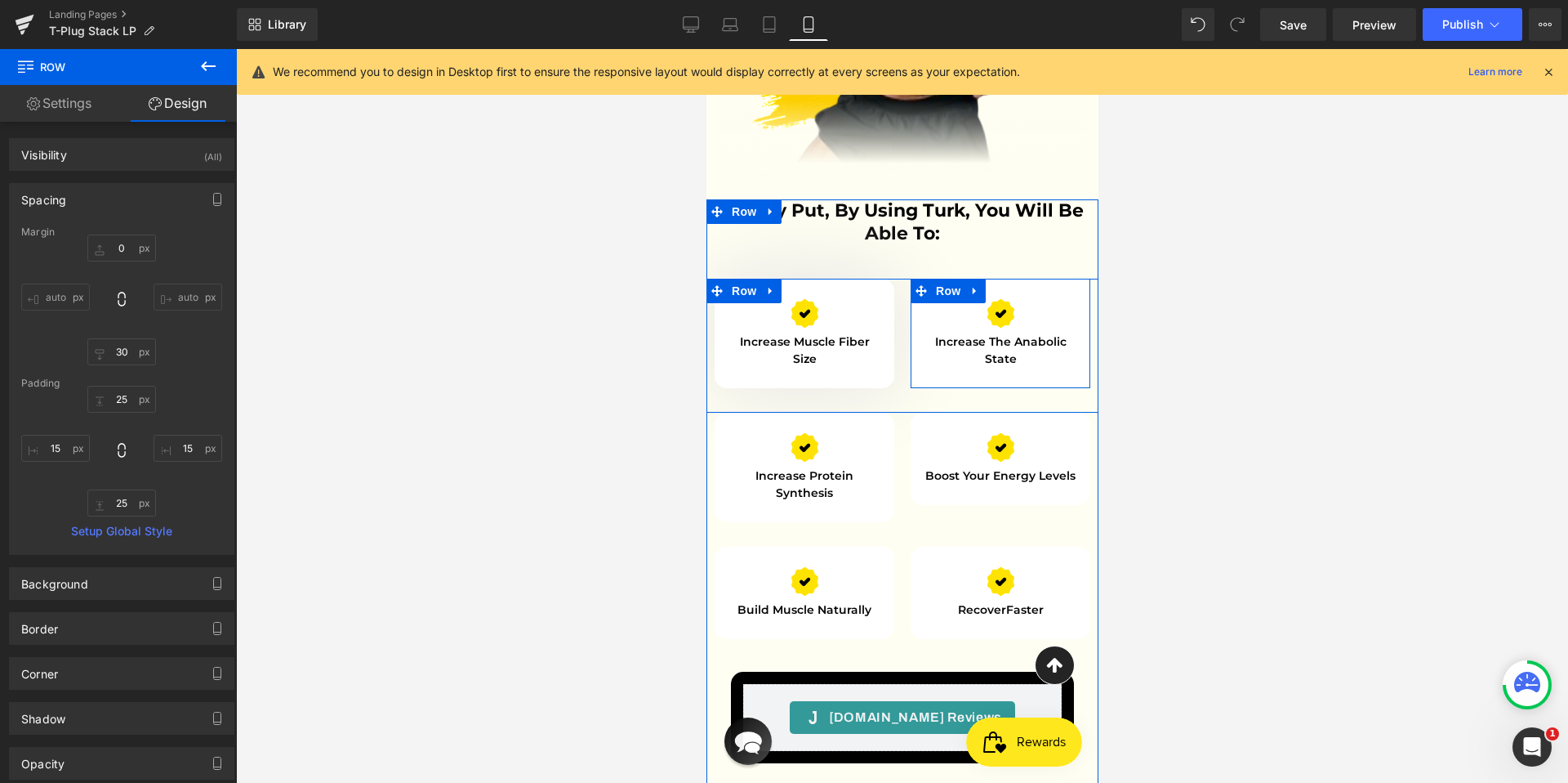
click at [947, 299] on div "Image Increase the anabolic state Text Block" at bounding box center [999, 333] width 155 height 69
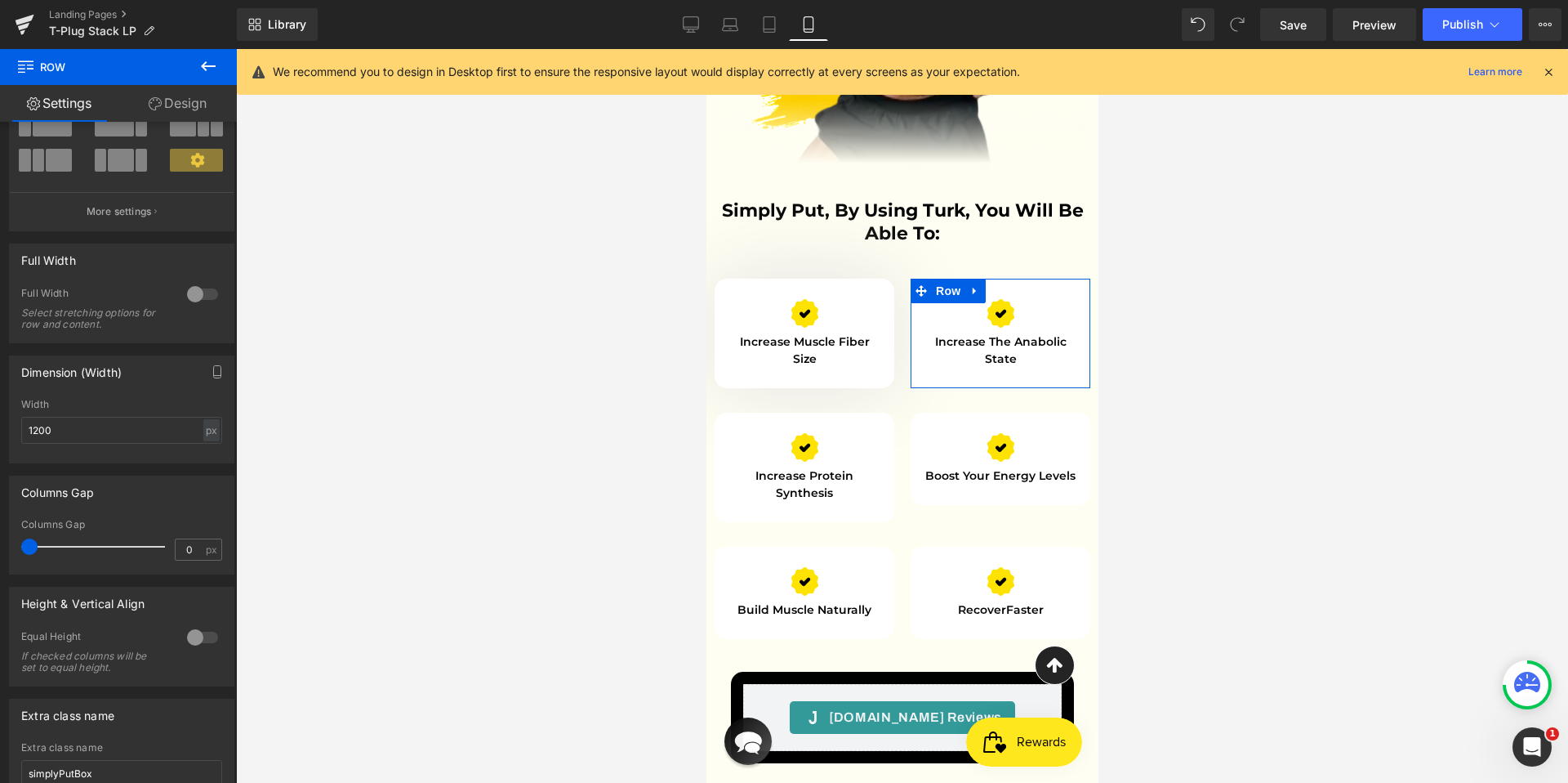
scroll to position [0, 0]
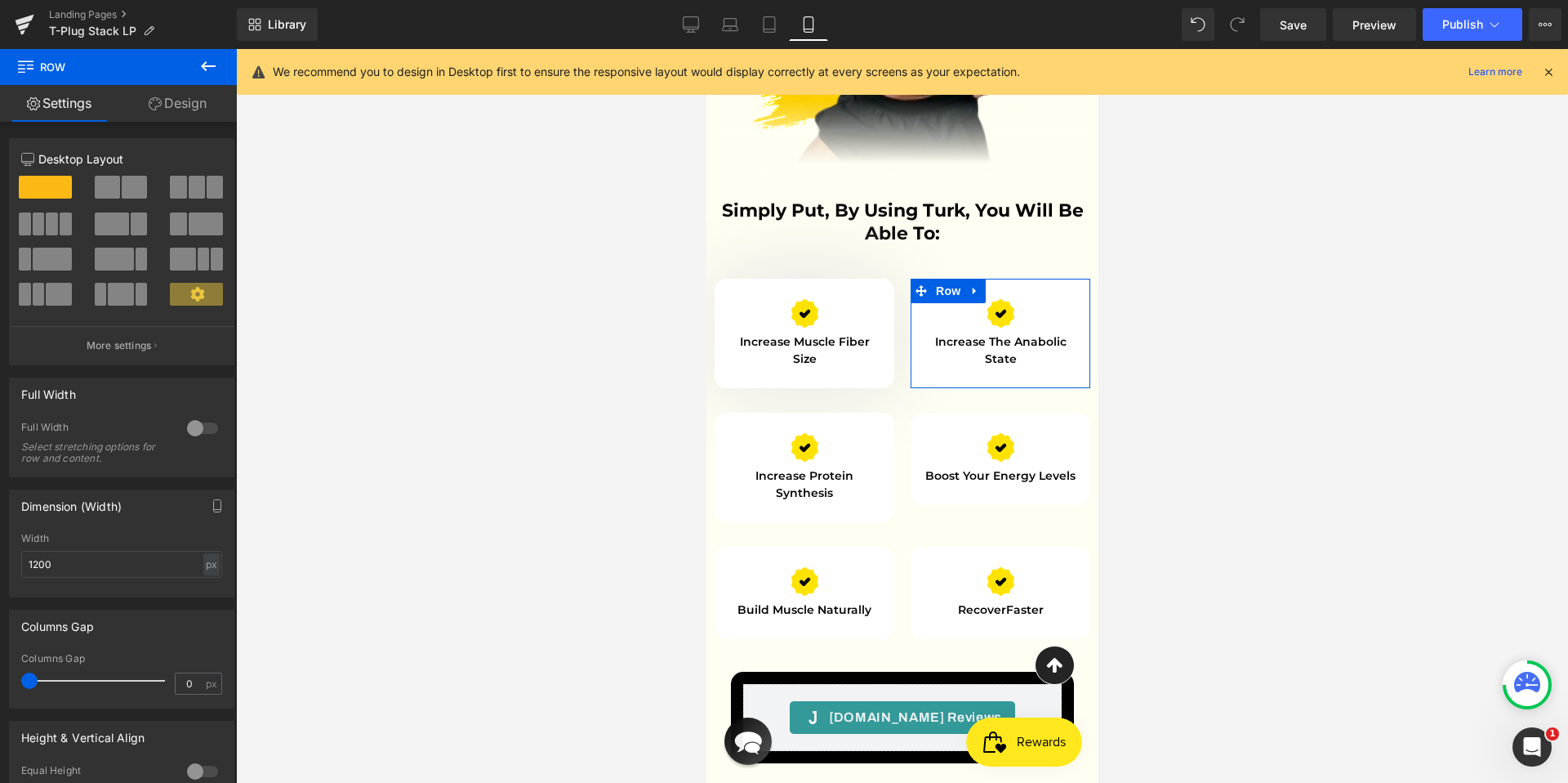
drag, startPoint x: 180, startPoint y: 101, endPoint x: 170, endPoint y: 298, distance: 197.3
click at [180, 101] on link "Design" at bounding box center [177, 104] width 118 height 37
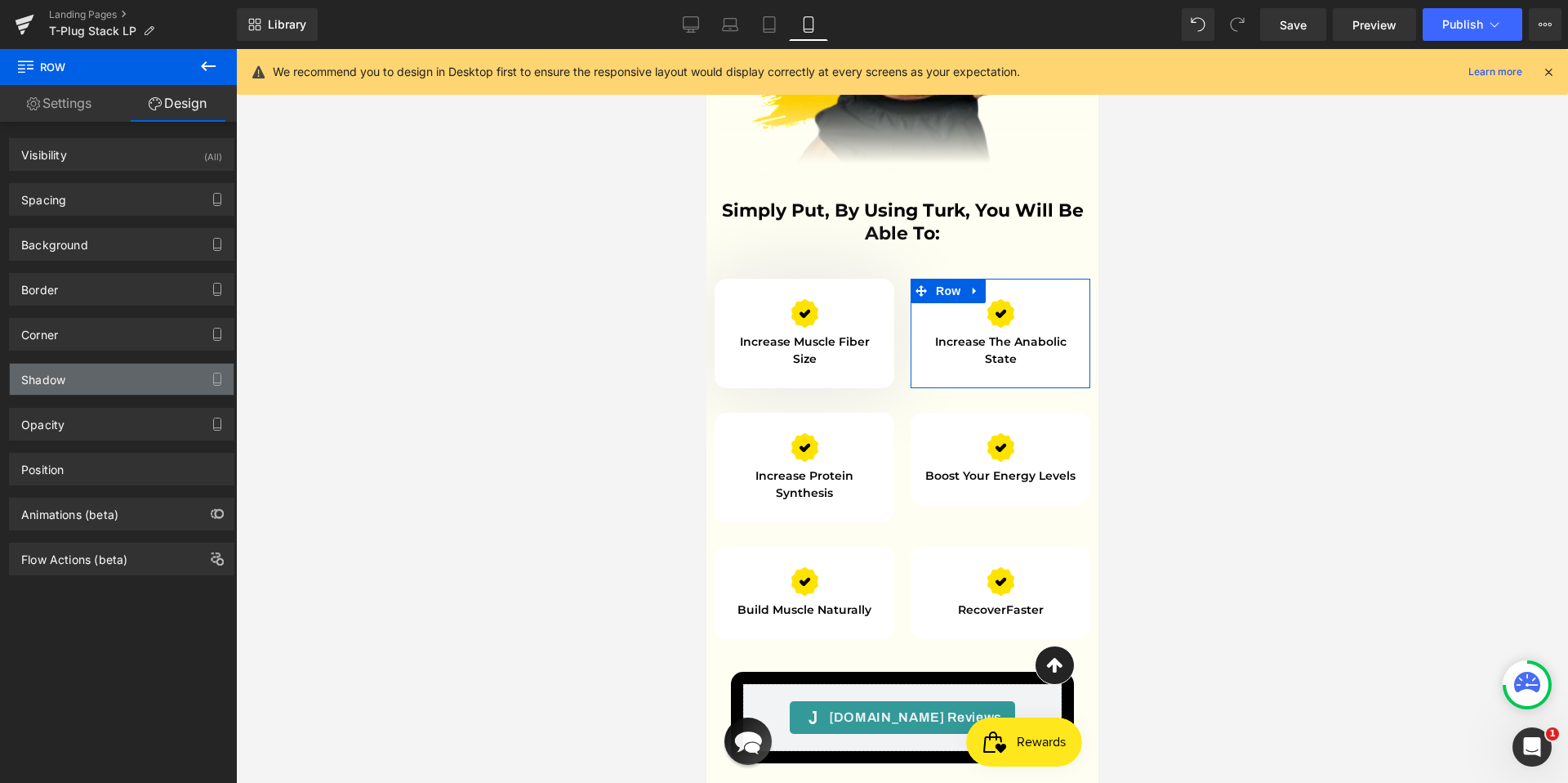
click at [116, 385] on div "Shadow" at bounding box center [122, 379] width 224 height 31
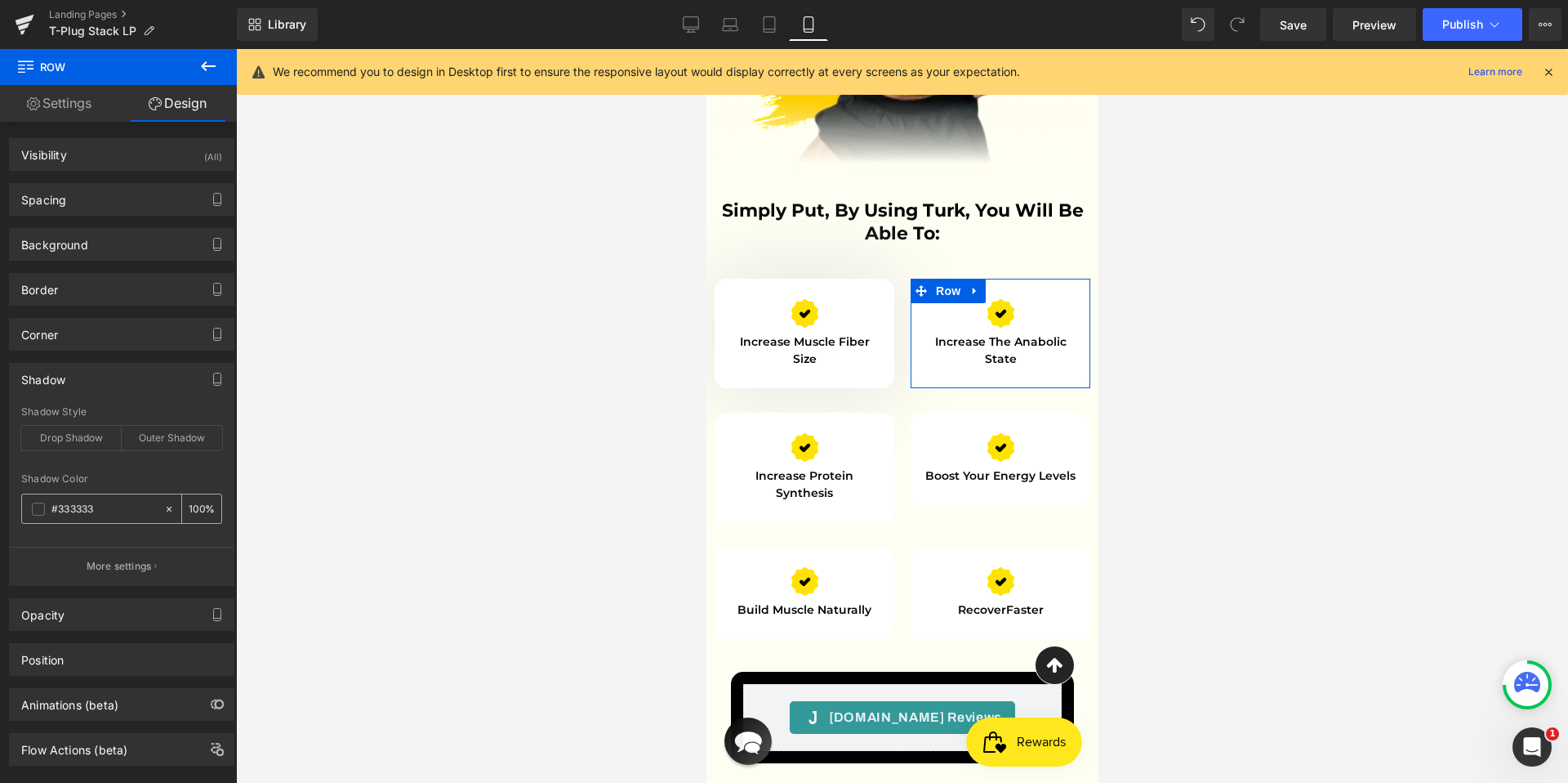
click at [109, 508] on input "text" at bounding box center [104, 509] width 104 height 18
paste input "e2e2e2"
type input "#e2e2e2"
click at [126, 567] on p "More settings" at bounding box center [118, 566] width 65 height 15
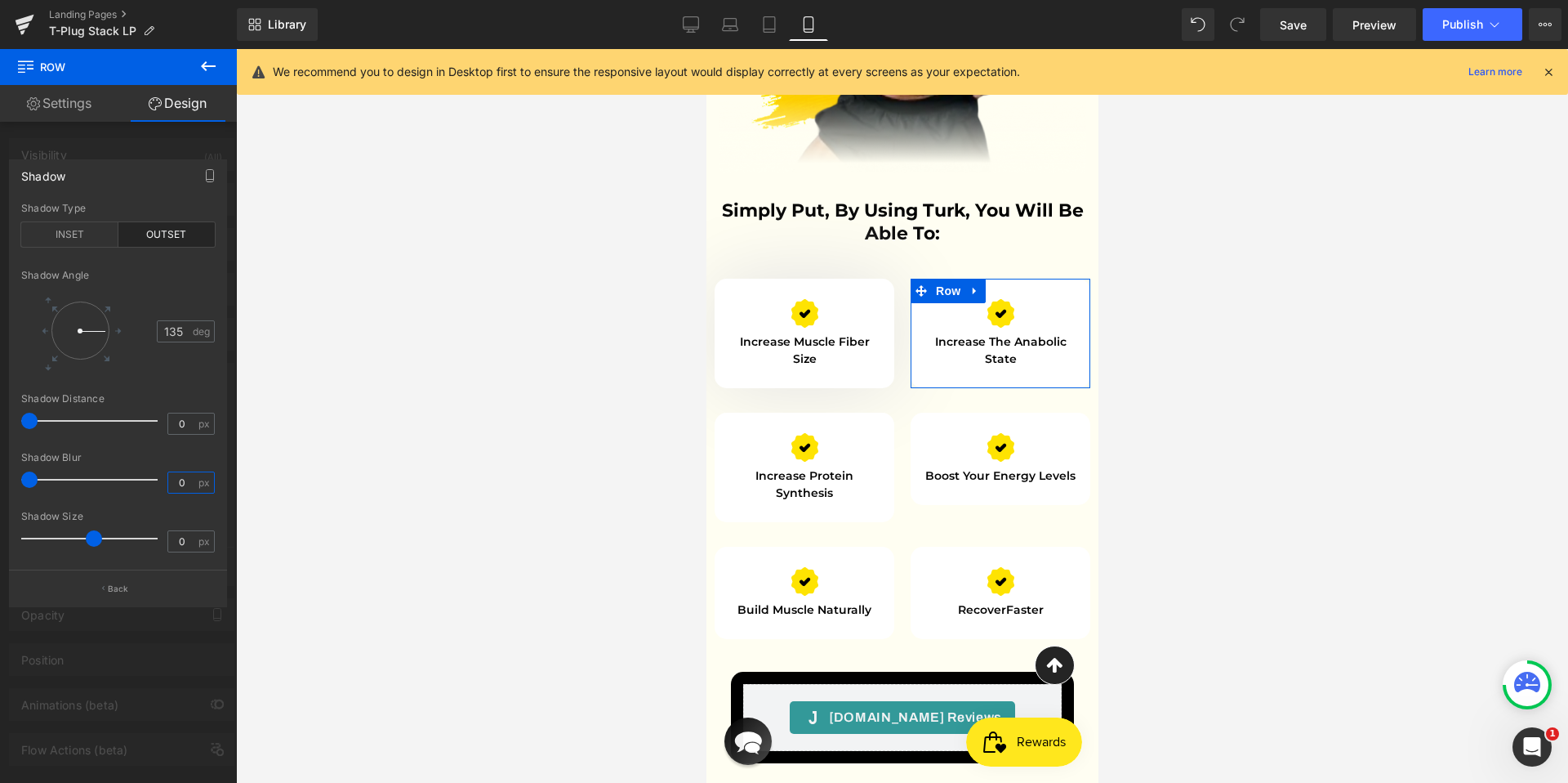
click at [185, 480] on input "0" at bounding box center [182, 482] width 28 height 20
type input "100"
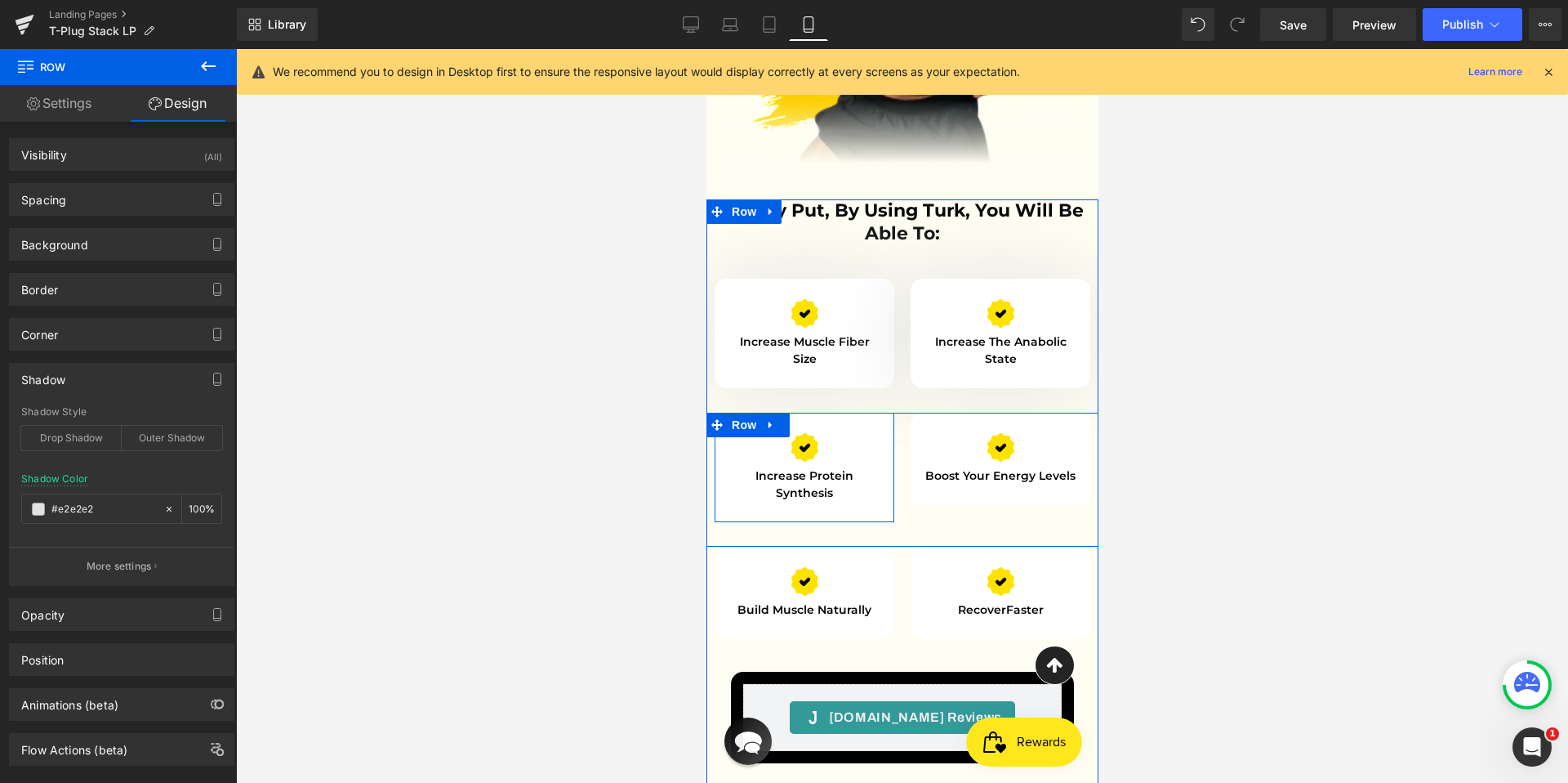
click at [866, 413] on div "Image Increase protein synthesis Text Block Row" at bounding box center [804, 467] width 180 height 109
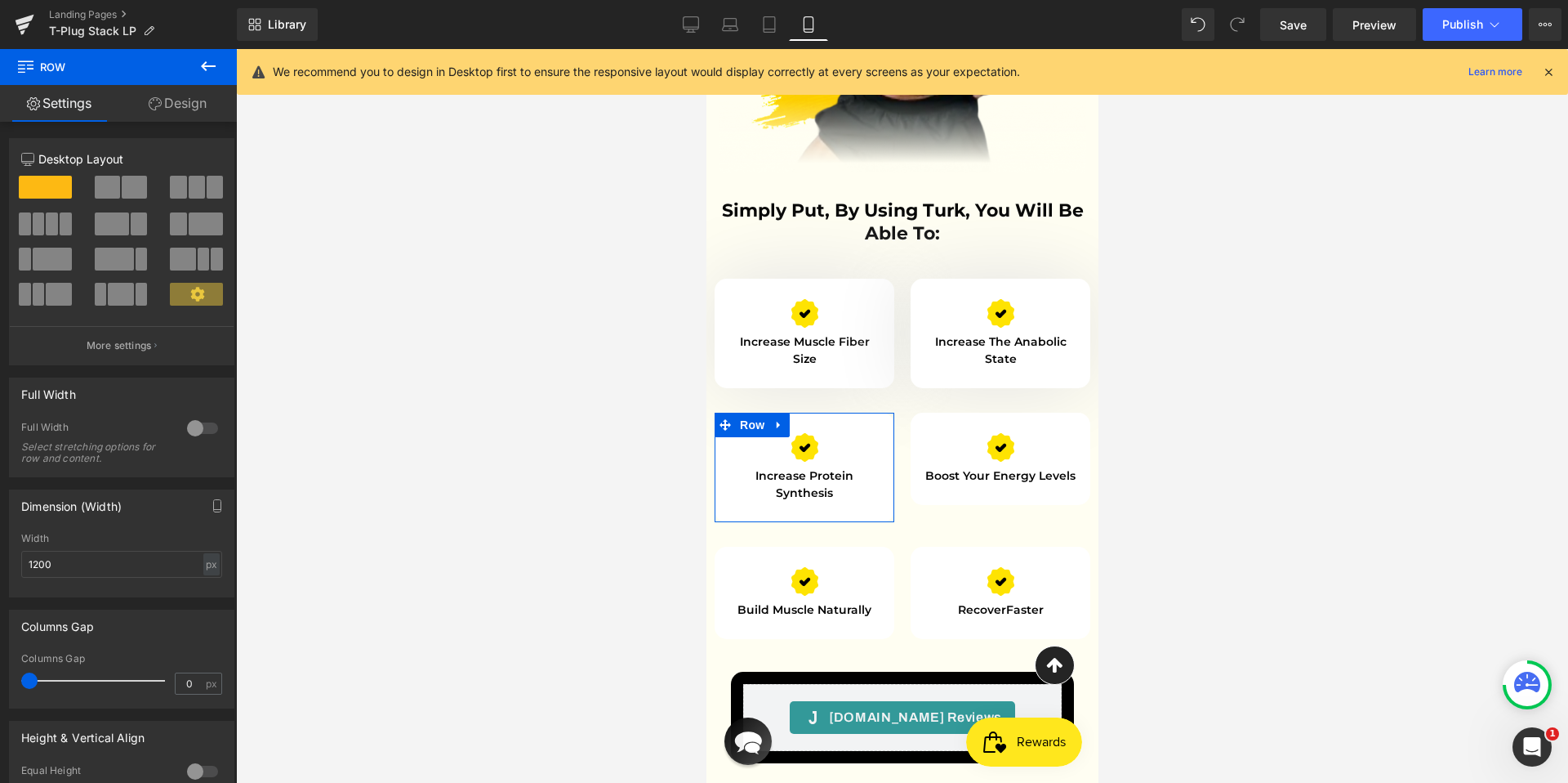
click at [189, 109] on link "Design" at bounding box center [177, 104] width 118 height 37
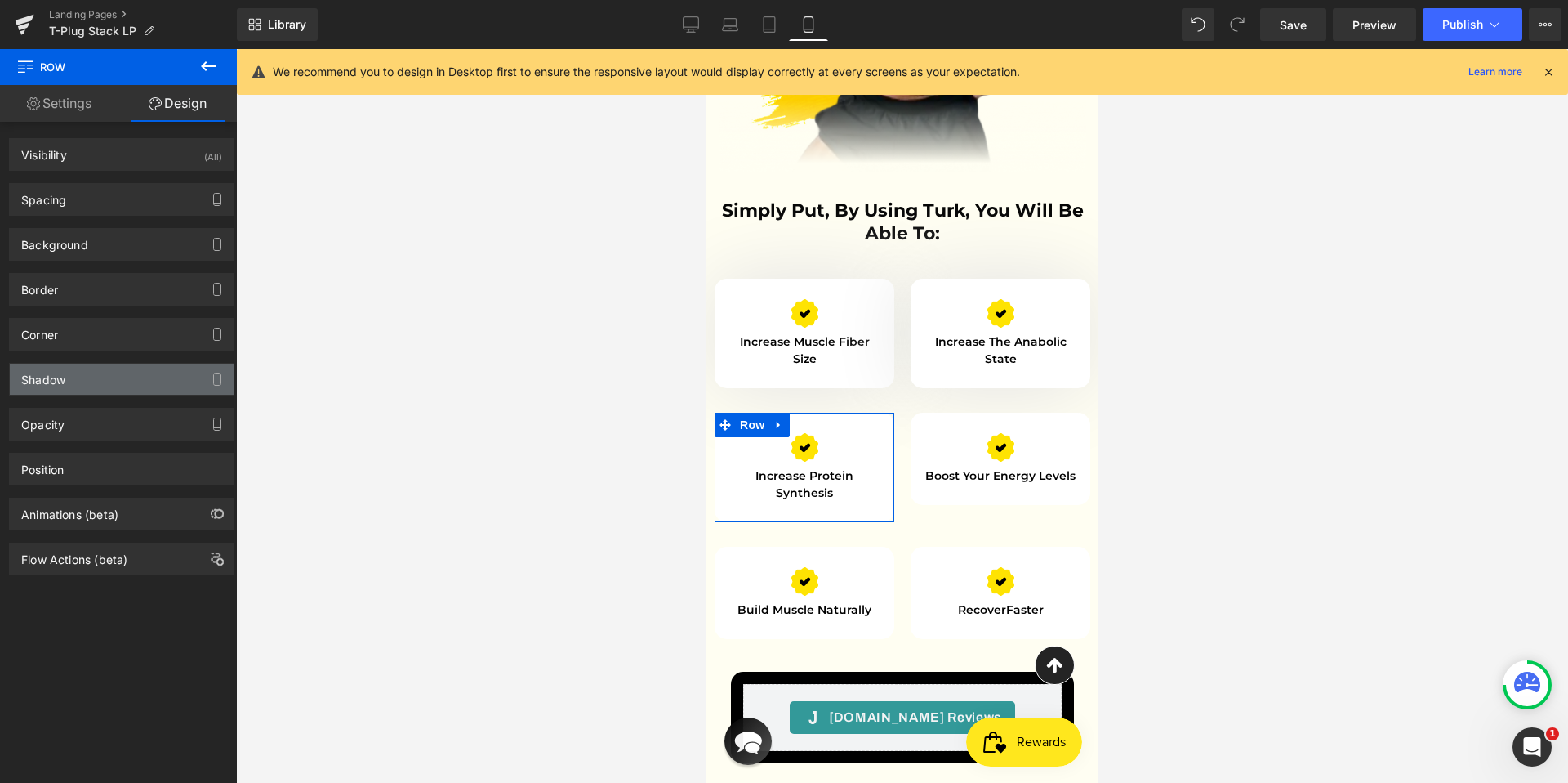
click at [94, 380] on div "Shadow" at bounding box center [122, 379] width 224 height 31
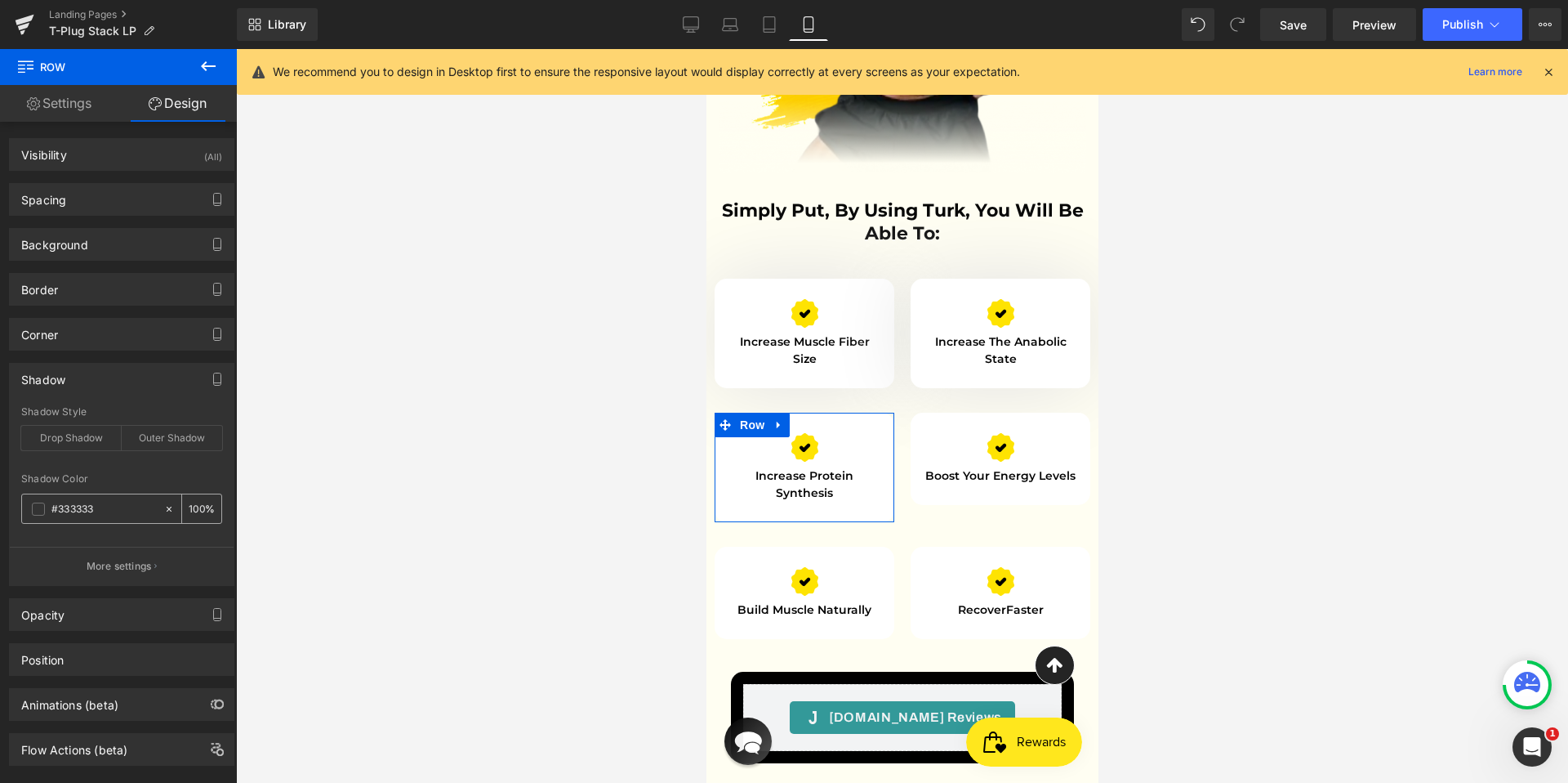
click at [106, 510] on input "#333333" at bounding box center [104, 509] width 104 height 18
paste input "e2e2e2"
type input "#e2e2e2"
click at [156, 567] on button "More settings" at bounding box center [122, 566] width 224 height 39
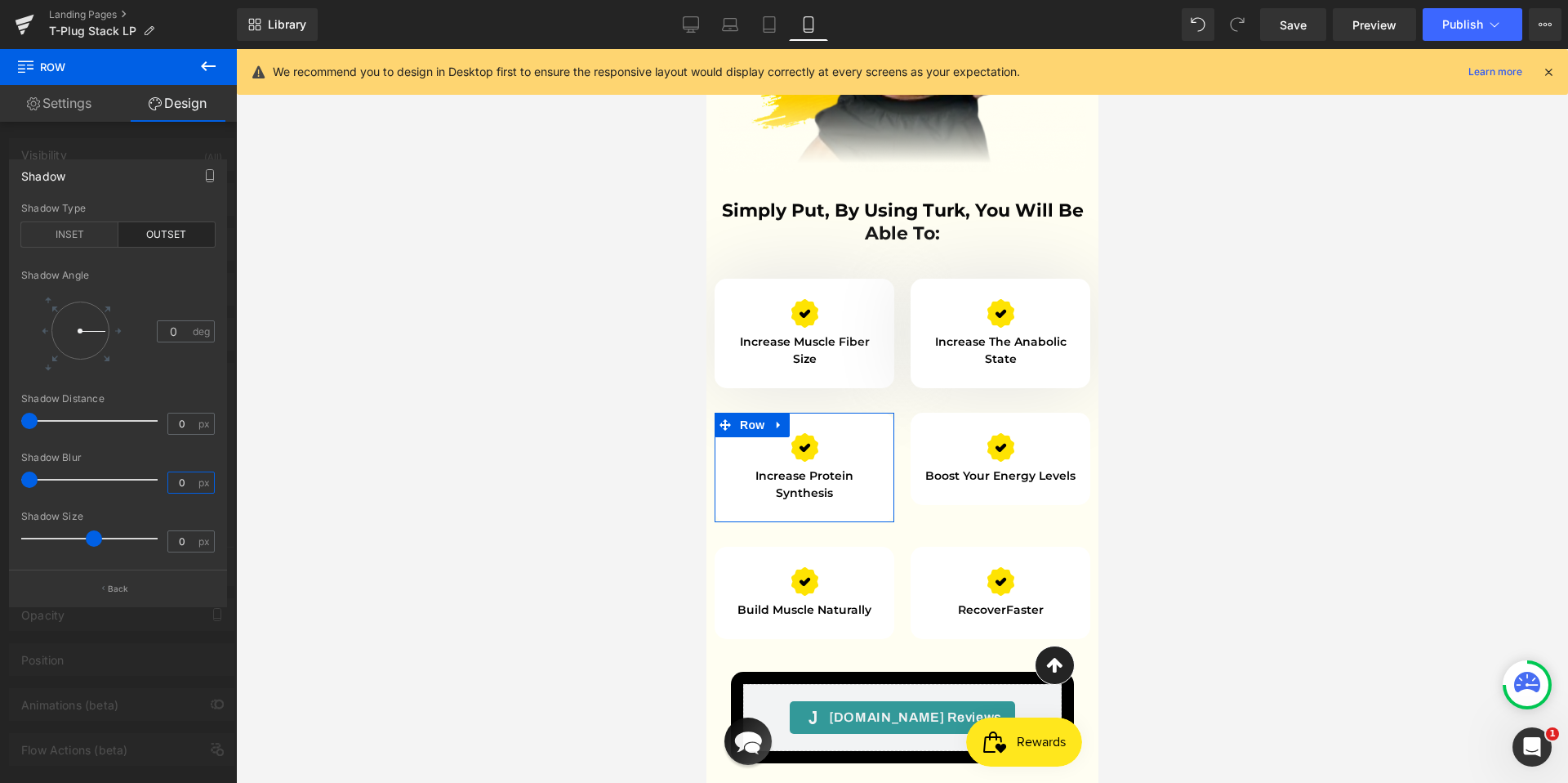
click at [170, 479] on input "0" at bounding box center [182, 482] width 28 height 20
type input "100"
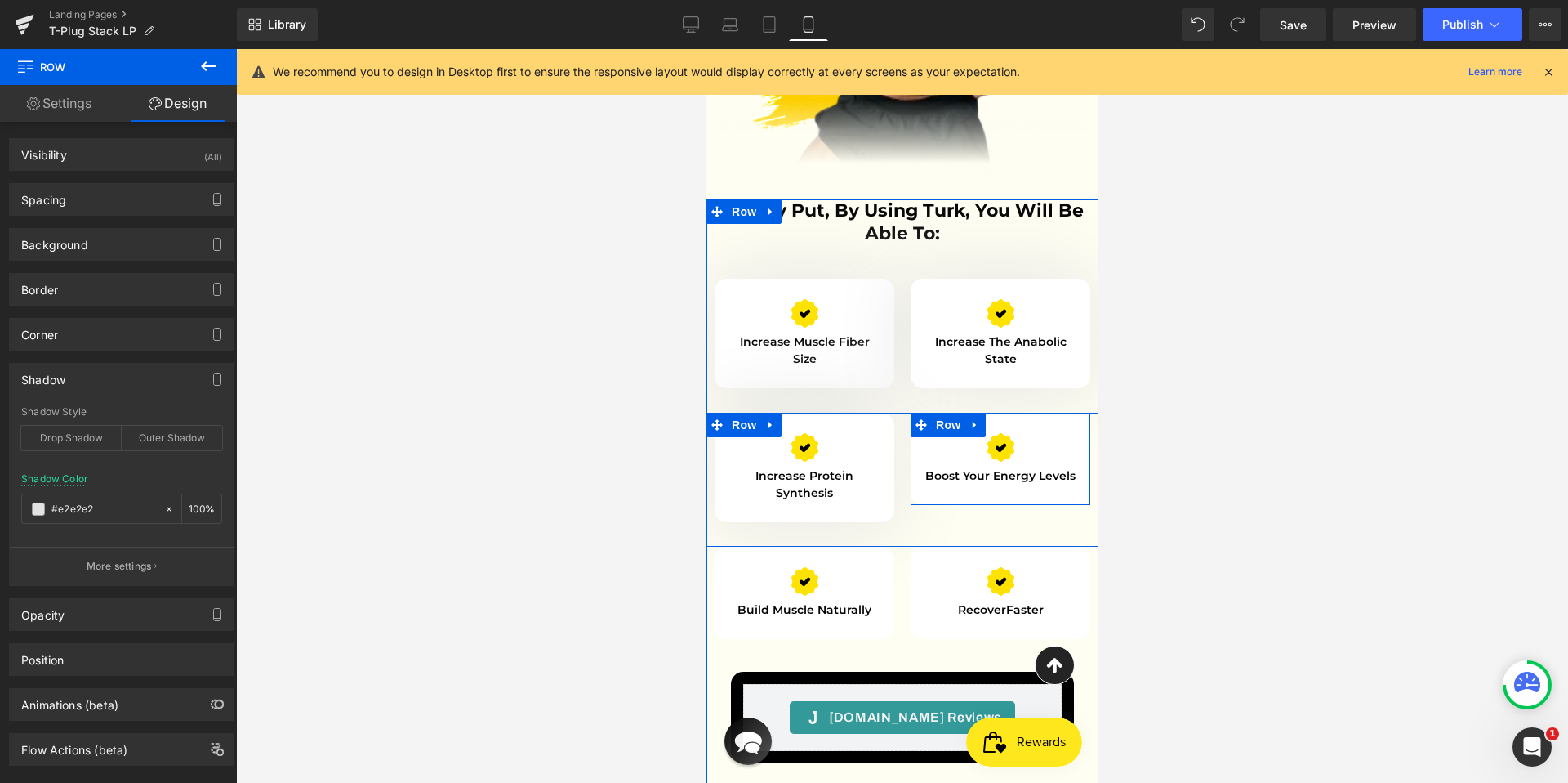
click at [1036, 413] on div "Image Boost Your Energy Levels Text Block Row" at bounding box center [1000, 458] width 180 height 93
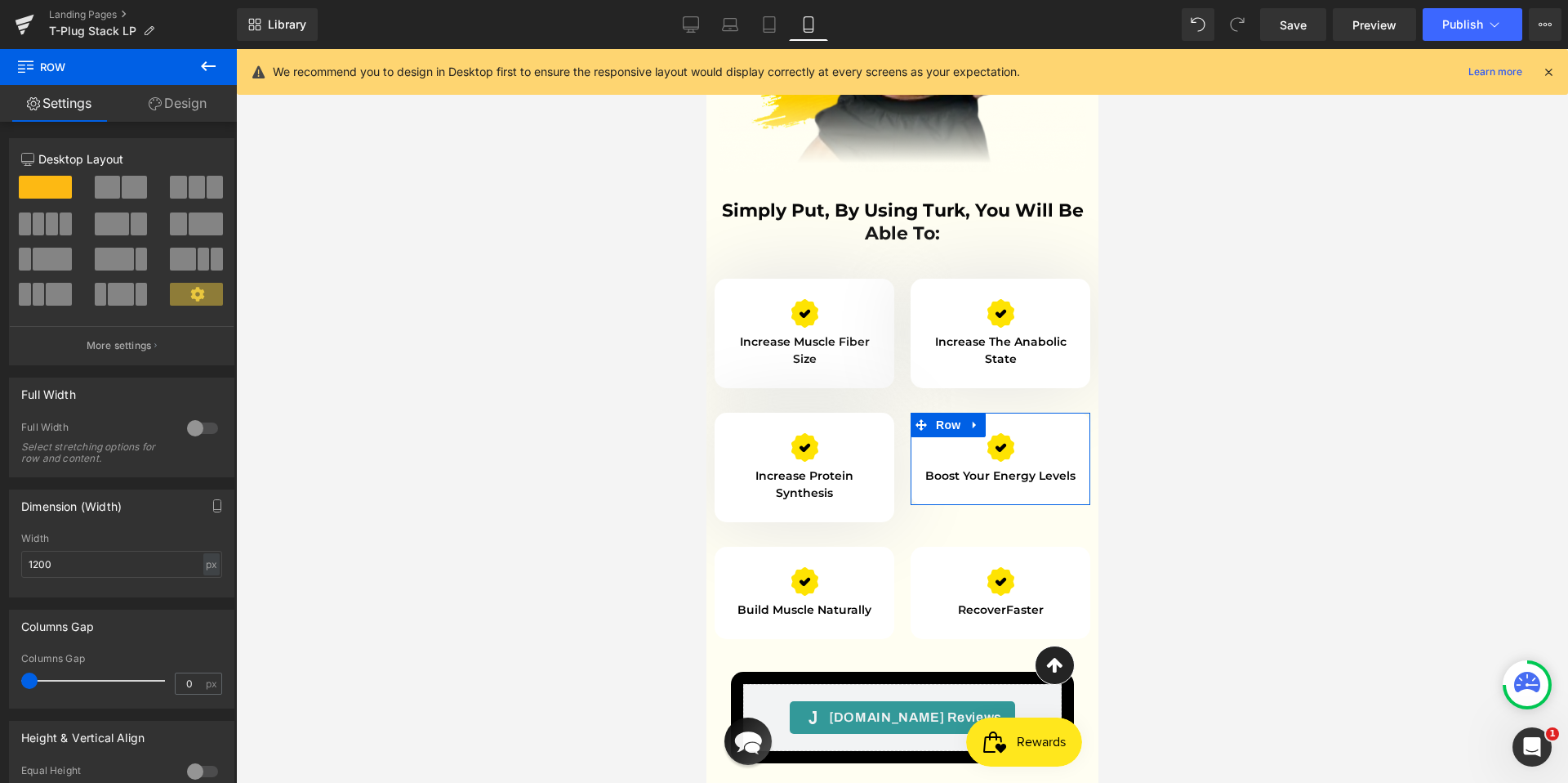
click at [161, 105] on link "Design" at bounding box center [177, 104] width 118 height 37
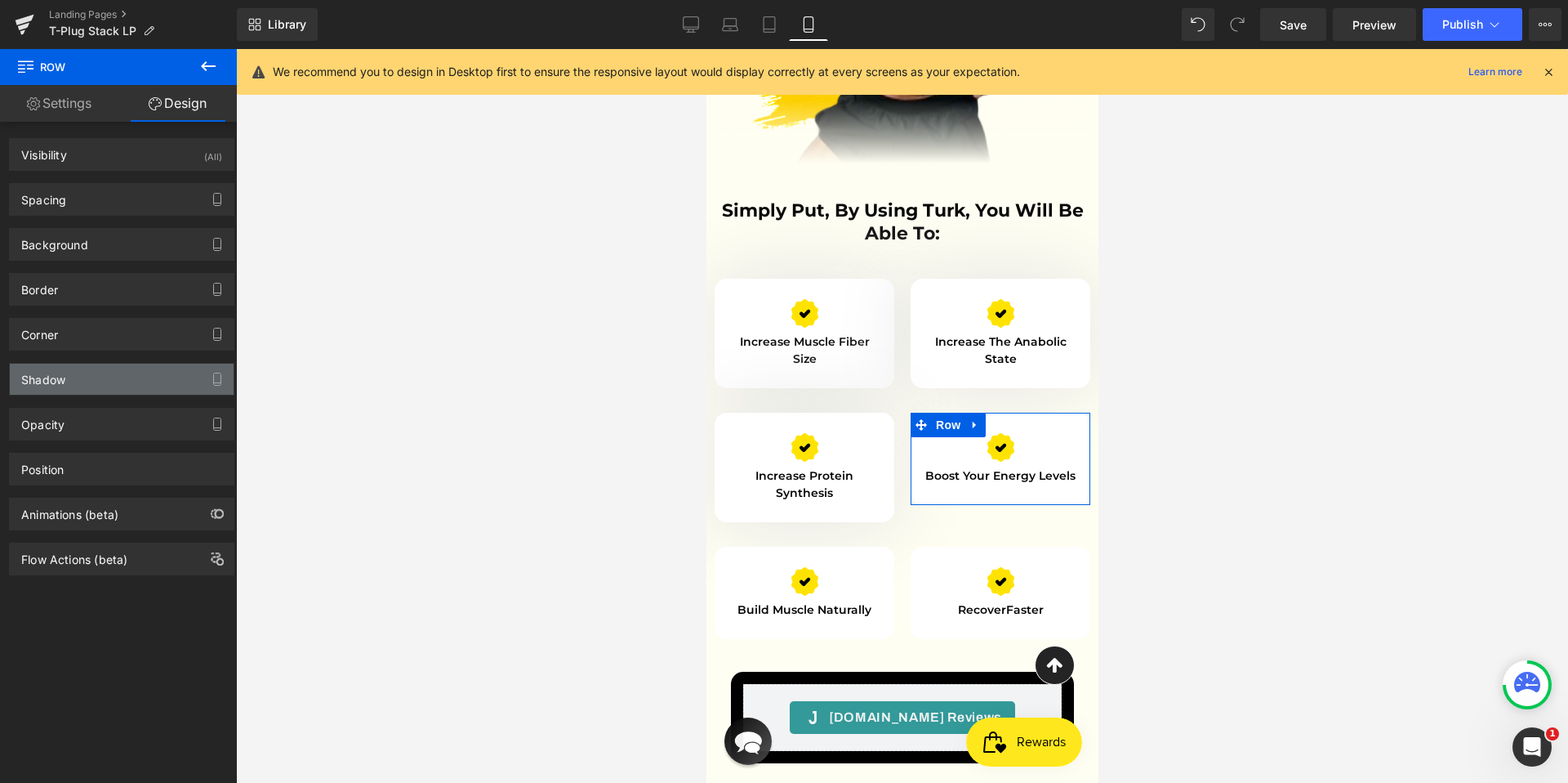
click at [79, 386] on div "Shadow" at bounding box center [122, 379] width 224 height 31
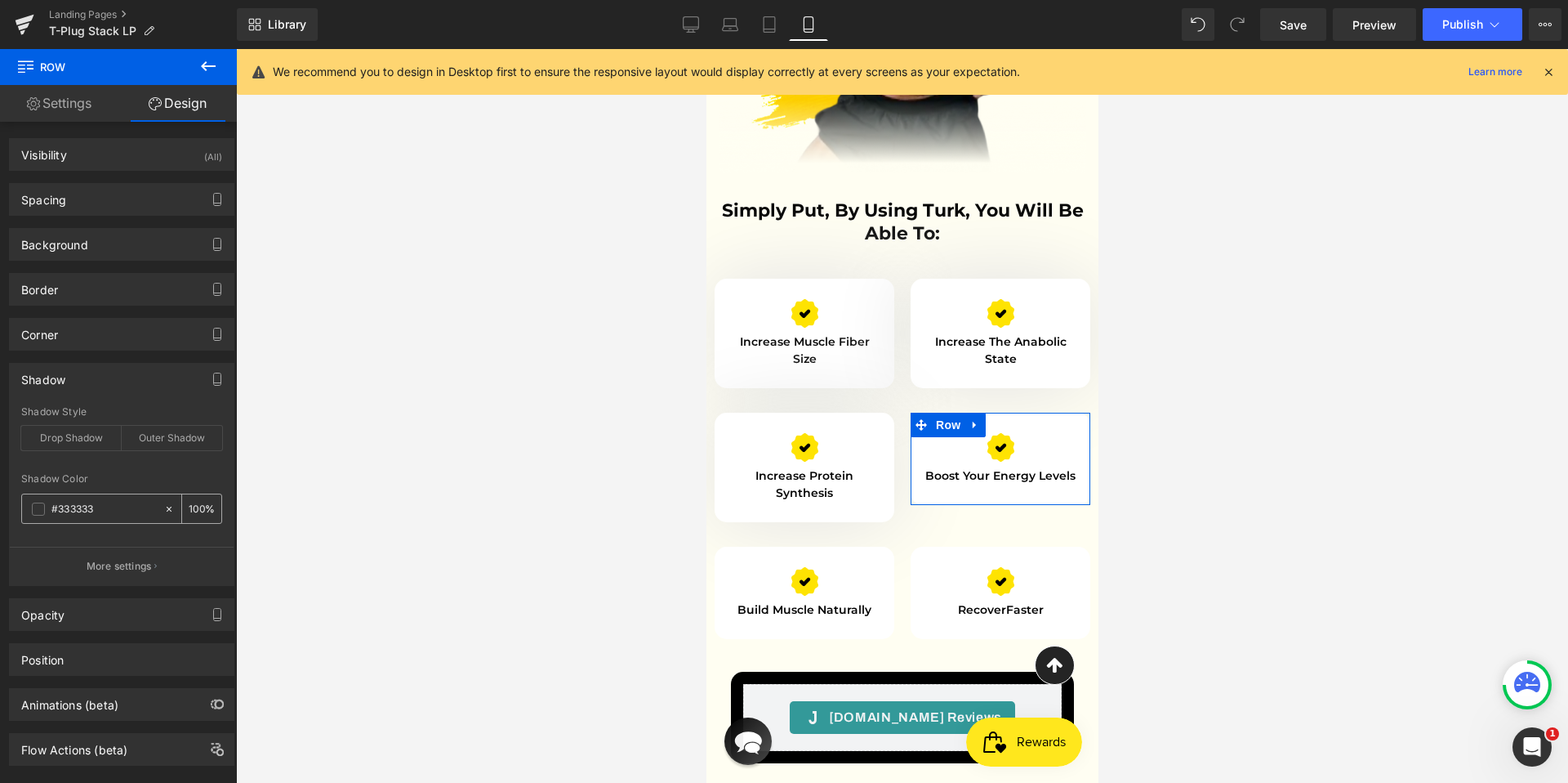
click at [112, 513] on input "#333333" at bounding box center [104, 509] width 104 height 18
paste input "e2e2e2"
type input "#e2e2e2"
click at [143, 563] on p "More settings" at bounding box center [118, 566] width 65 height 15
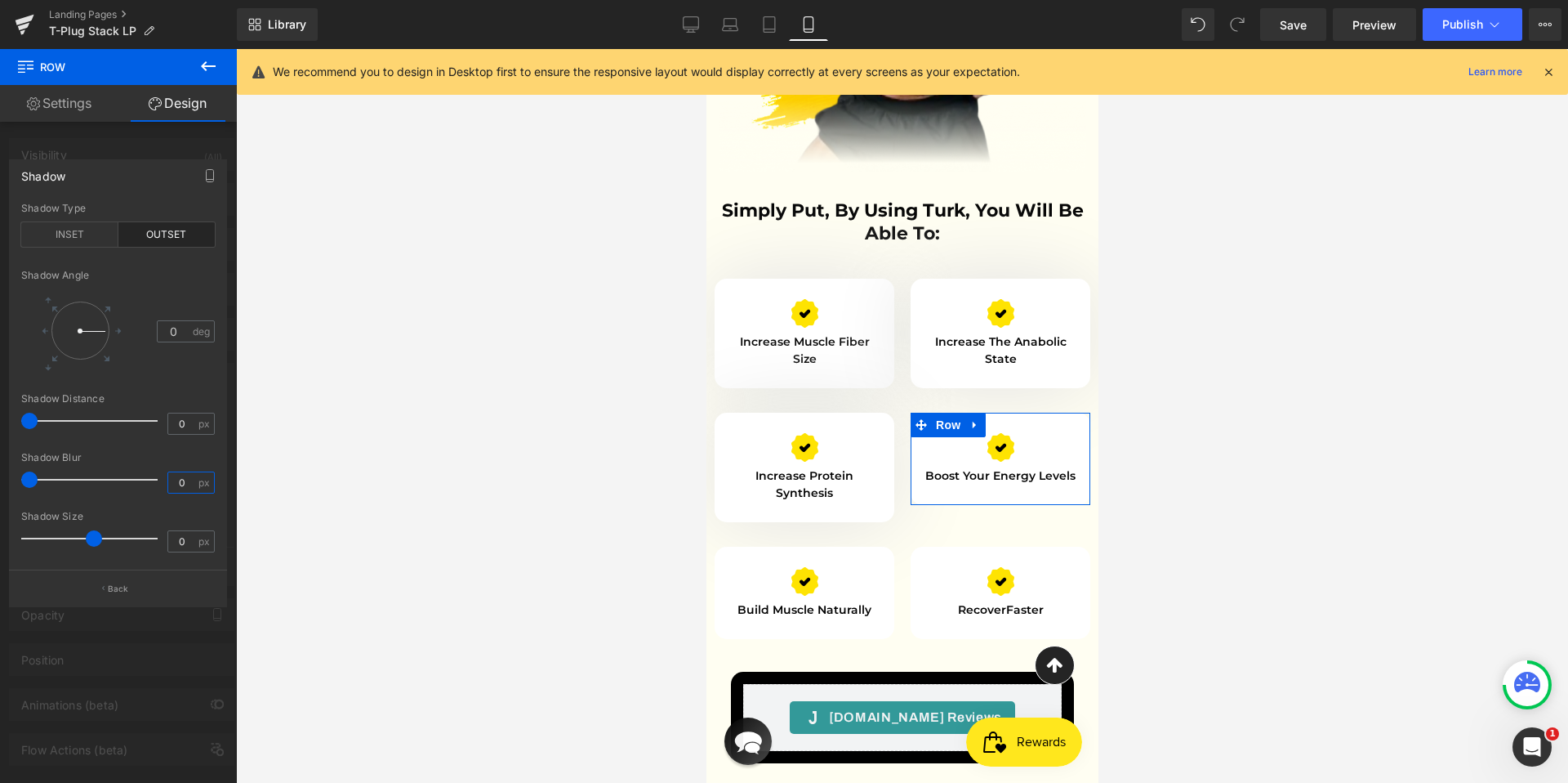
click at [183, 480] on input "0" at bounding box center [182, 482] width 28 height 20
type input "100"
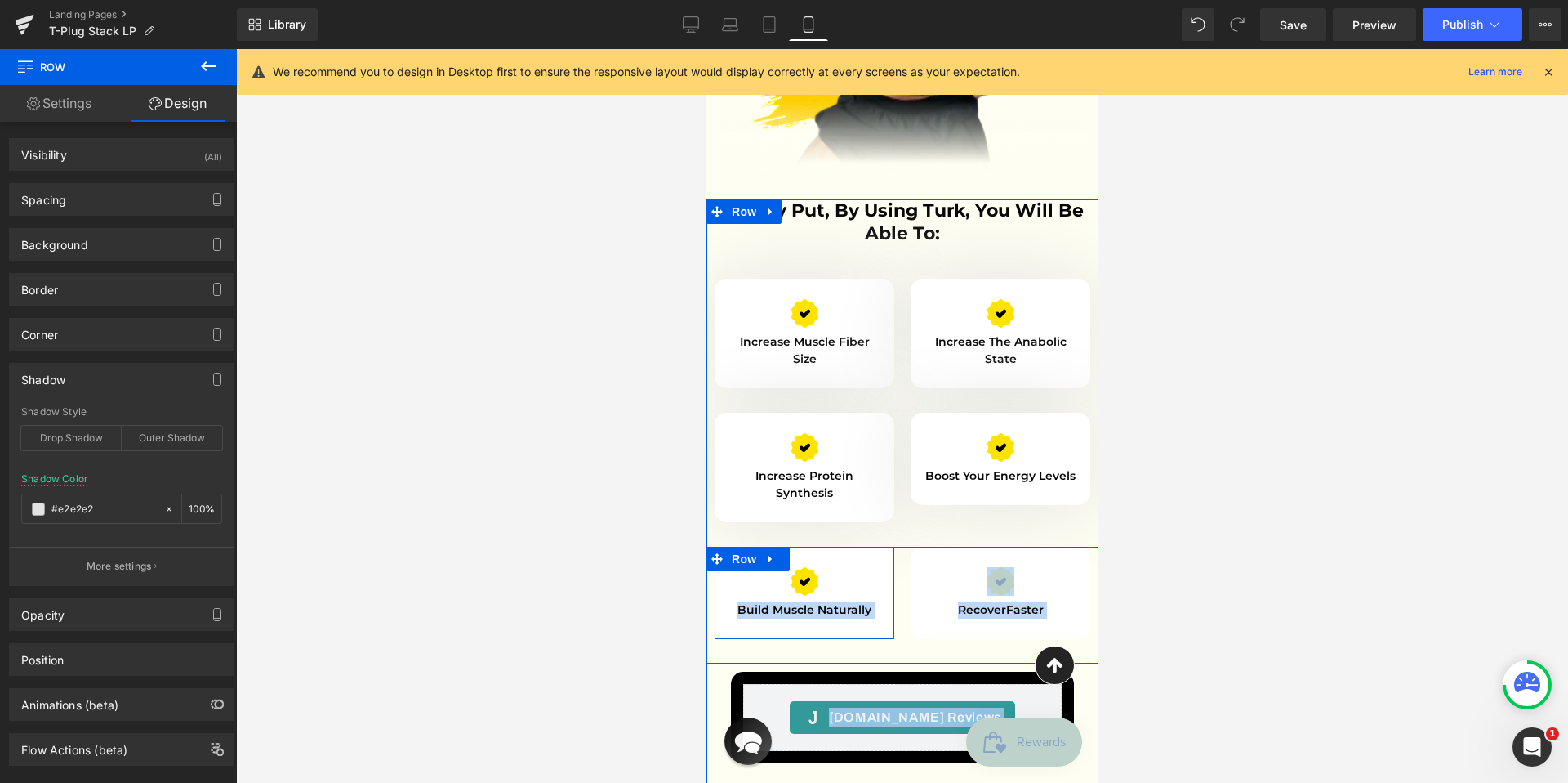
click at [867, 546] on div "Image Build Muscle Naturally Text Block Row" at bounding box center [804, 592] width 180 height 93
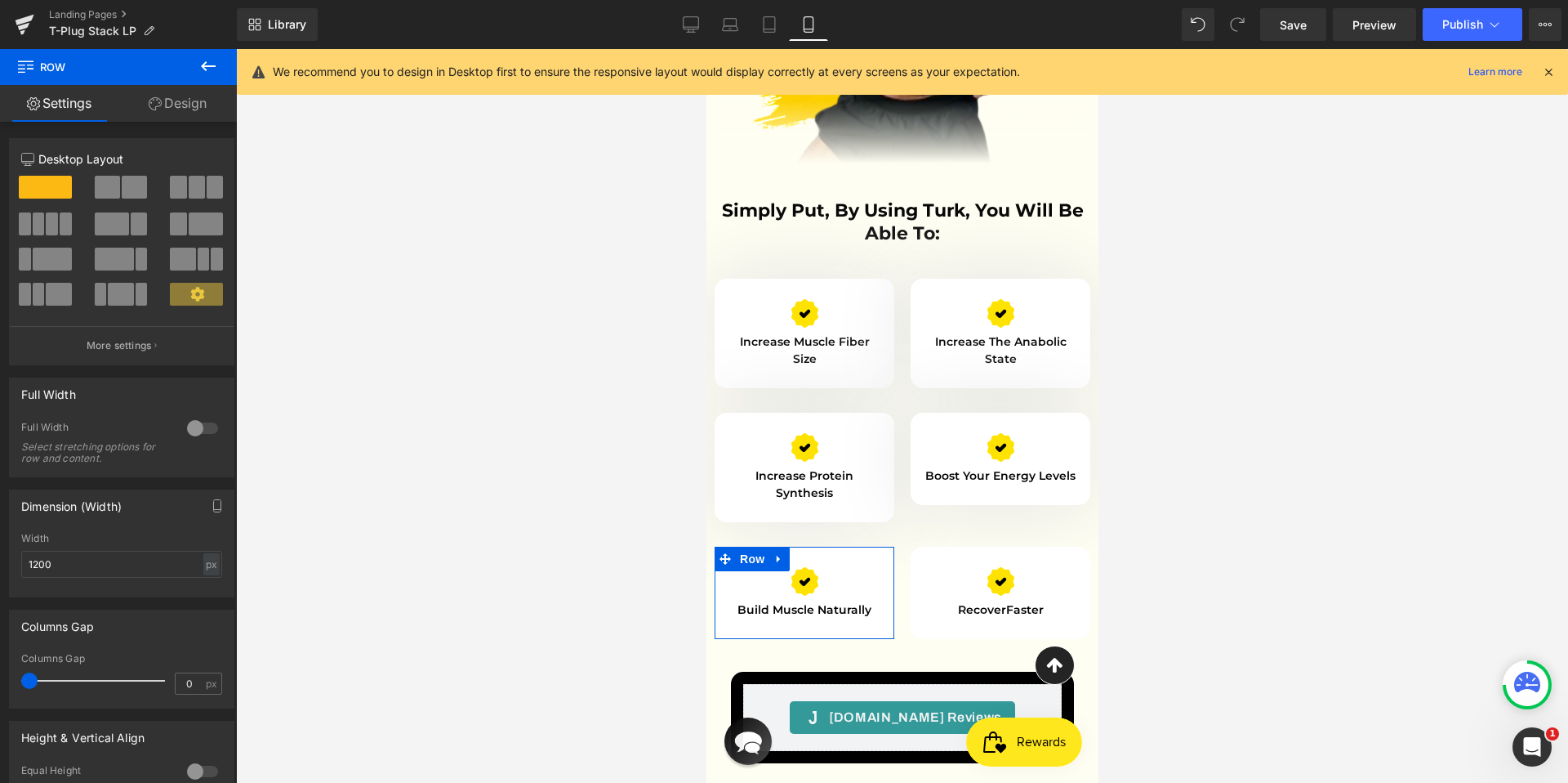
click at [164, 116] on link "Design" at bounding box center [177, 104] width 118 height 37
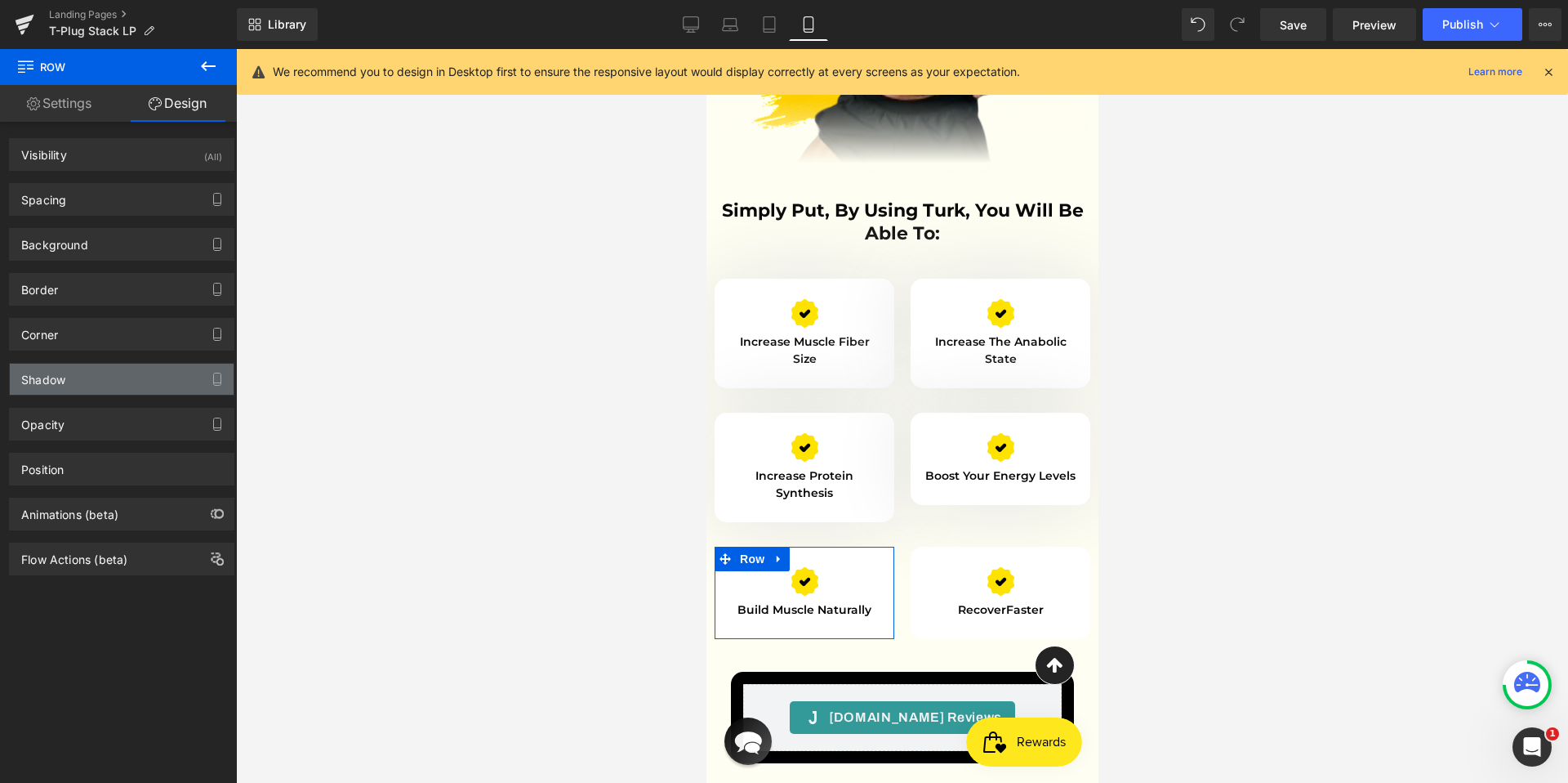
click at [102, 379] on div "Shadow" at bounding box center [122, 379] width 224 height 31
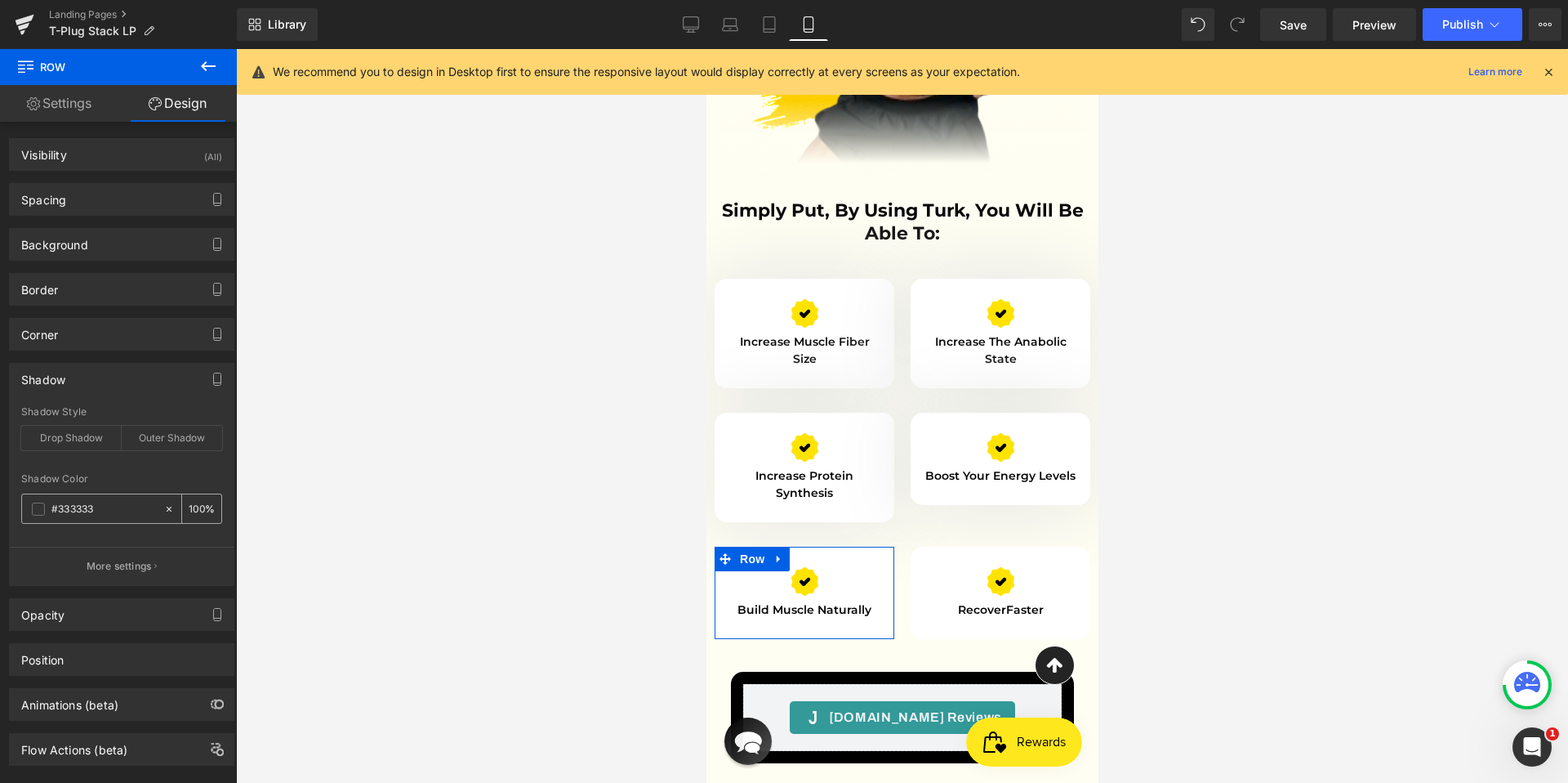
click at [116, 506] on input "#333333" at bounding box center [104, 509] width 104 height 18
paste input "e2e2e2"
type input "#e2e2e2"
click at [126, 562] on p "More settings" at bounding box center [118, 566] width 65 height 15
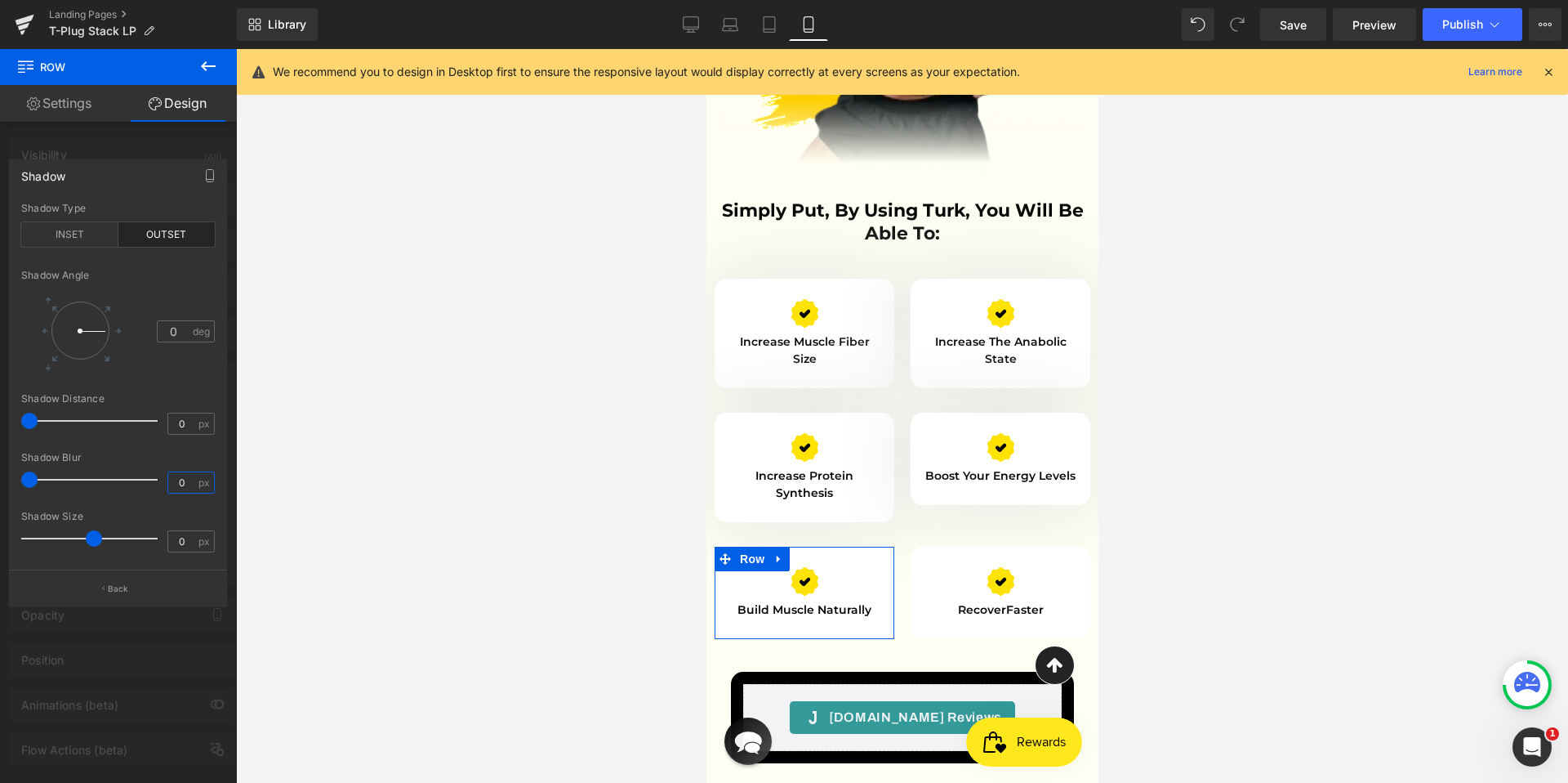
click at [181, 476] on input "0" at bounding box center [182, 482] width 28 height 20
type input "100"
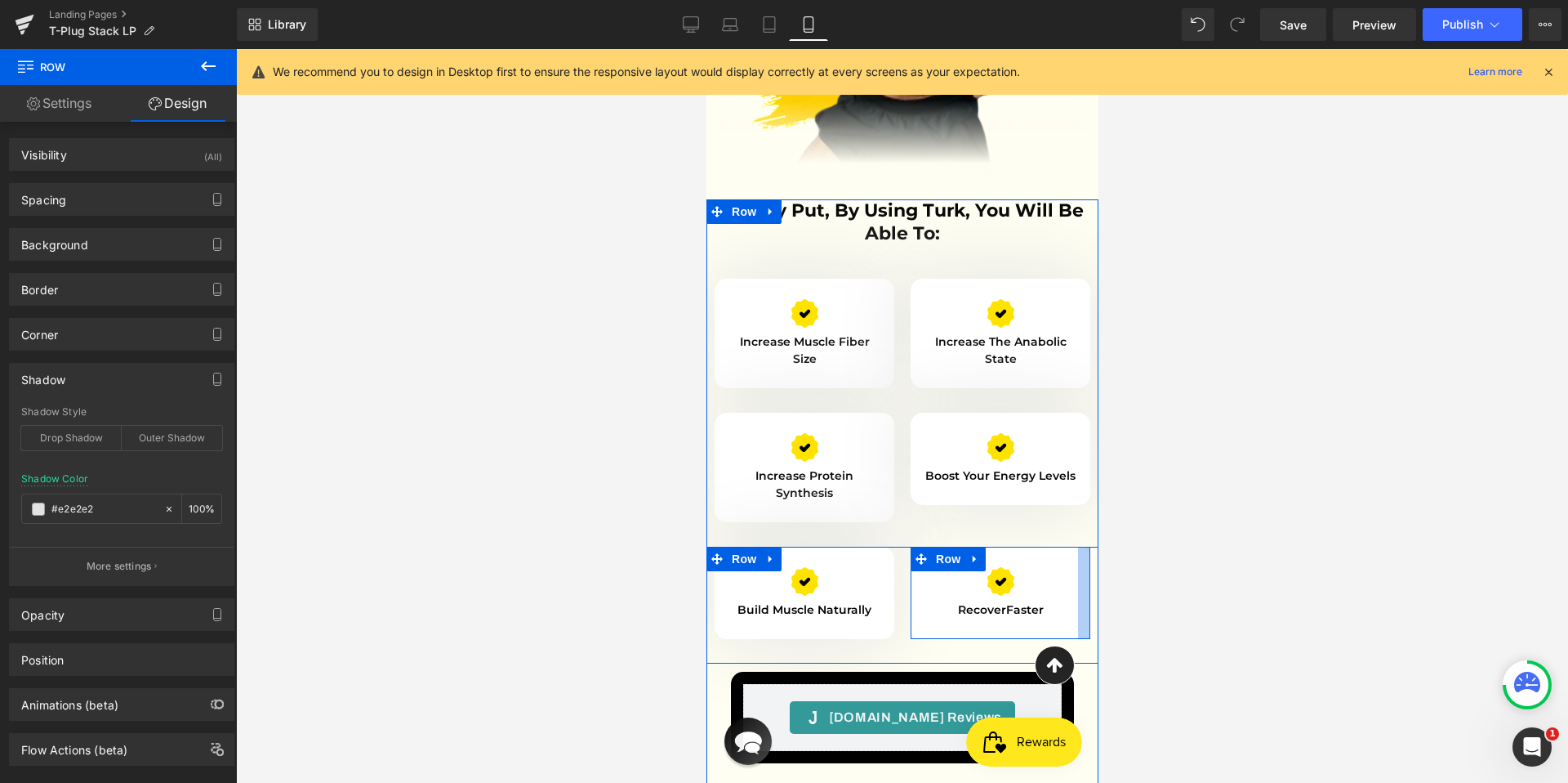
click at [1077, 546] on div at bounding box center [1082, 592] width 12 height 93
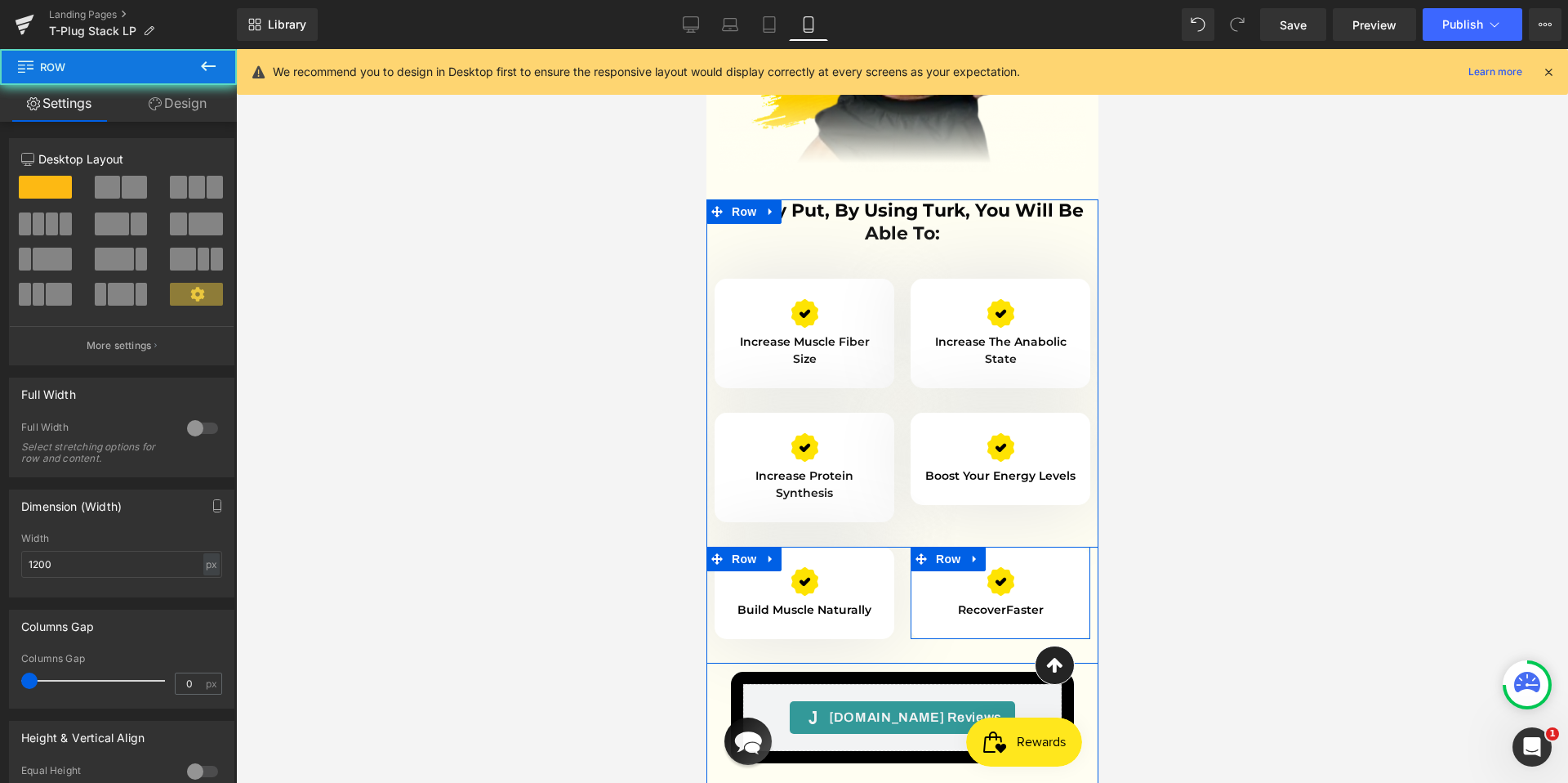
click at [1058, 567] on div "Image Recover Faster Text Block" at bounding box center [999, 592] width 155 height 51
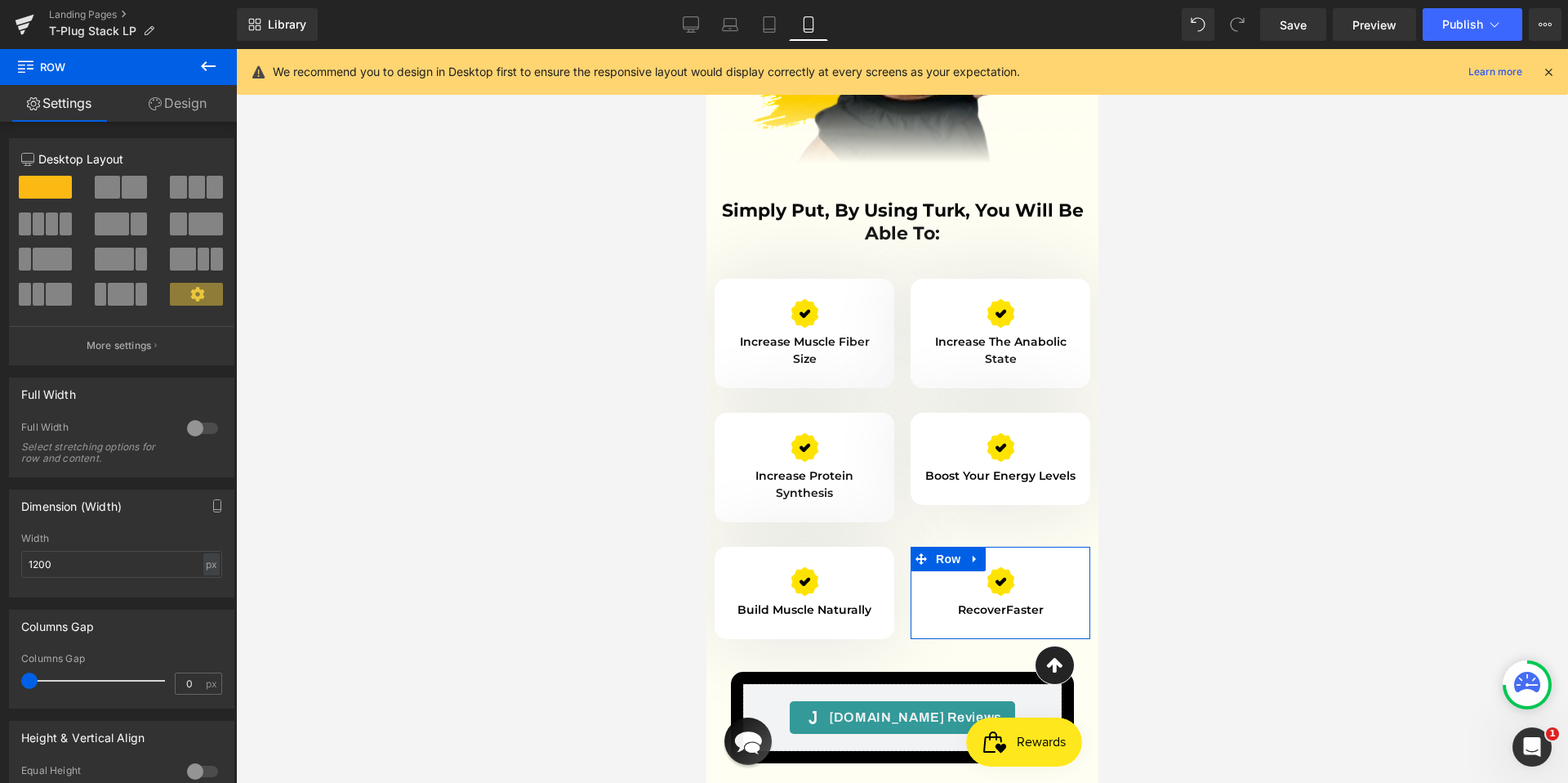
click at [185, 108] on link "Design" at bounding box center [177, 104] width 118 height 37
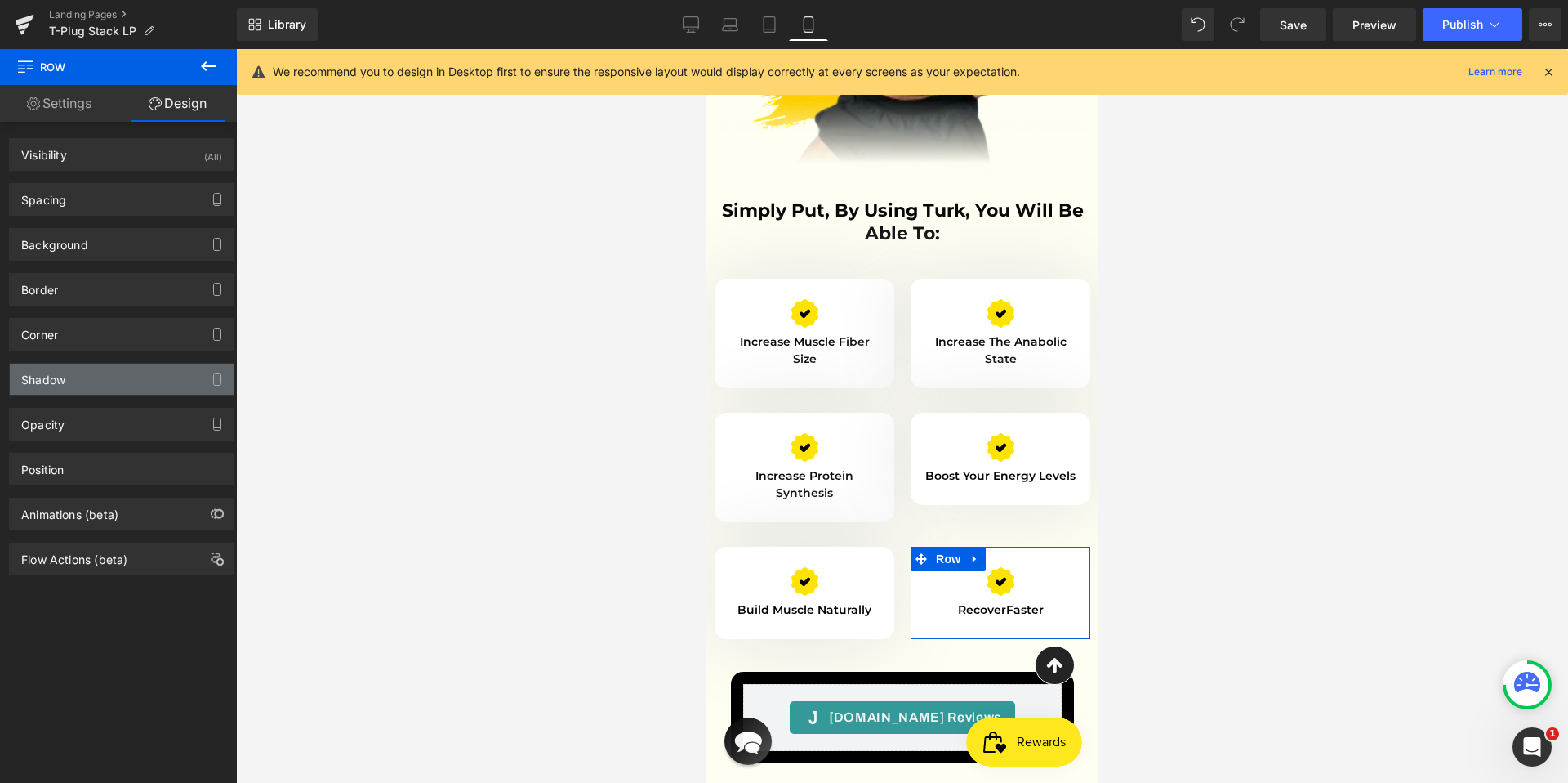
click at [106, 390] on div "Shadow" at bounding box center [122, 379] width 224 height 31
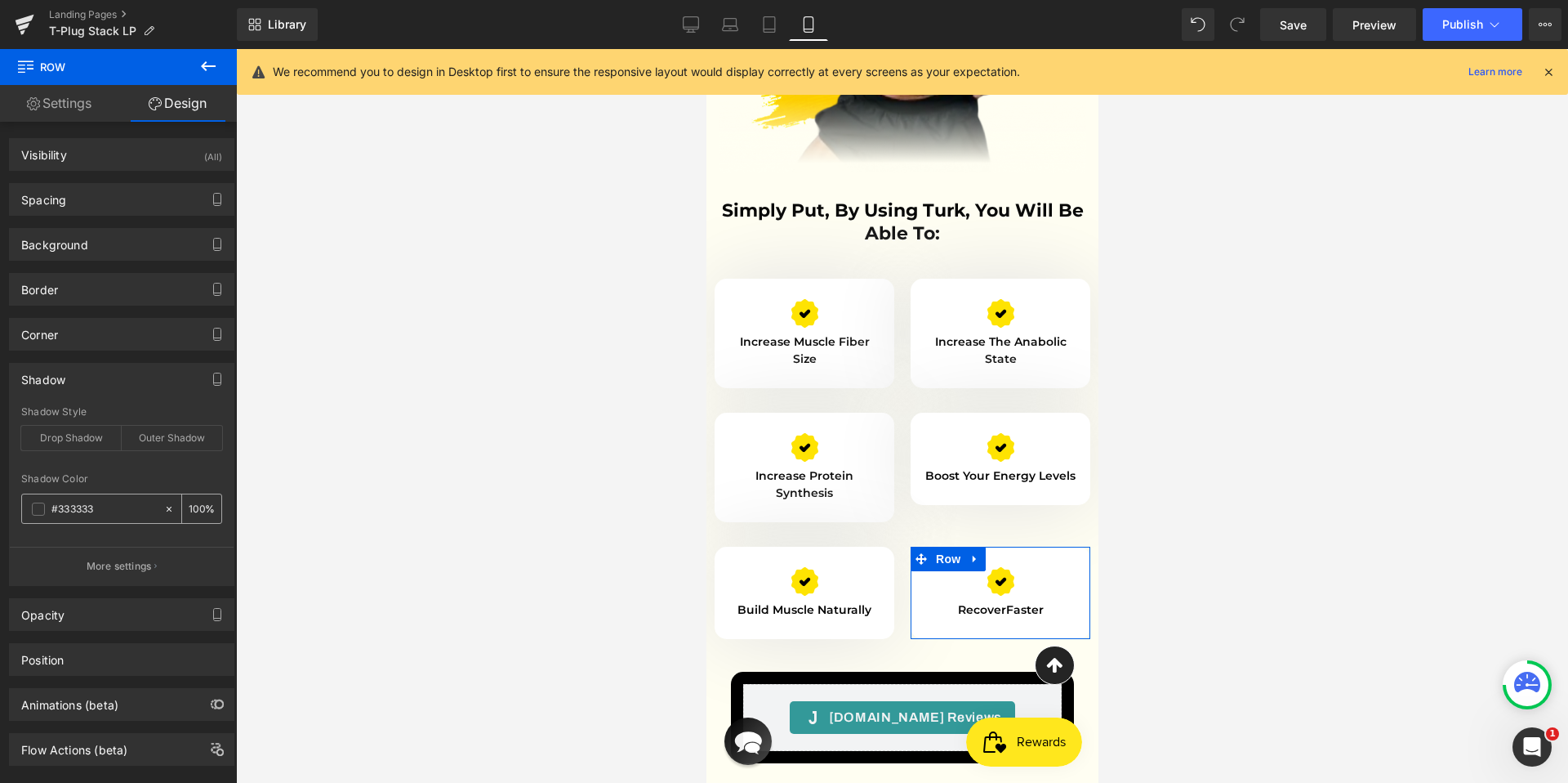
click at [125, 506] on input "#333333" at bounding box center [104, 509] width 104 height 18
paste input "e2e2e2"
type input "#e2e2e2"
click at [138, 564] on p "More settings" at bounding box center [118, 566] width 65 height 15
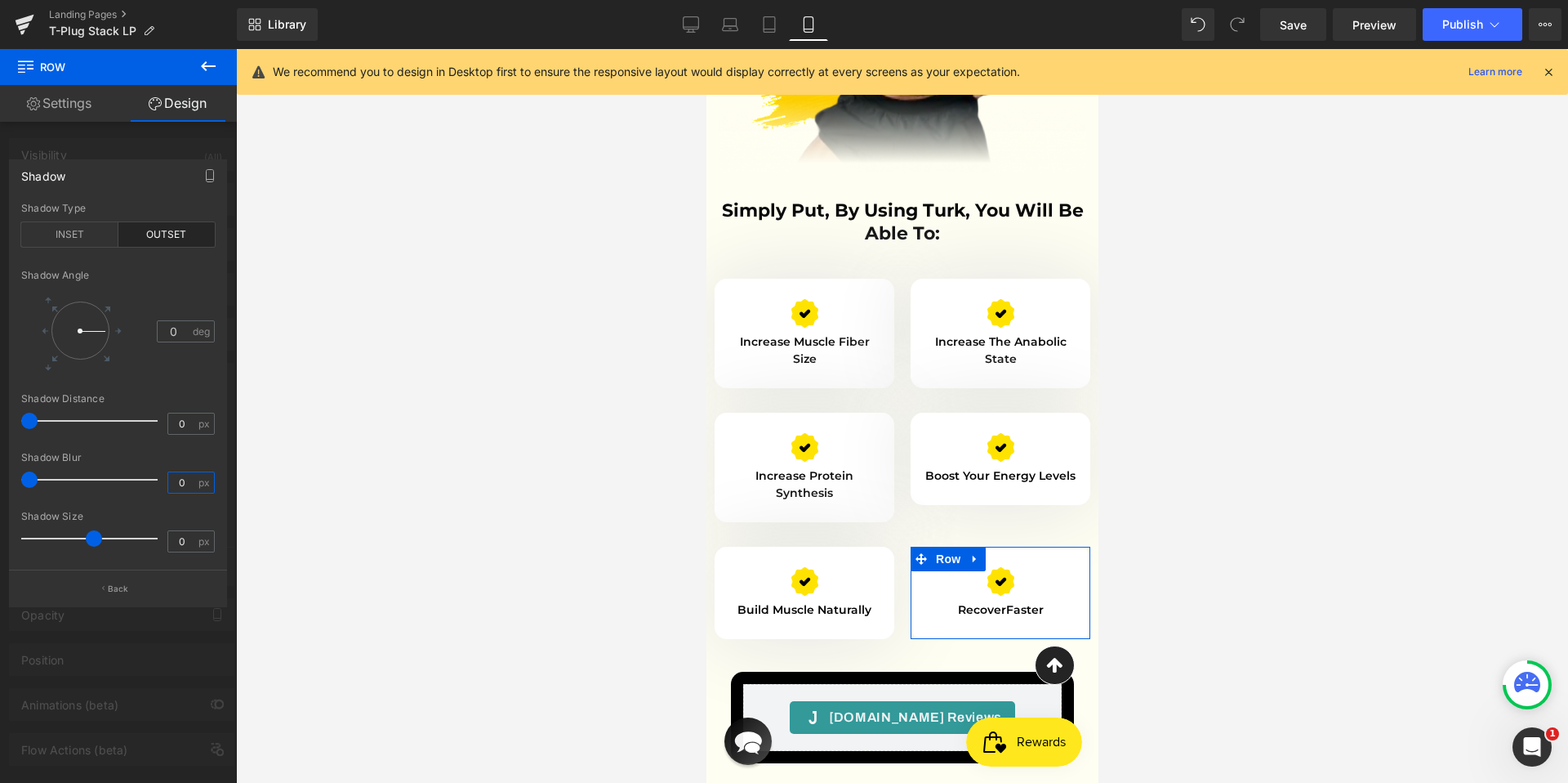
click at [176, 483] on input "0" at bounding box center [182, 482] width 28 height 20
type input "100"
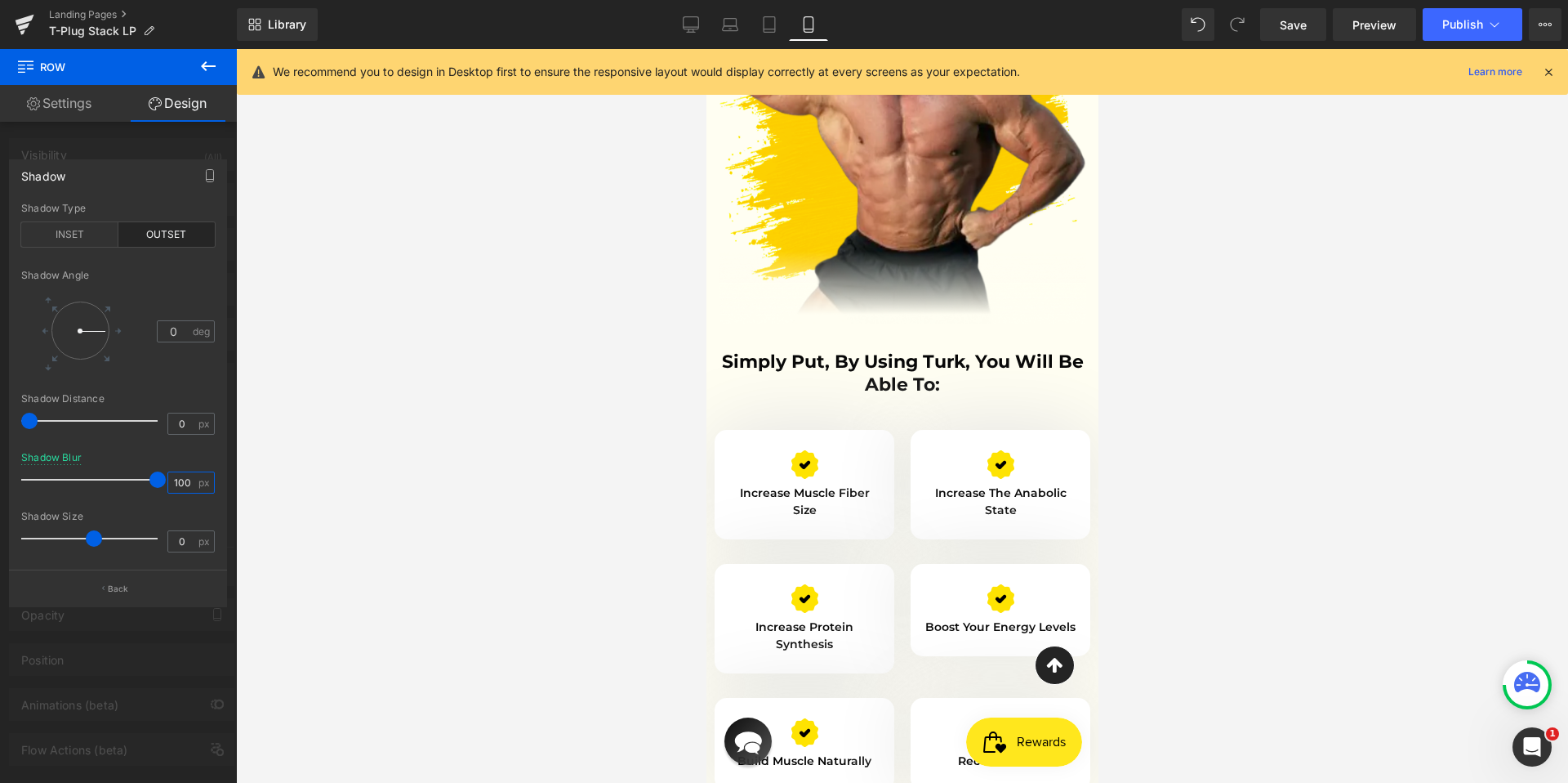
scroll to position [4519, 0]
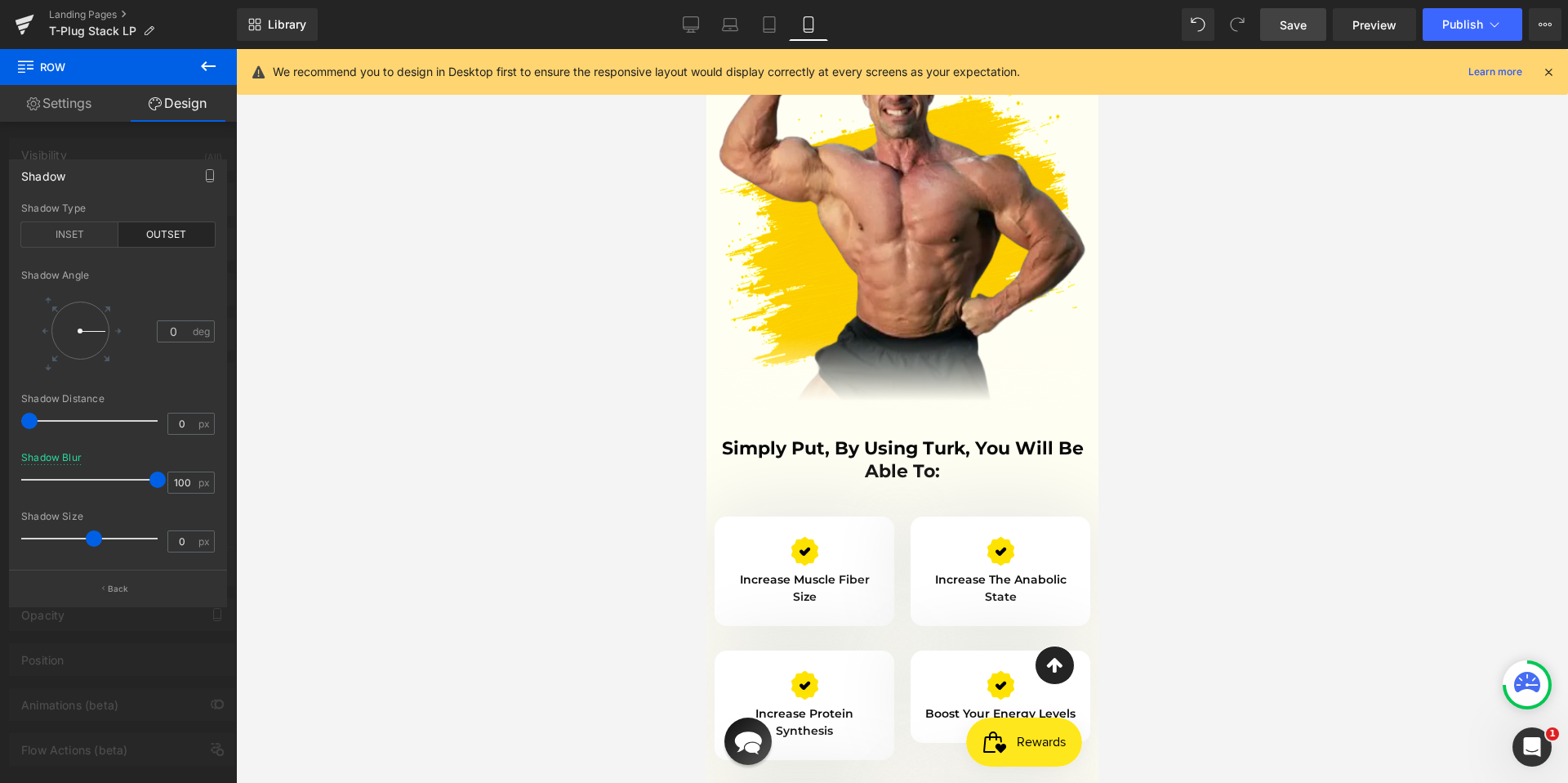
click at [1316, 22] on link "Save" at bounding box center [1293, 25] width 66 height 33
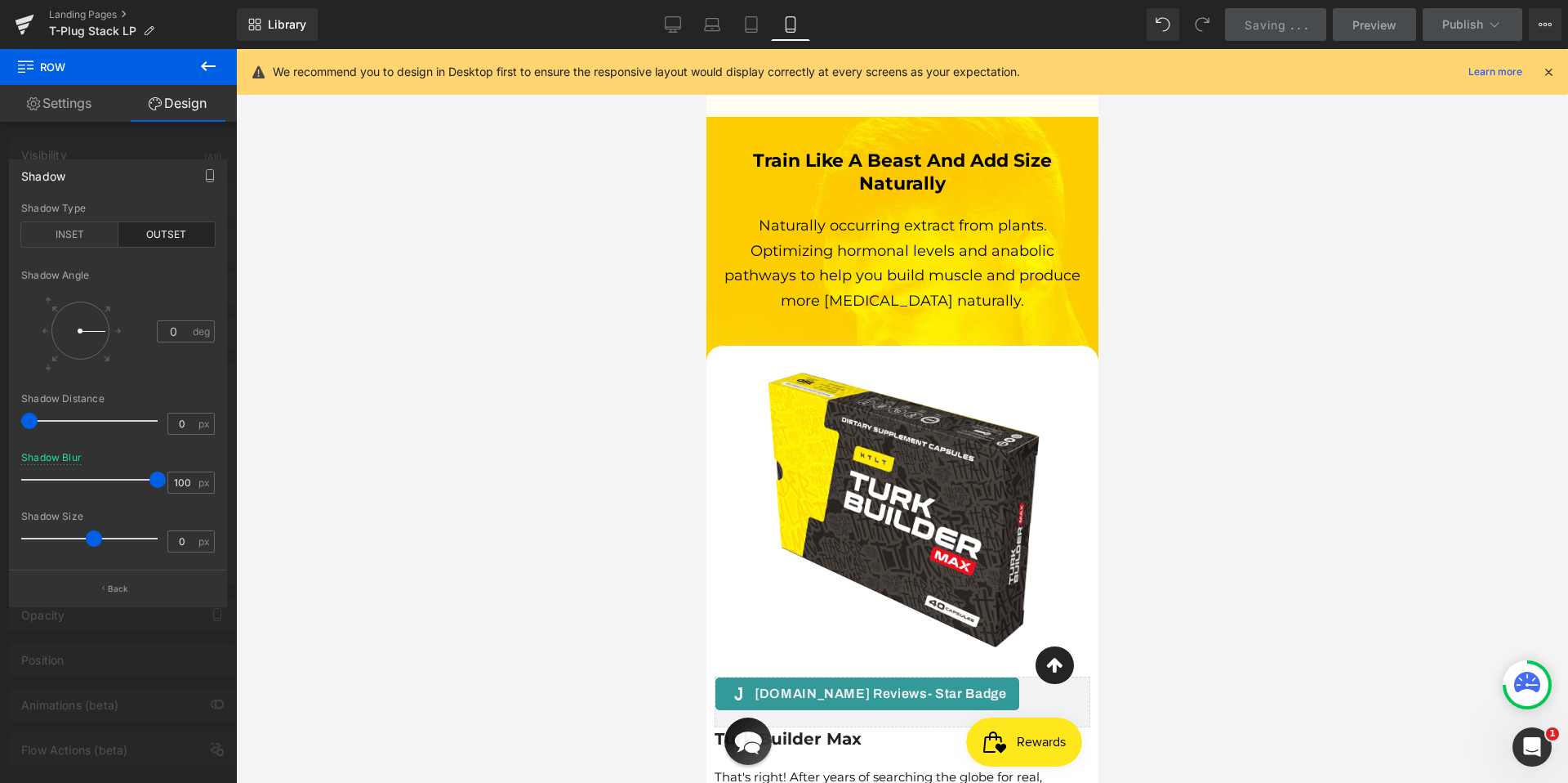
scroll to position [5619, 0]
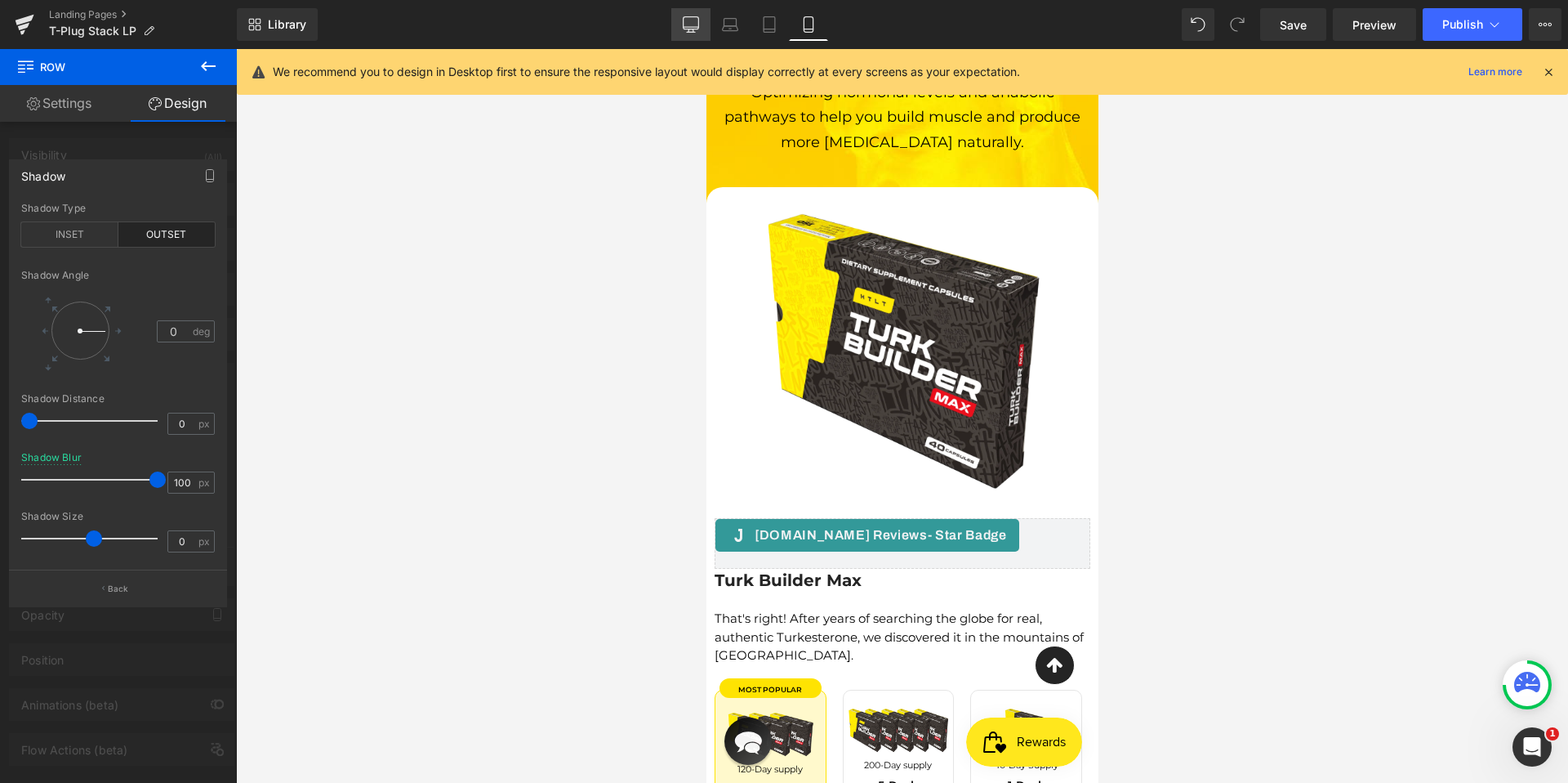
click at [687, 34] on link "Desktop" at bounding box center [690, 25] width 39 height 33
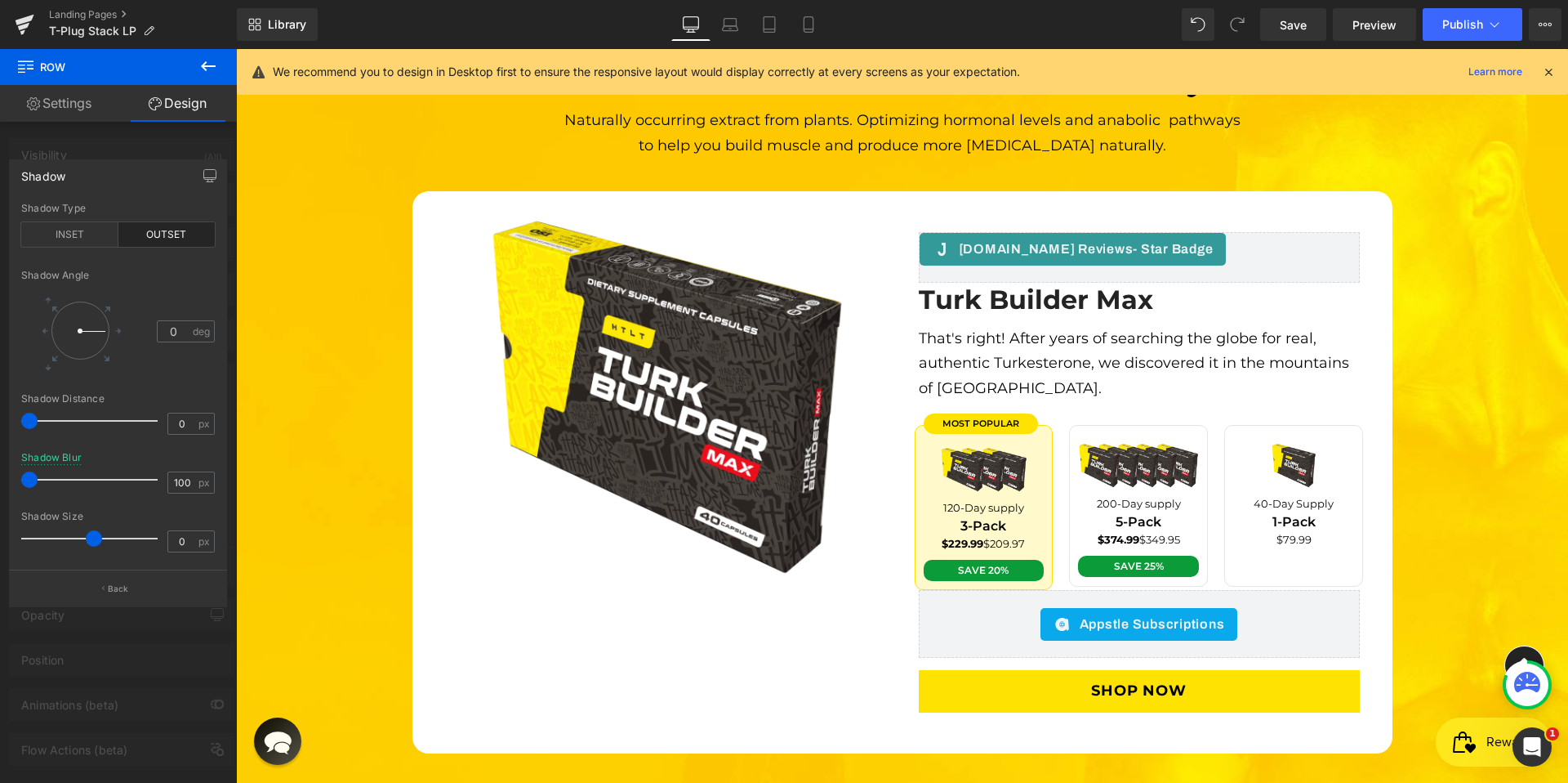
scroll to position [4823, 0]
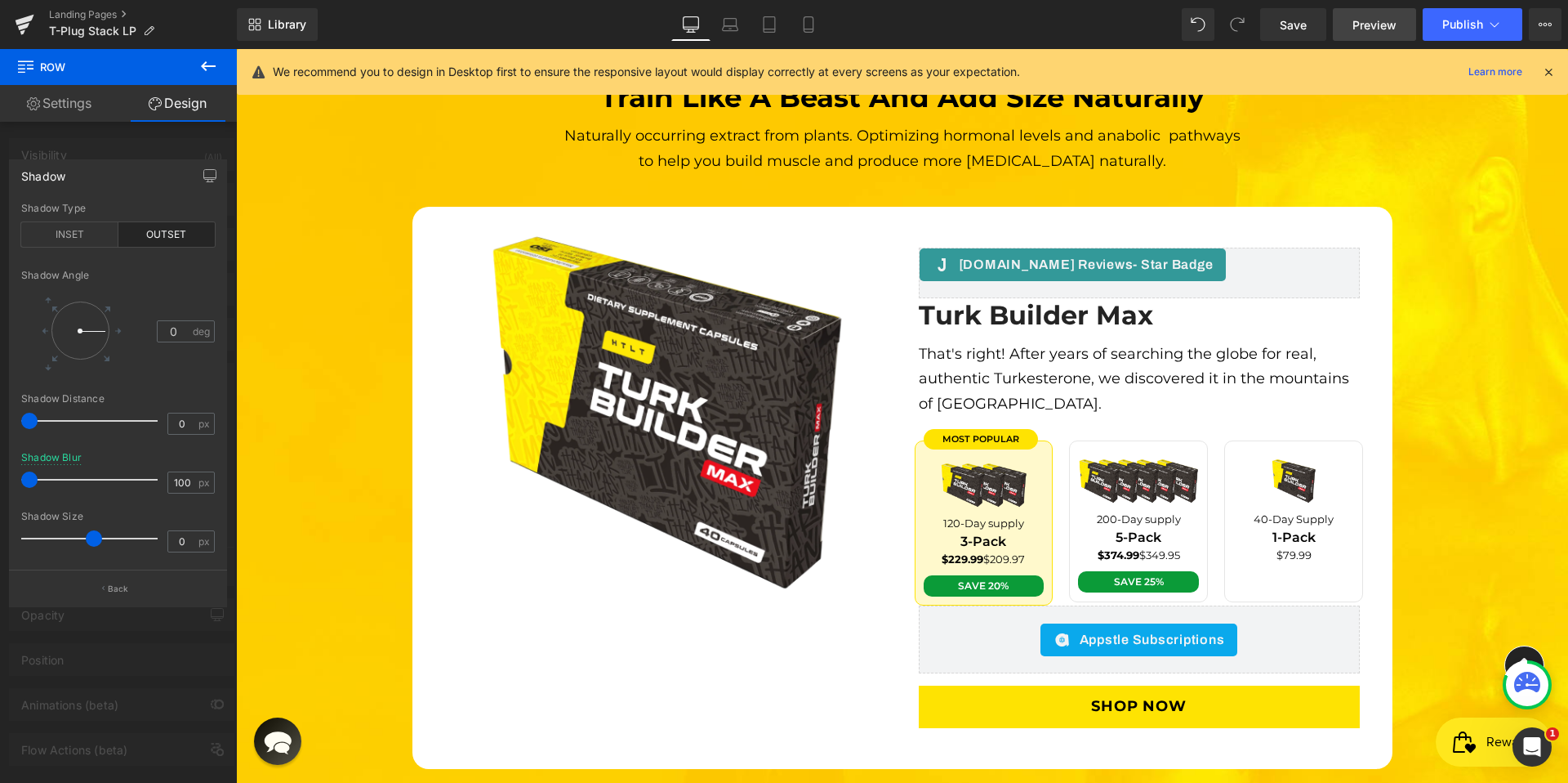
click at [1354, 34] on link "Preview" at bounding box center [1374, 25] width 83 height 33
